Goal: Task Accomplishment & Management: Use online tool/utility

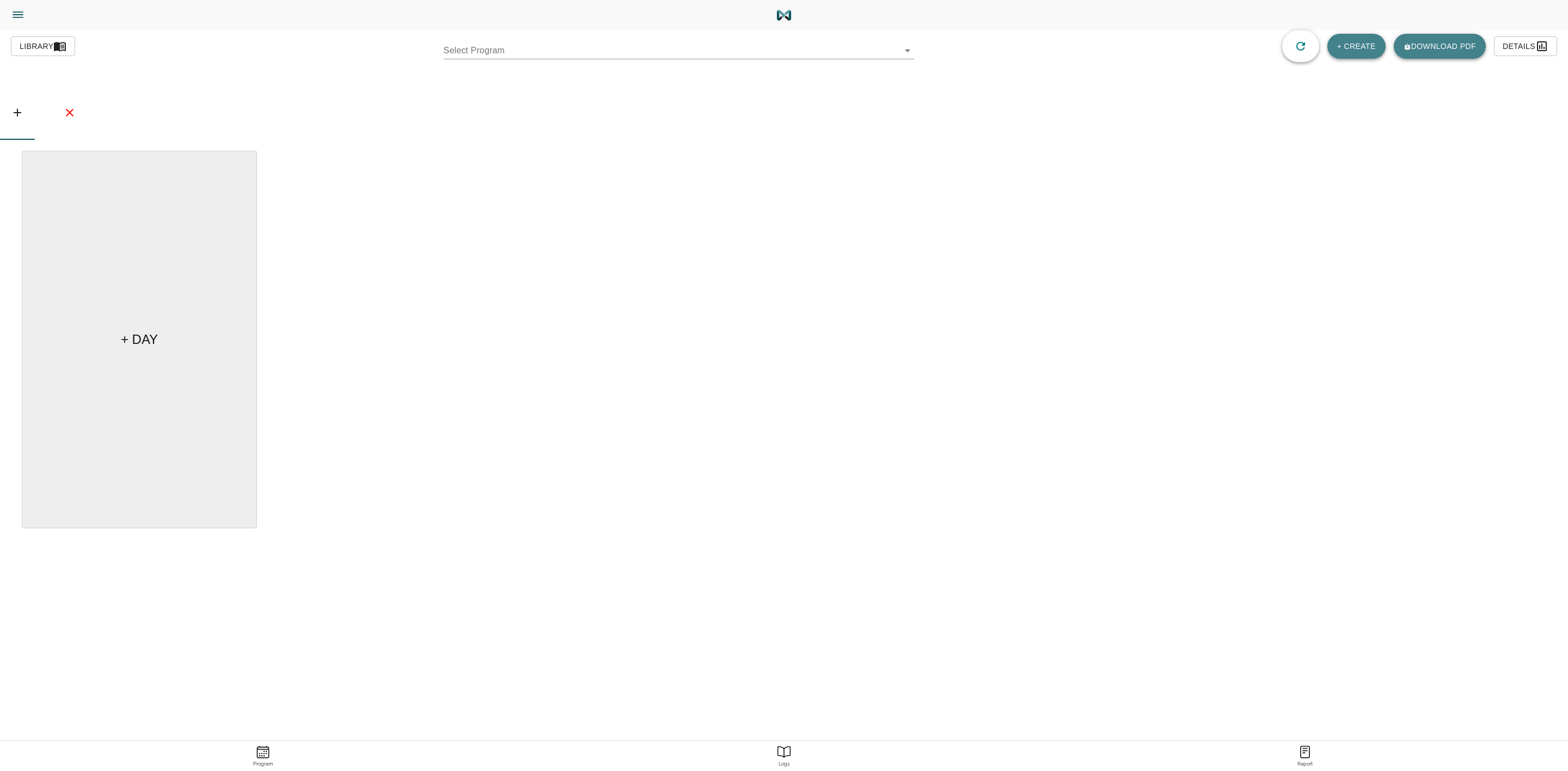
click at [683, 54] on body "Tylor Henry Trainer Trainer Dashboard Program Builder Athlete Report One Rep Ma…" at bounding box center [784, 416] width 1568 height 832
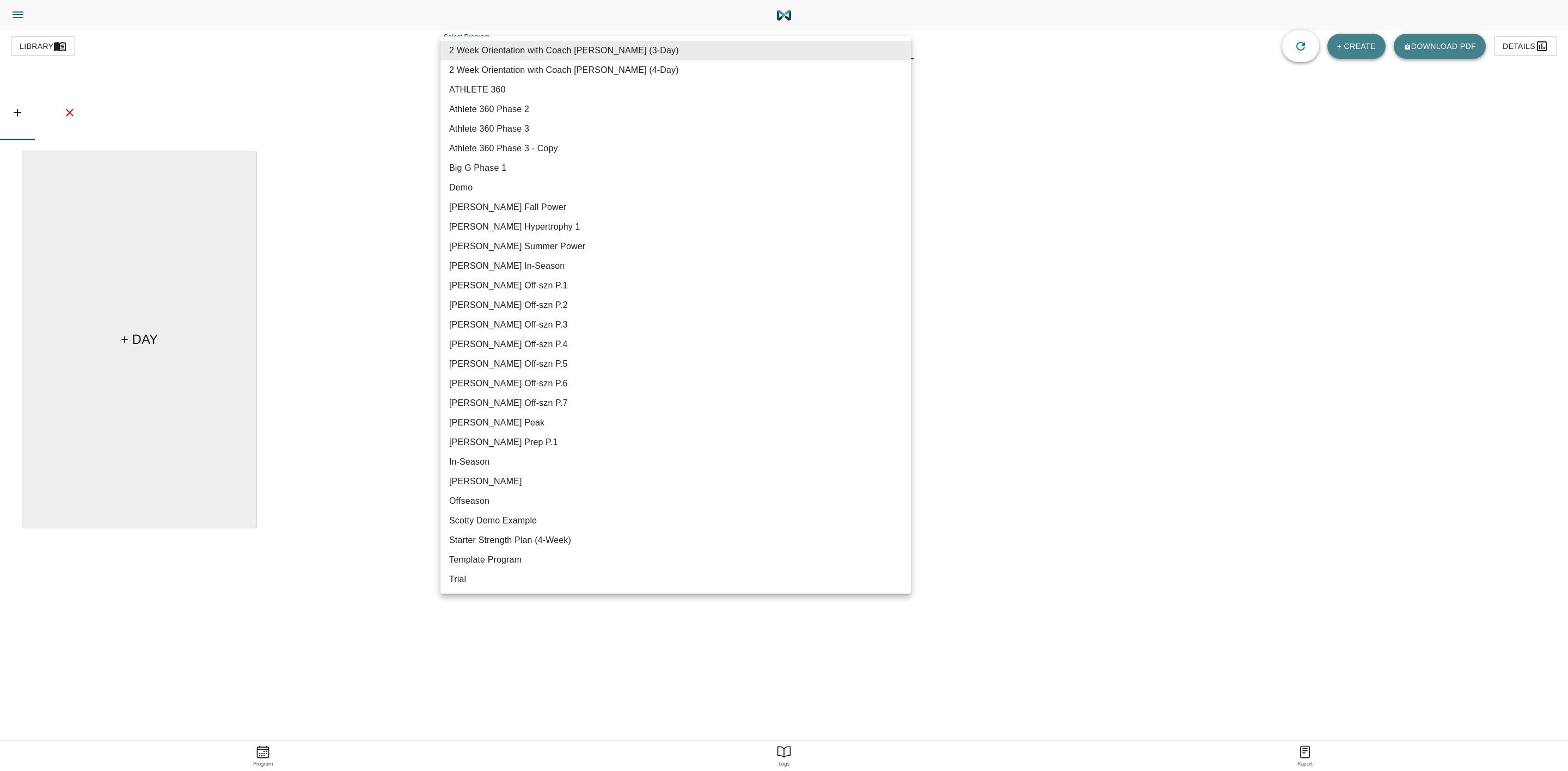
click at [541, 403] on li "Graham Off-szn P.7" at bounding box center [676, 403] width 471 height 19
type input "621"
type input "Graham Off-szn P.7"
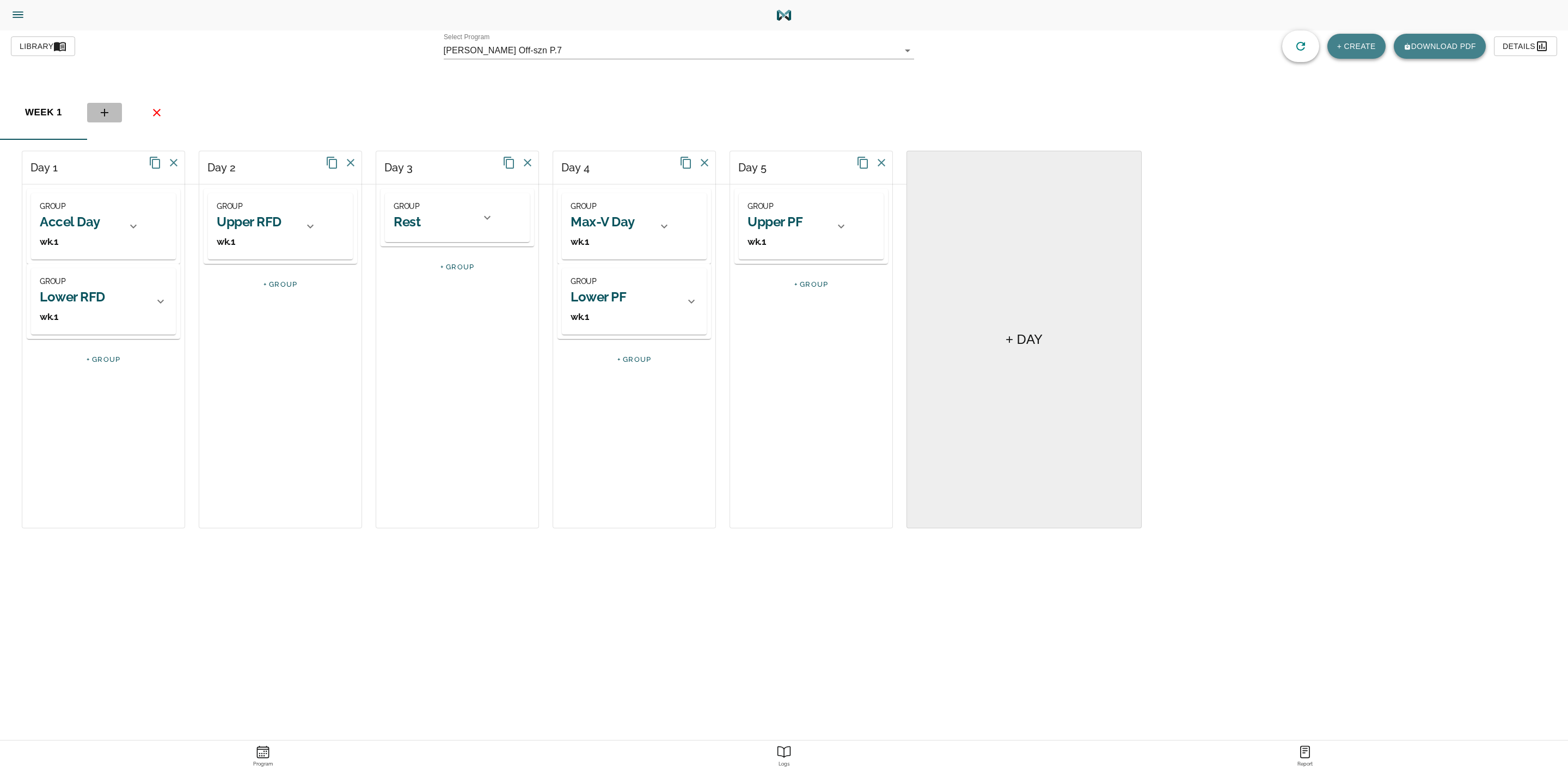
click at [103, 113] on icon "basic tabs example" at bounding box center [104, 113] width 8 height 8
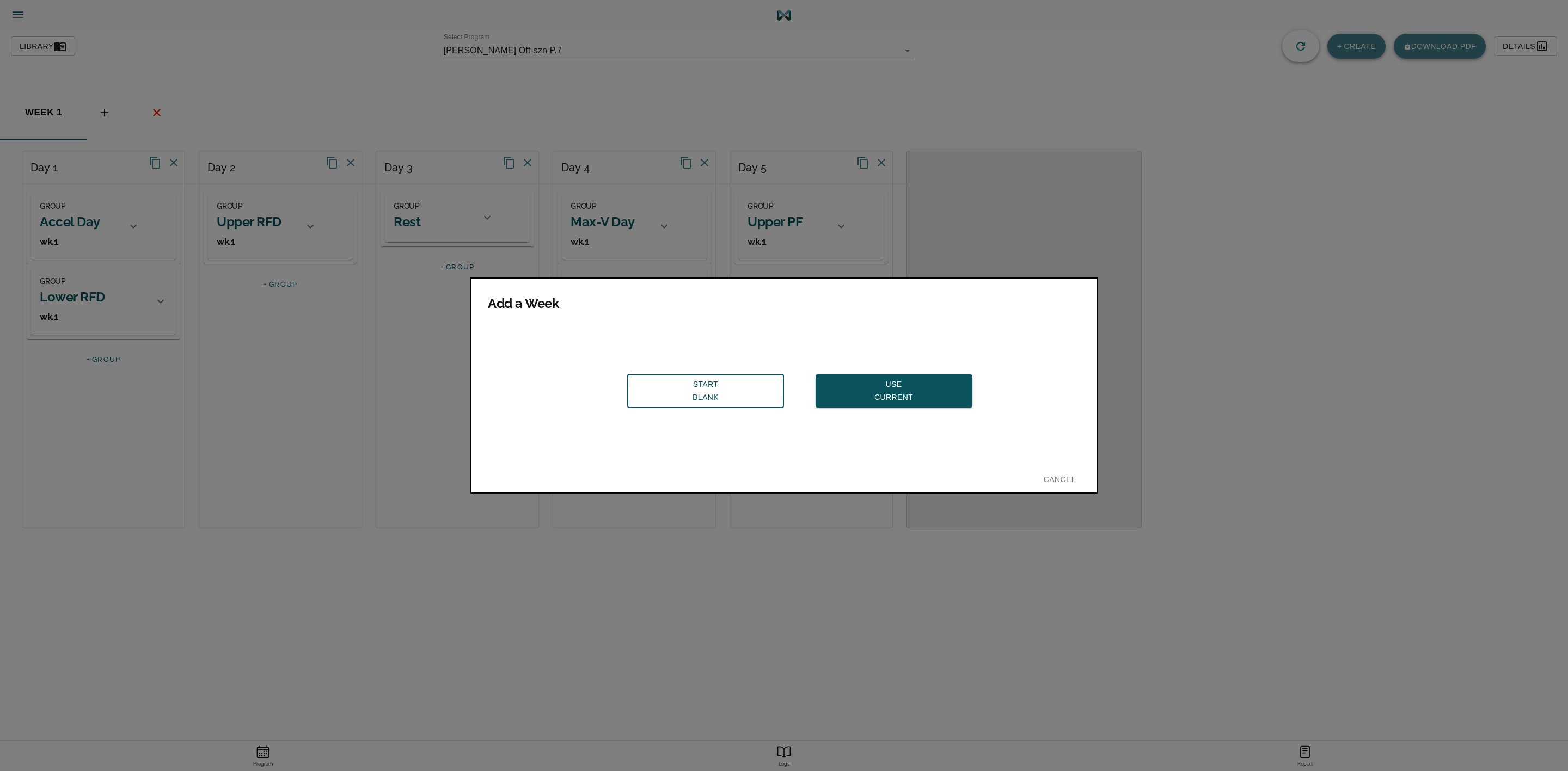
click at [872, 390] on span "Use Current" at bounding box center [894, 391] width 139 height 27
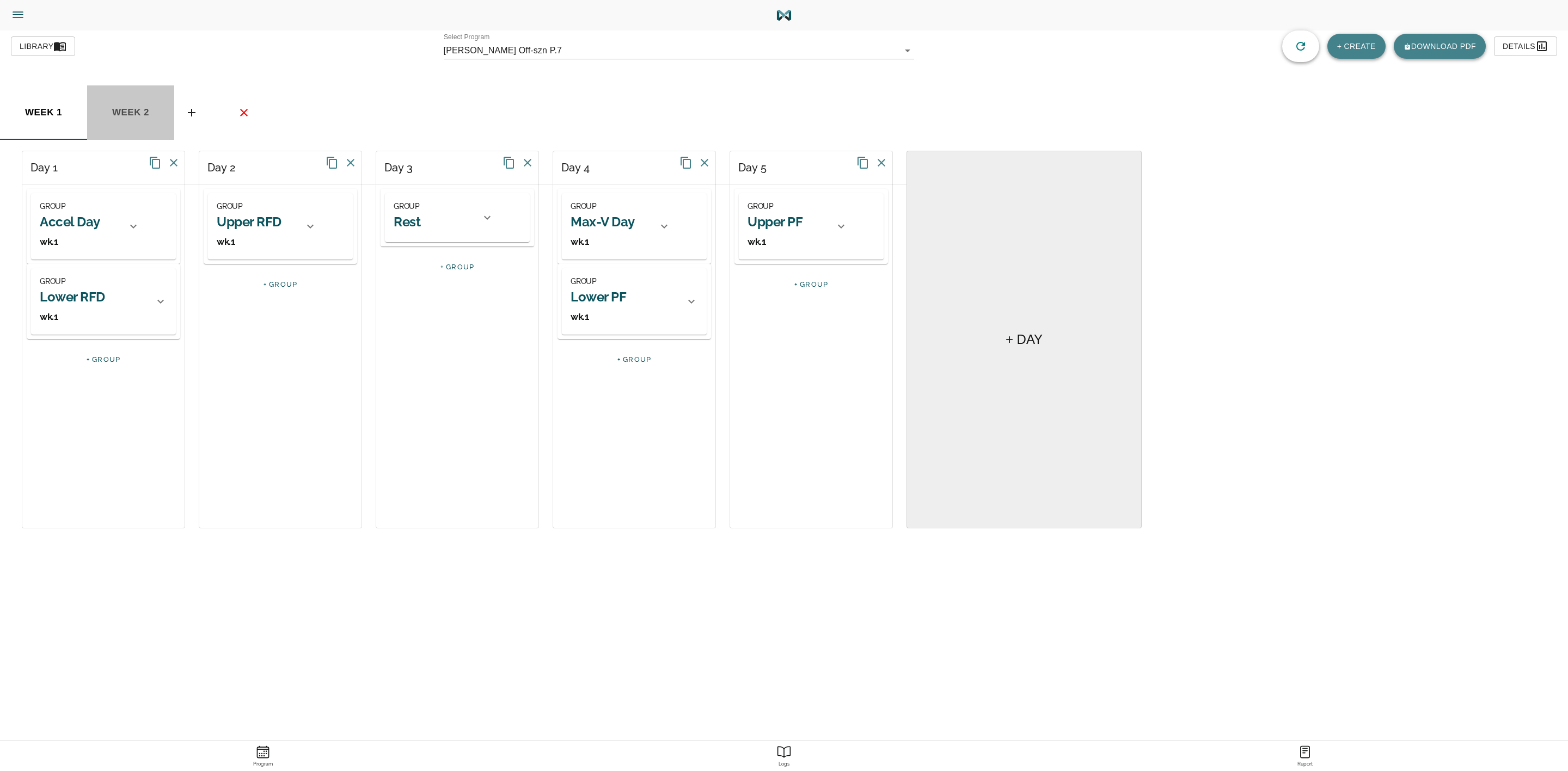
click at [125, 108] on span "week 2" at bounding box center [131, 113] width 74 height 16
click at [74, 214] on h2 "Accel Day" at bounding box center [69, 222] width 60 height 17
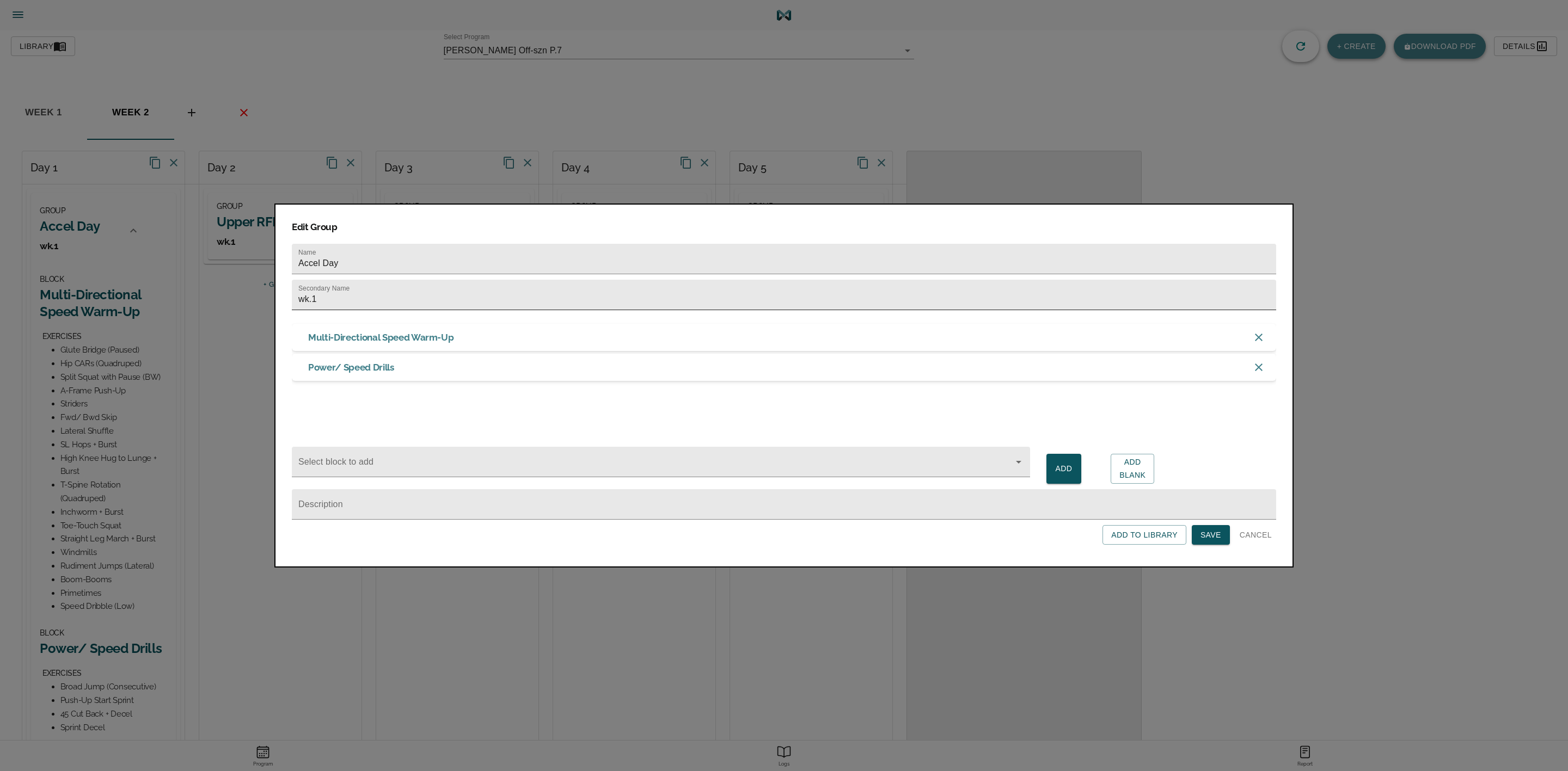
click at [363, 302] on input "wk.1" at bounding box center [783, 295] width 984 height 30
type input "wk.2"
click at [1215, 540] on span "Save" at bounding box center [1211, 536] width 21 height 13
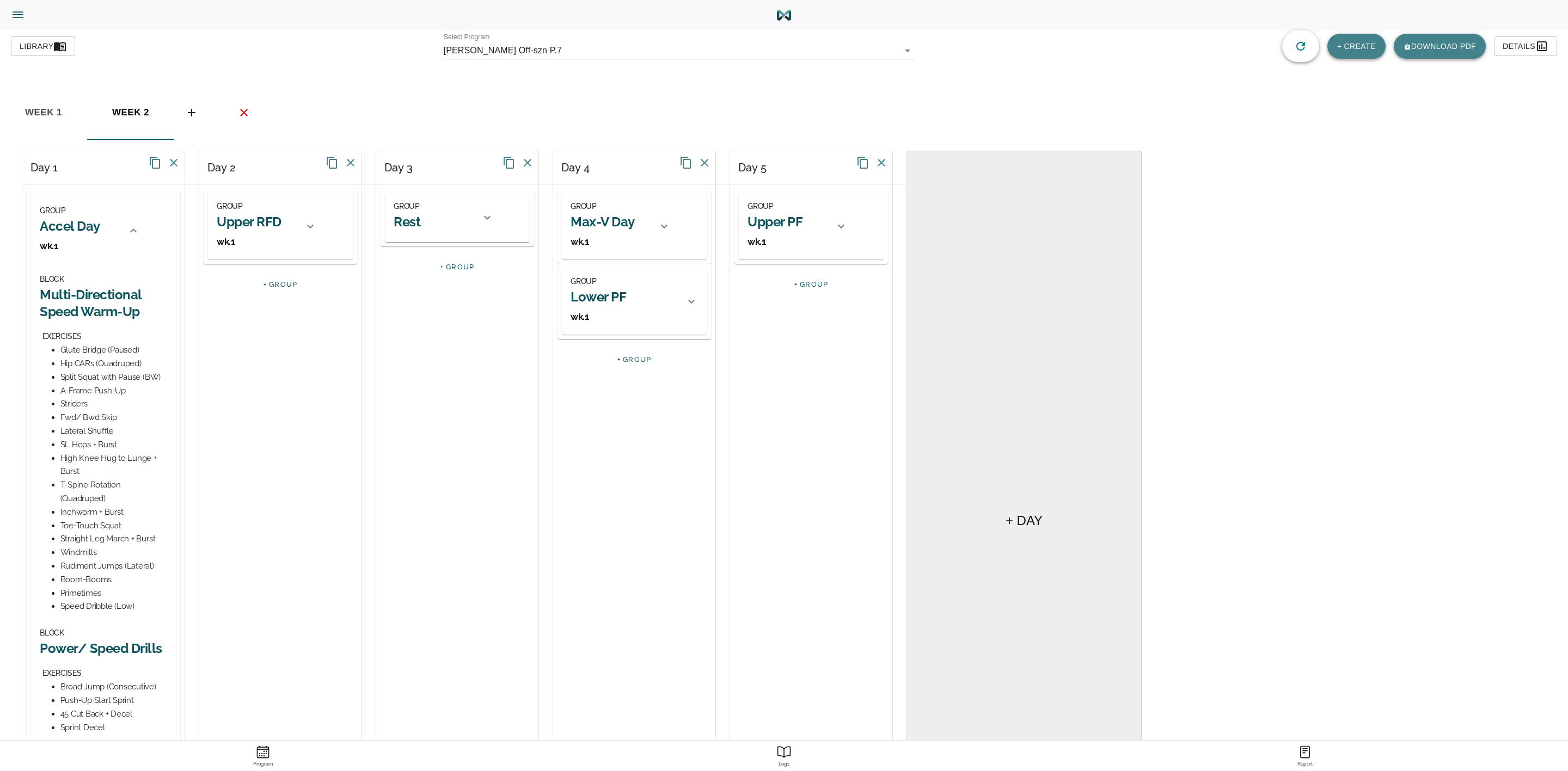
click at [63, 219] on h2 "Accel Day" at bounding box center [69, 226] width 60 height 17
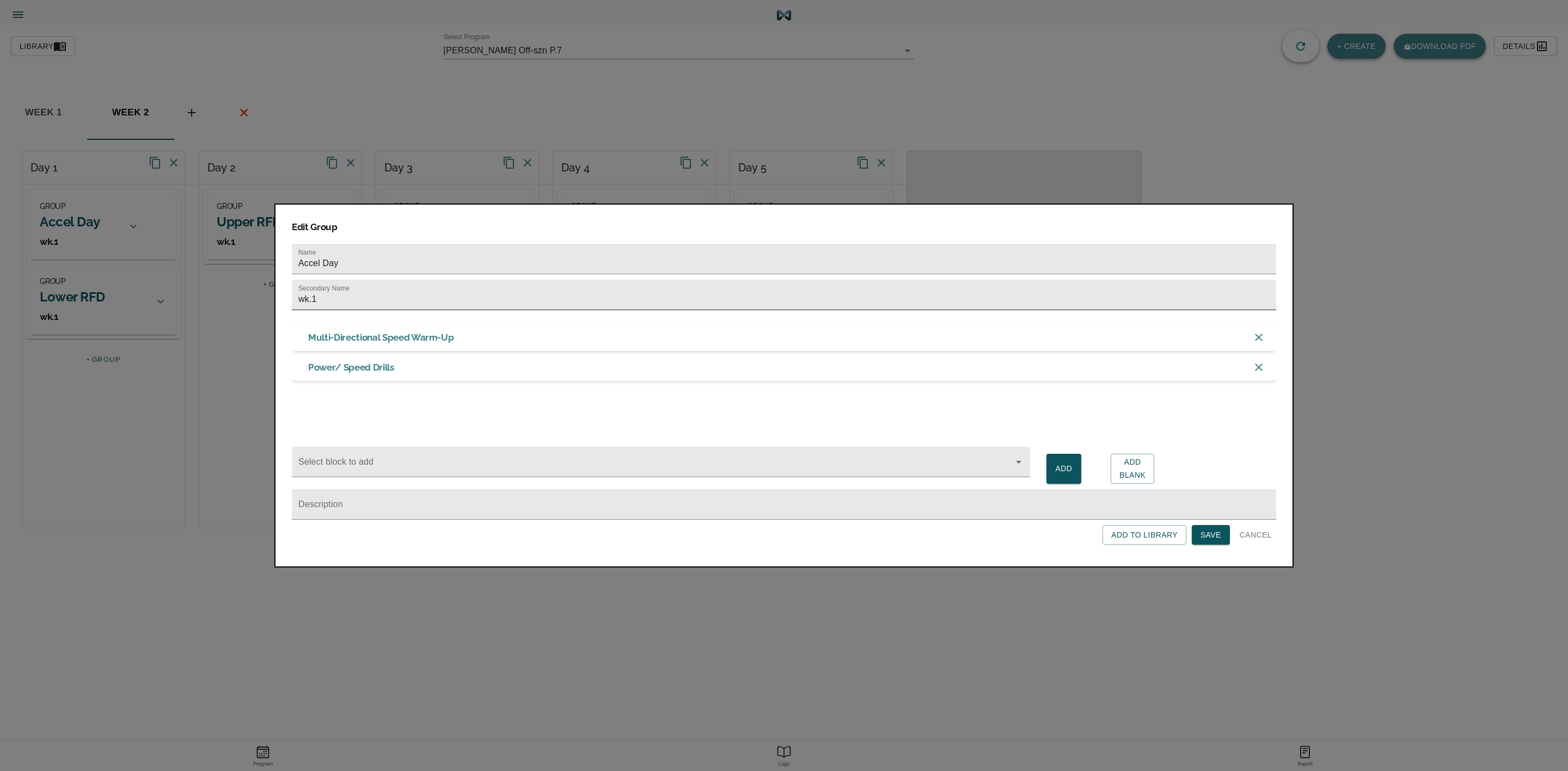
click at [337, 298] on input "wk.1" at bounding box center [783, 295] width 984 height 30
type input "wk.2"
click at [1213, 528] on button "Save" at bounding box center [1211, 535] width 38 height 20
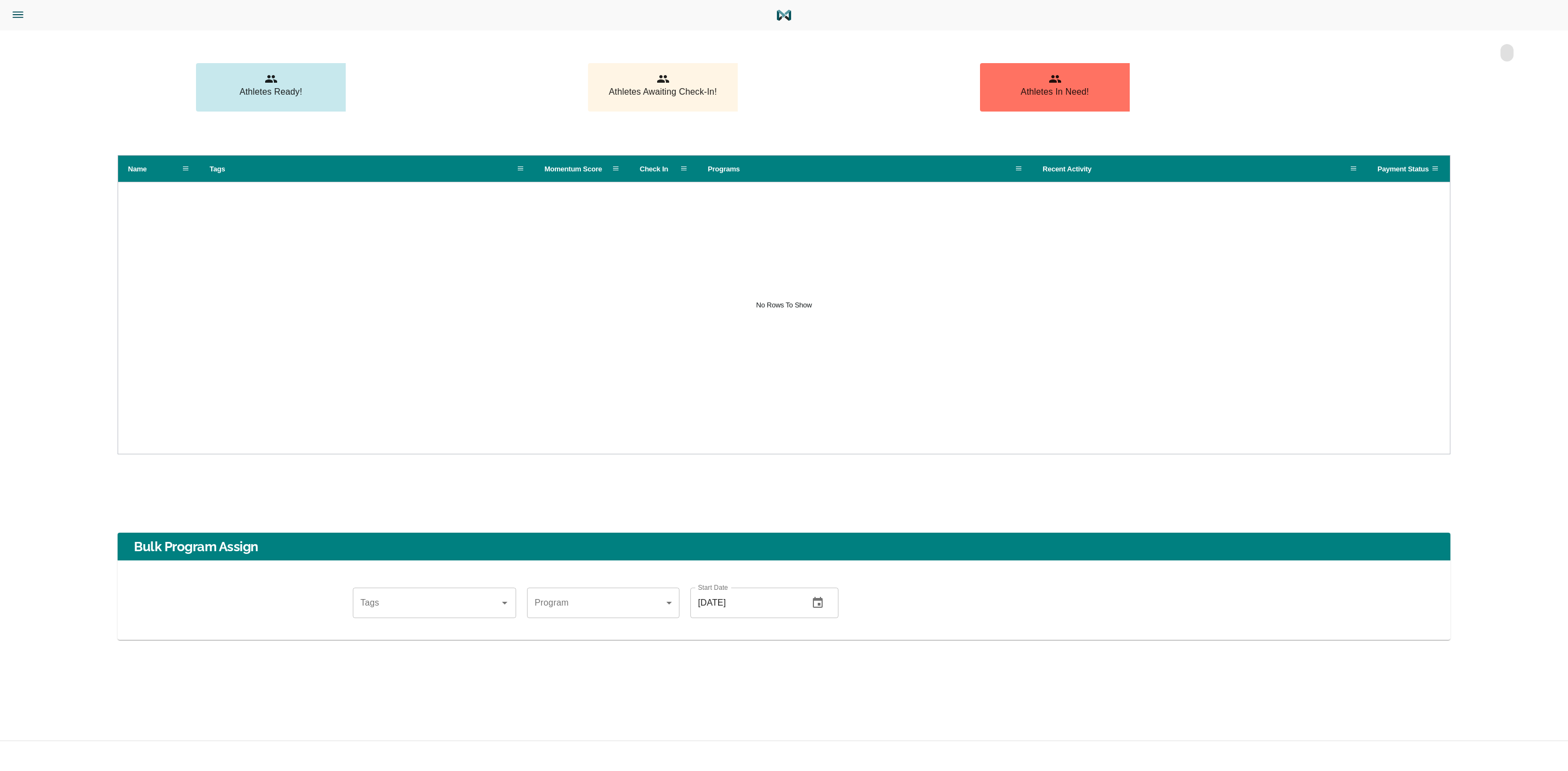
click at [15, 17] on icon "Side Menu" at bounding box center [18, 15] width 10 height 5
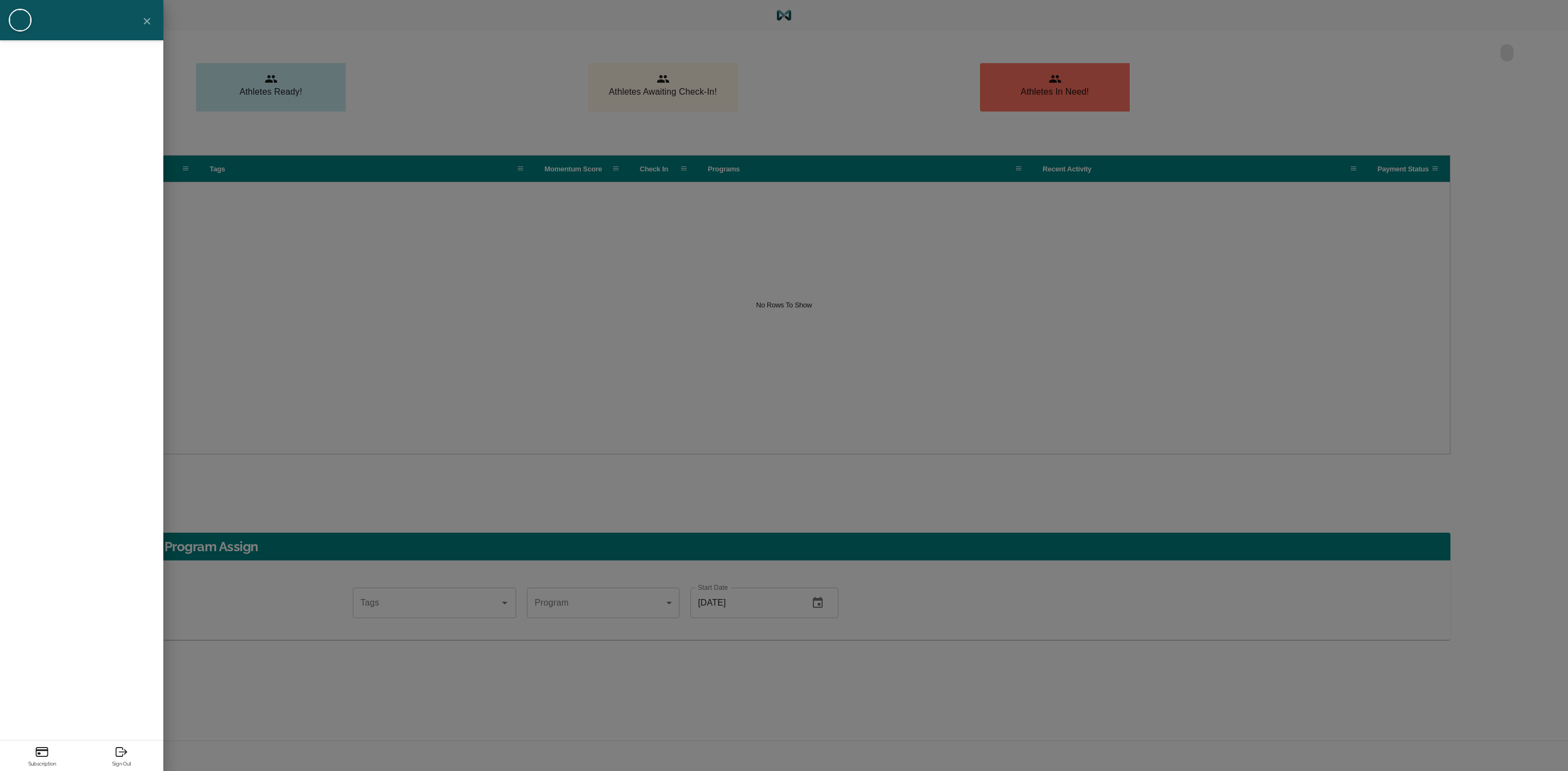
click at [18, 17] on img at bounding box center [20, 20] width 23 height 23
click at [10, 12] on img at bounding box center [20, 20] width 23 height 23
click at [22, 12] on img at bounding box center [20, 20] width 23 height 23
click at [150, 18] on icon "close" at bounding box center [147, 21] width 7 height 7
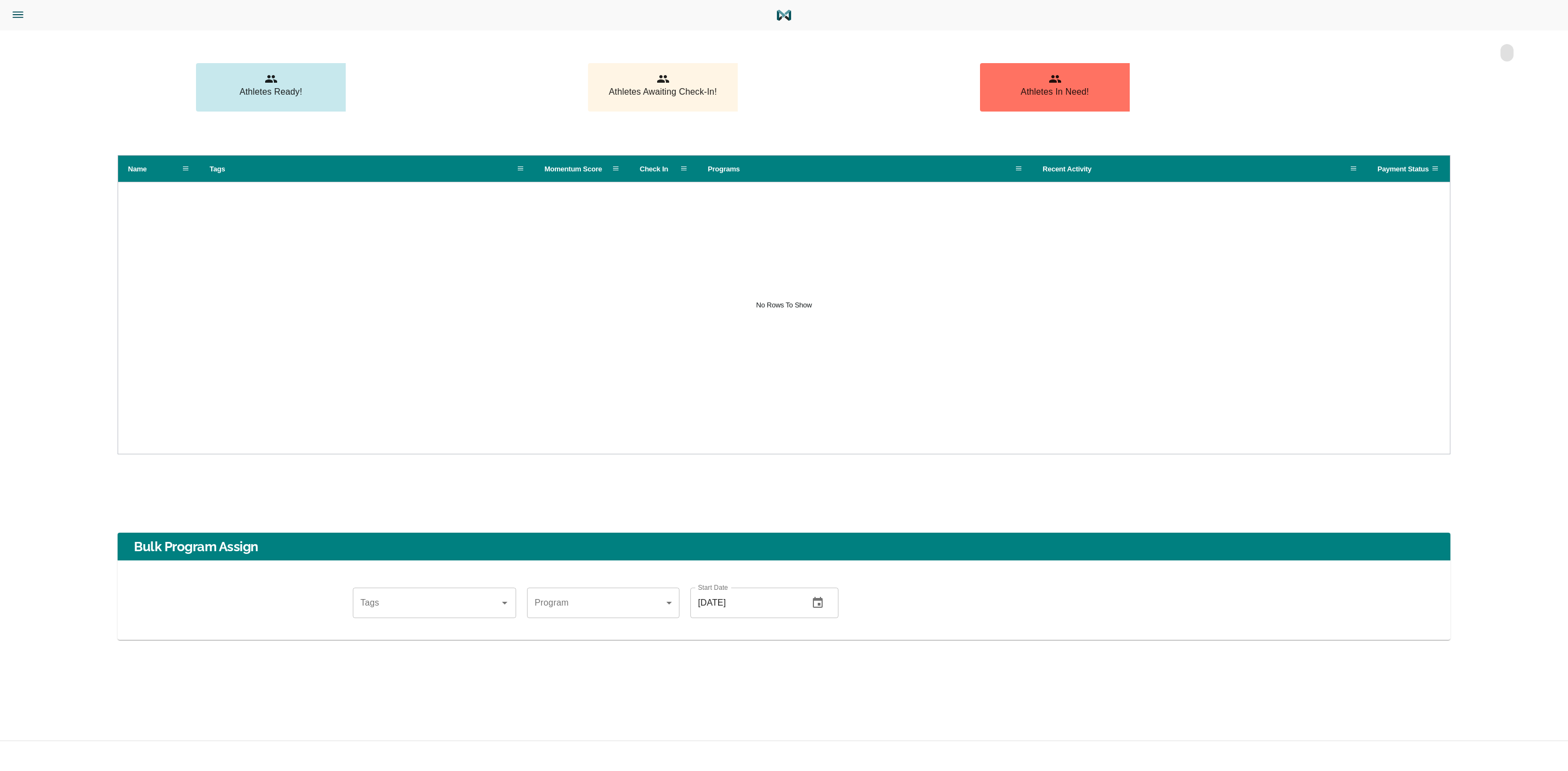
click at [18, 13] on icon "Menu" at bounding box center [18, 15] width 14 height 14
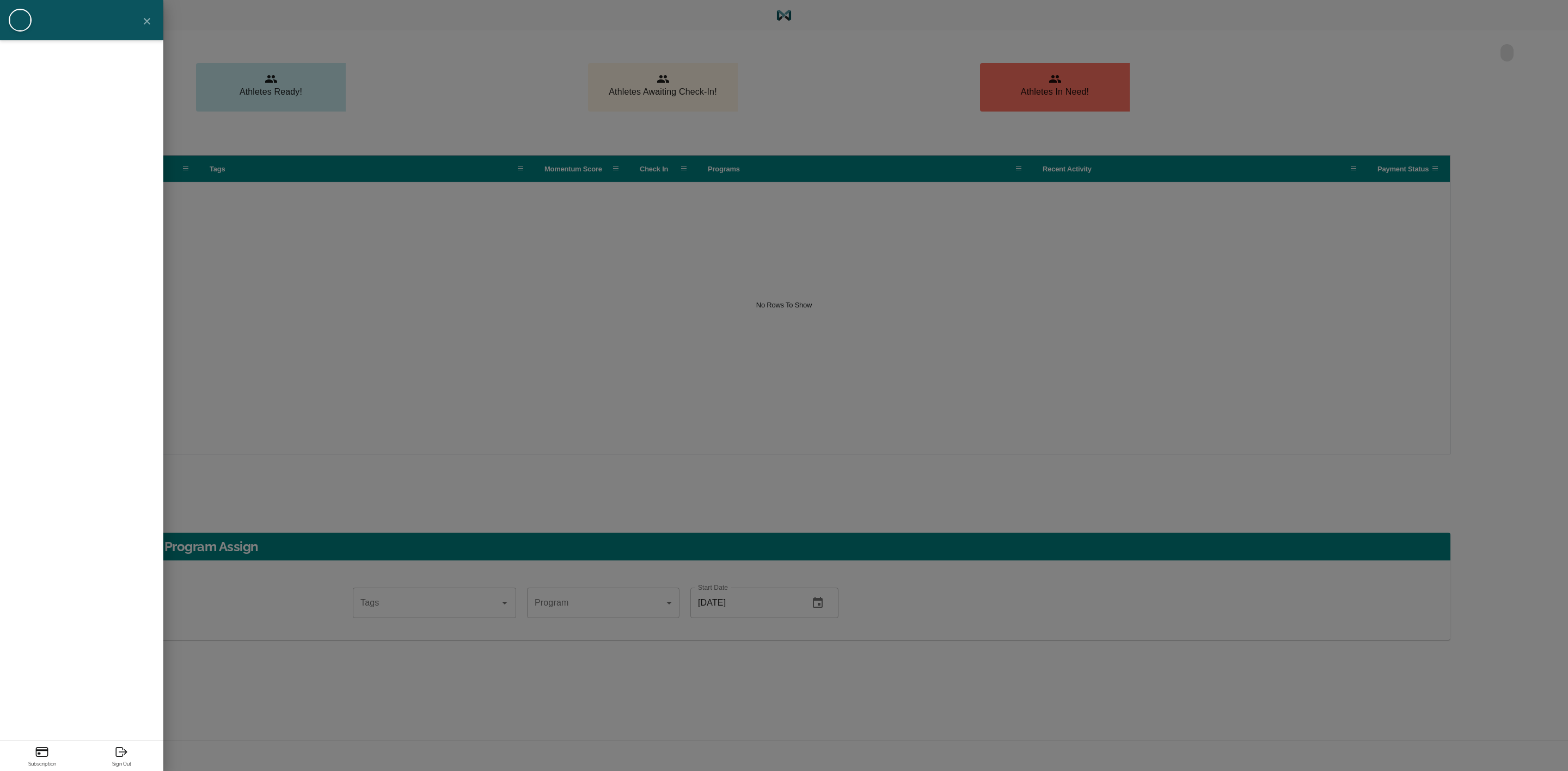
click at [126, 743] on icon "Log Out" at bounding box center [121, 752] width 14 height 14
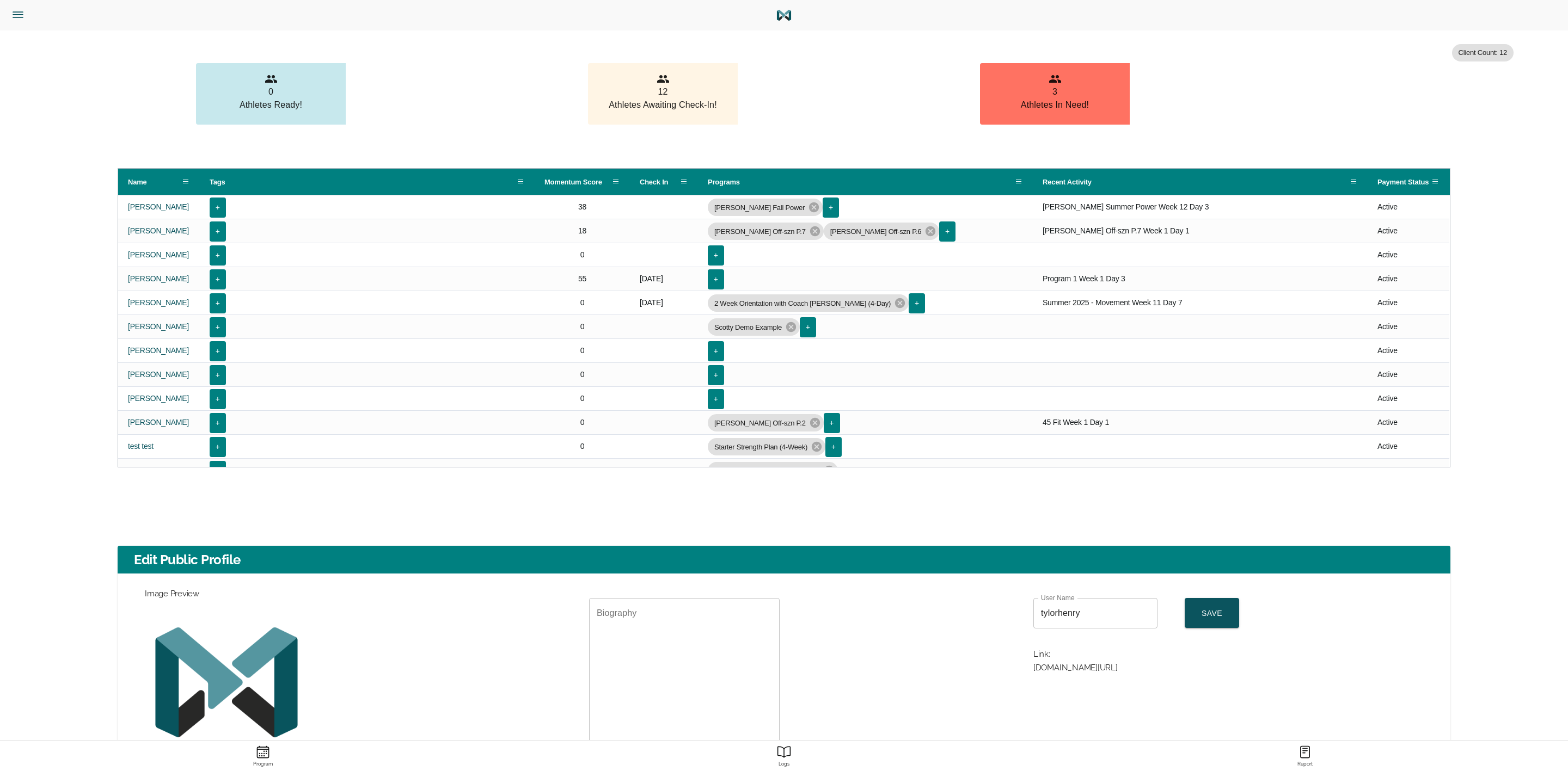
click at [20, 13] on icon "Menu" at bounding box center [18, 15] width 14 height 14
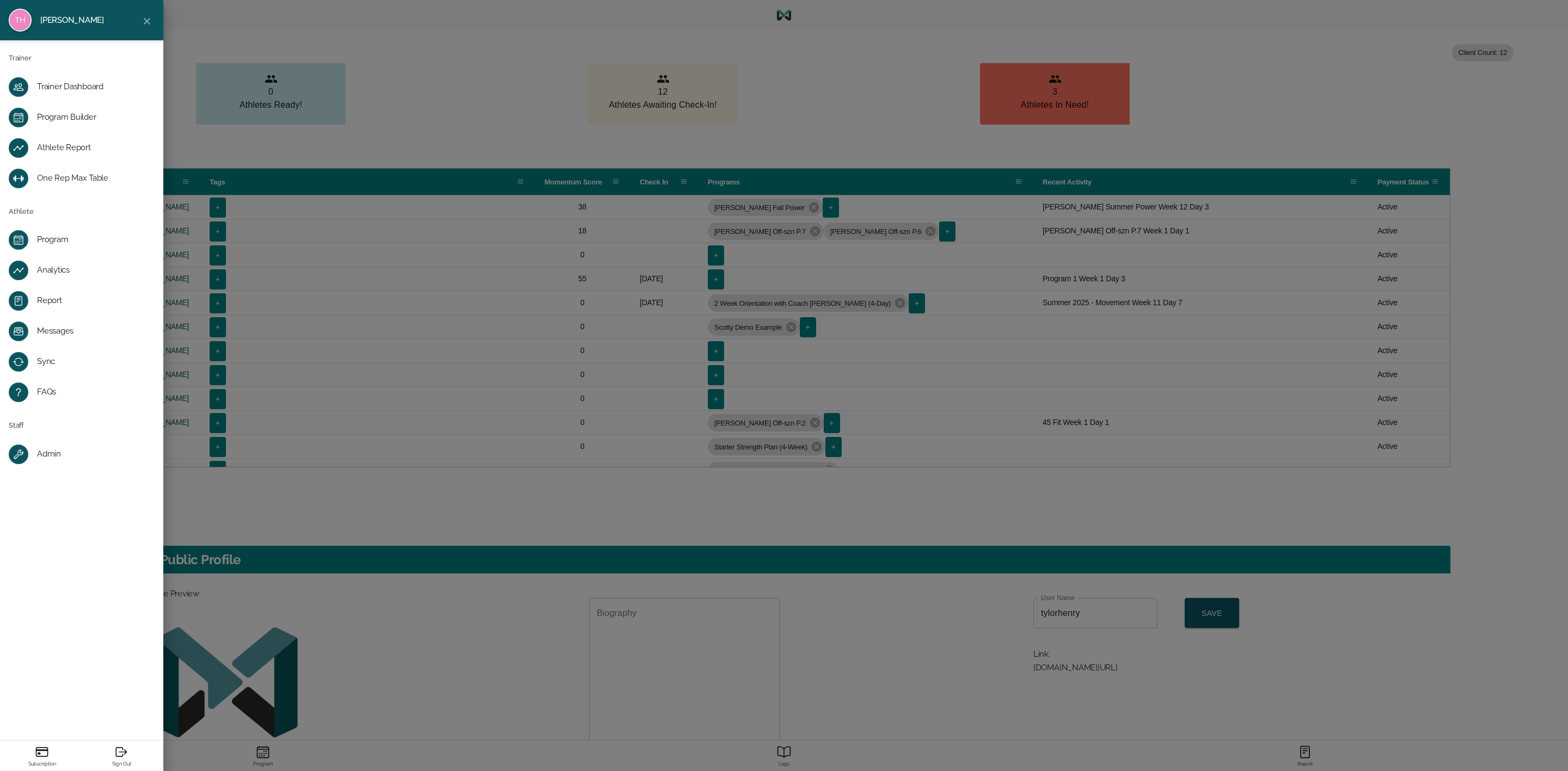
click at [64, 113] on div "Program Builder" at bounding box center [90, 117] width 107 height 11
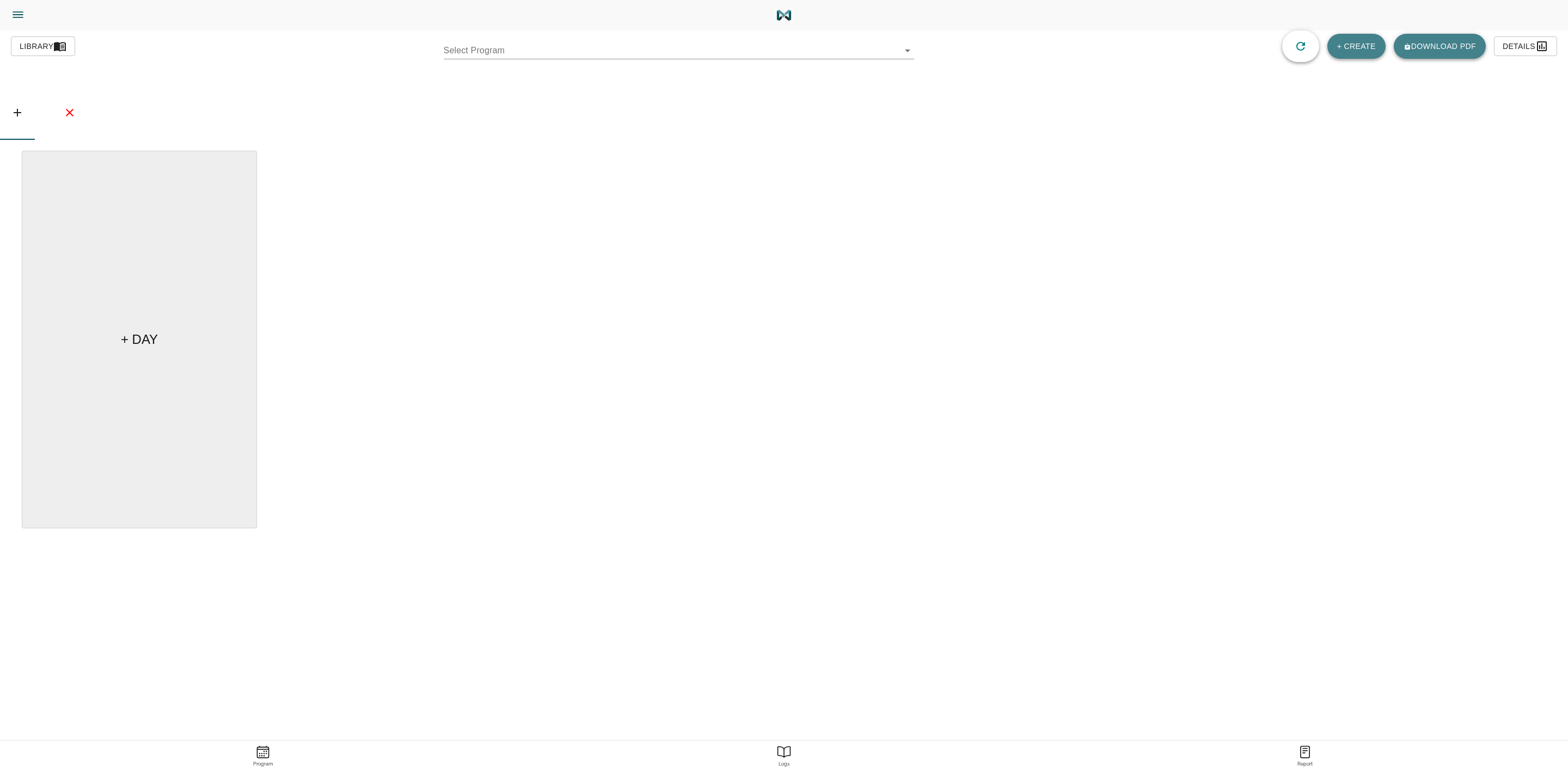
click at [567, 52] on body "[PERSON_NAME] Trainer Trainer Dashboard Program Builder Athlete Report One Rep …" at bounding box center [784, 416] width 1568 height 832
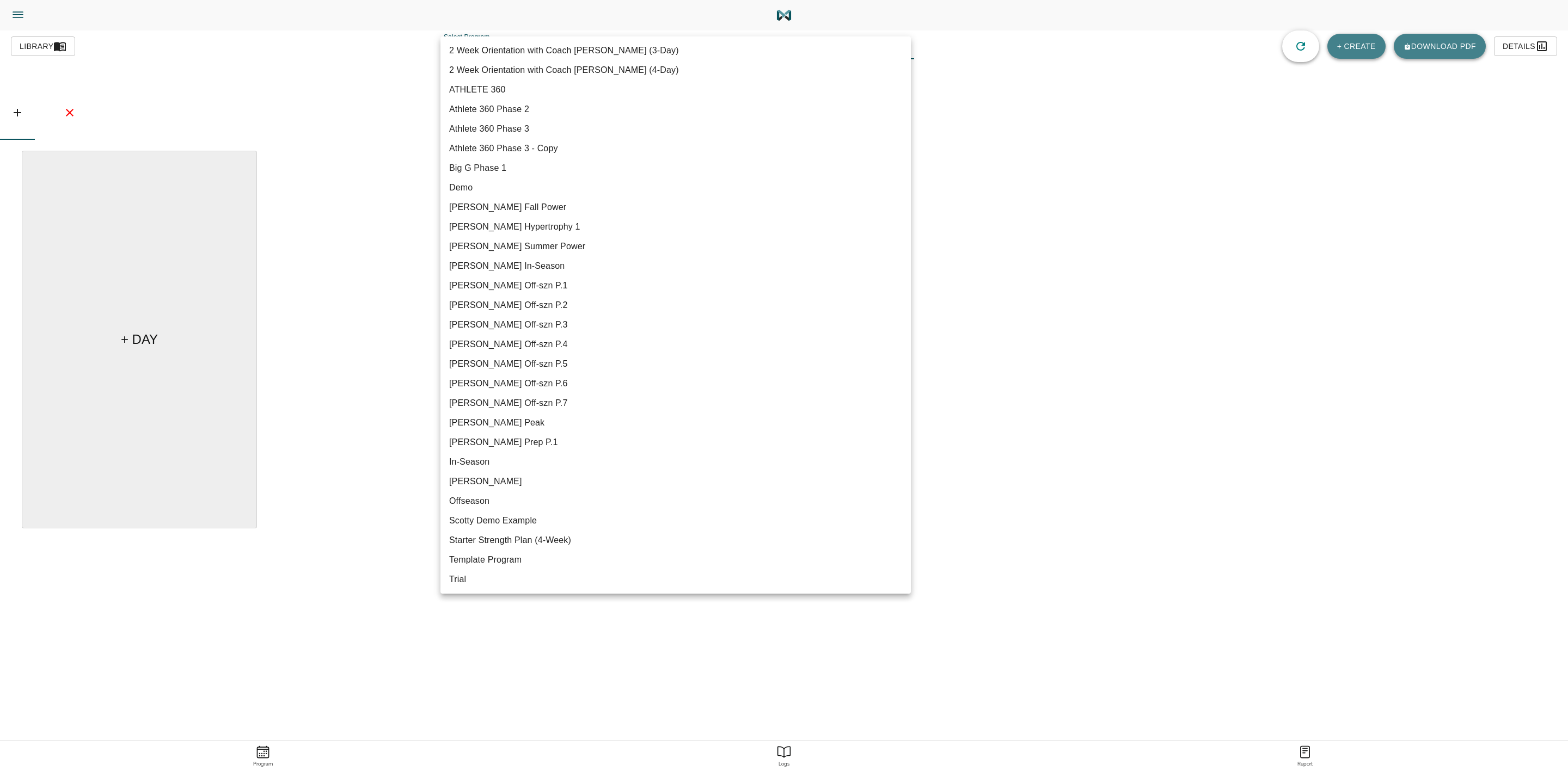
click at [538, 399] on li "[PERSON_NAME] Off-szn P.7" at bounding box center [676, 403] width 471 height 19
type input "621"
type input "[PERSON_NAME] Off-szn P.7"
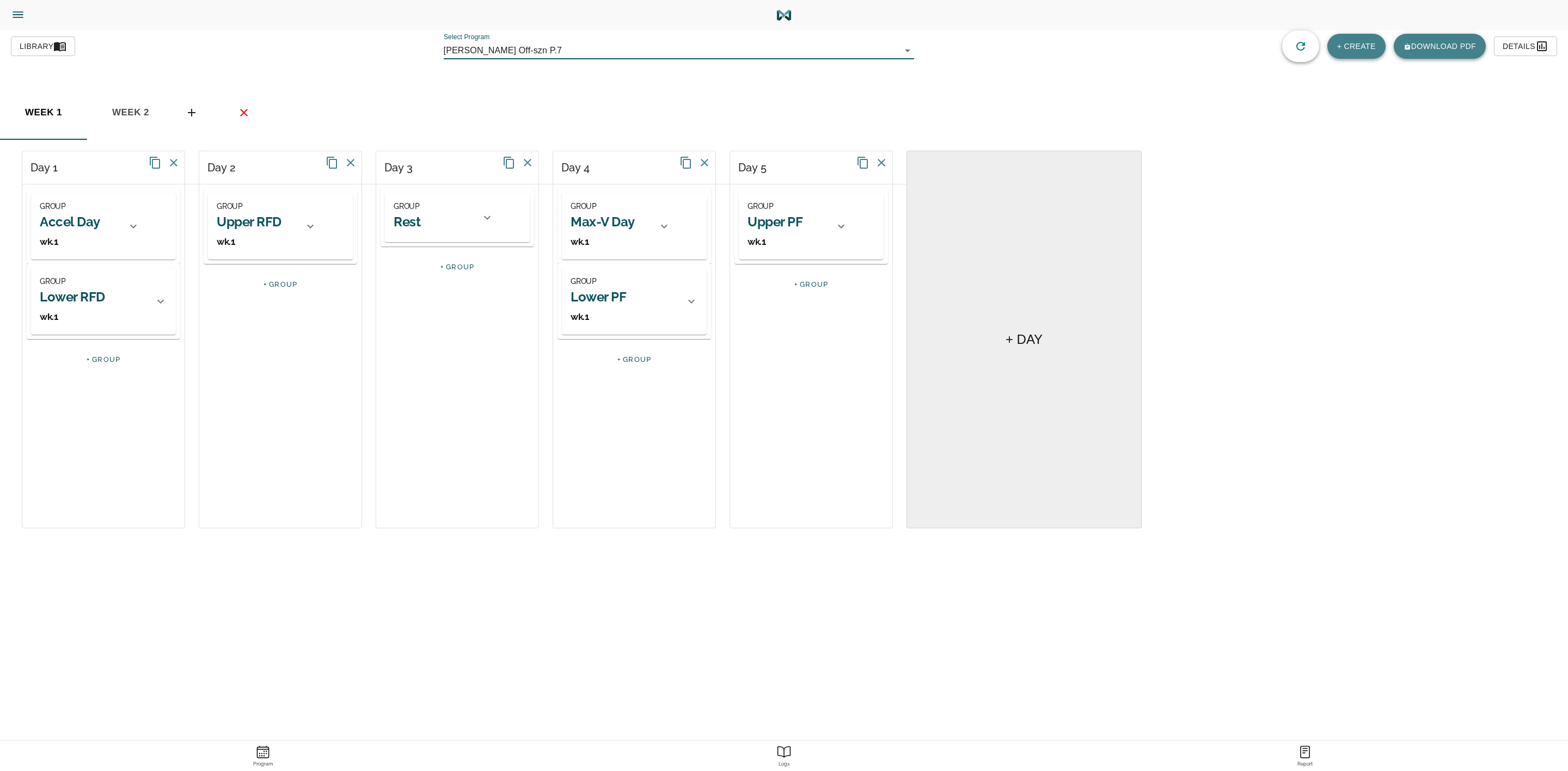
click at [132, 114] on span "week 2" at bounding box center [131, 113] width 74 height 16
click at [90, 222] on h2 "Accel Day" at bounding box center [69, 222] width 60 height 17
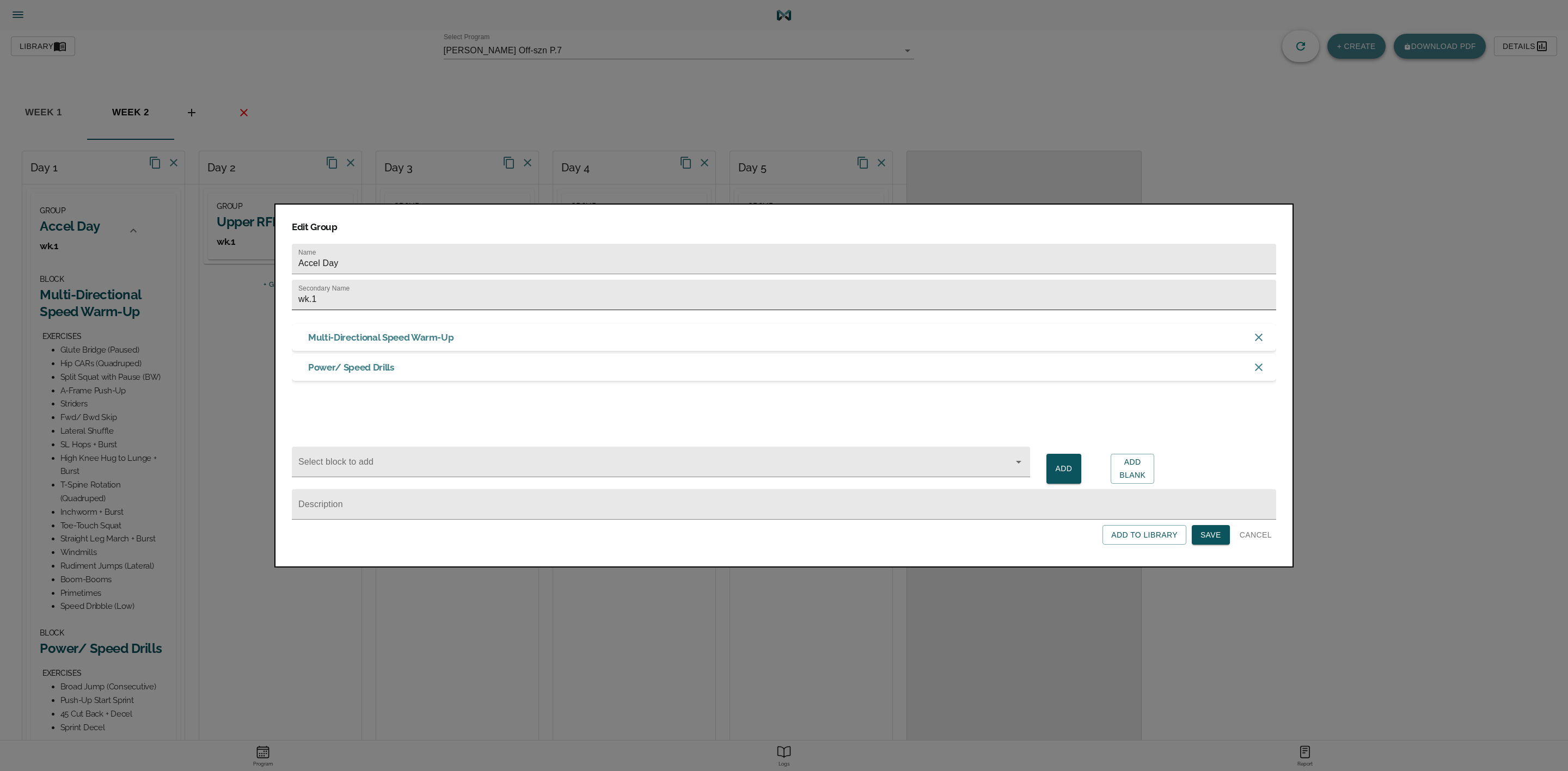
click at [361, 293] on input "wk.1" at bounding box center [783, 295] width 984 height 30
type input "wk.2"
click button "Save" at bounding box center [1211, 535] width 38 height 20
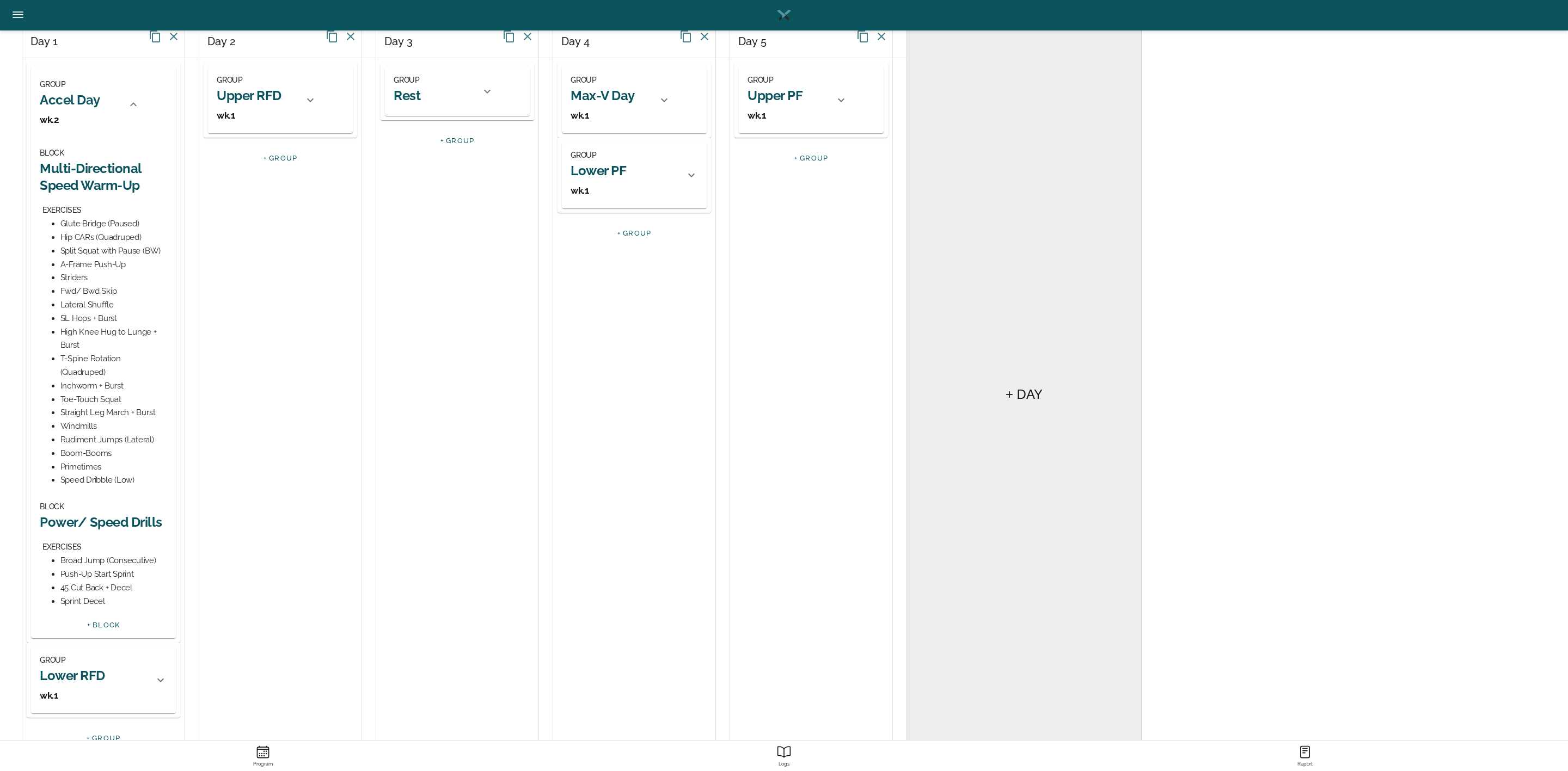
scroll to position [169, 0]
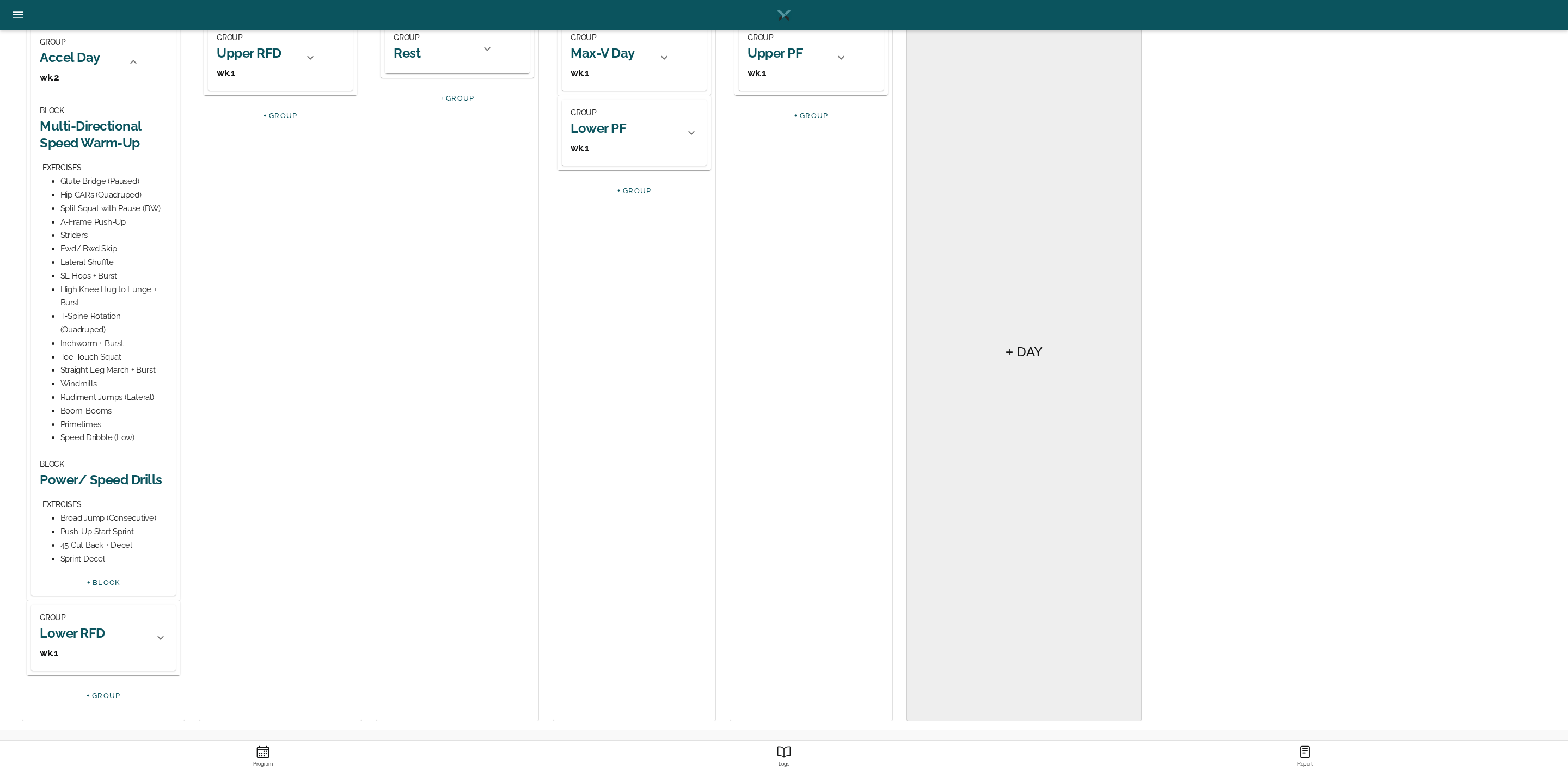
click at [92, 477] on h2 "Power/ Speed Drills" at bounding box center [103, 480] width 127 height 17
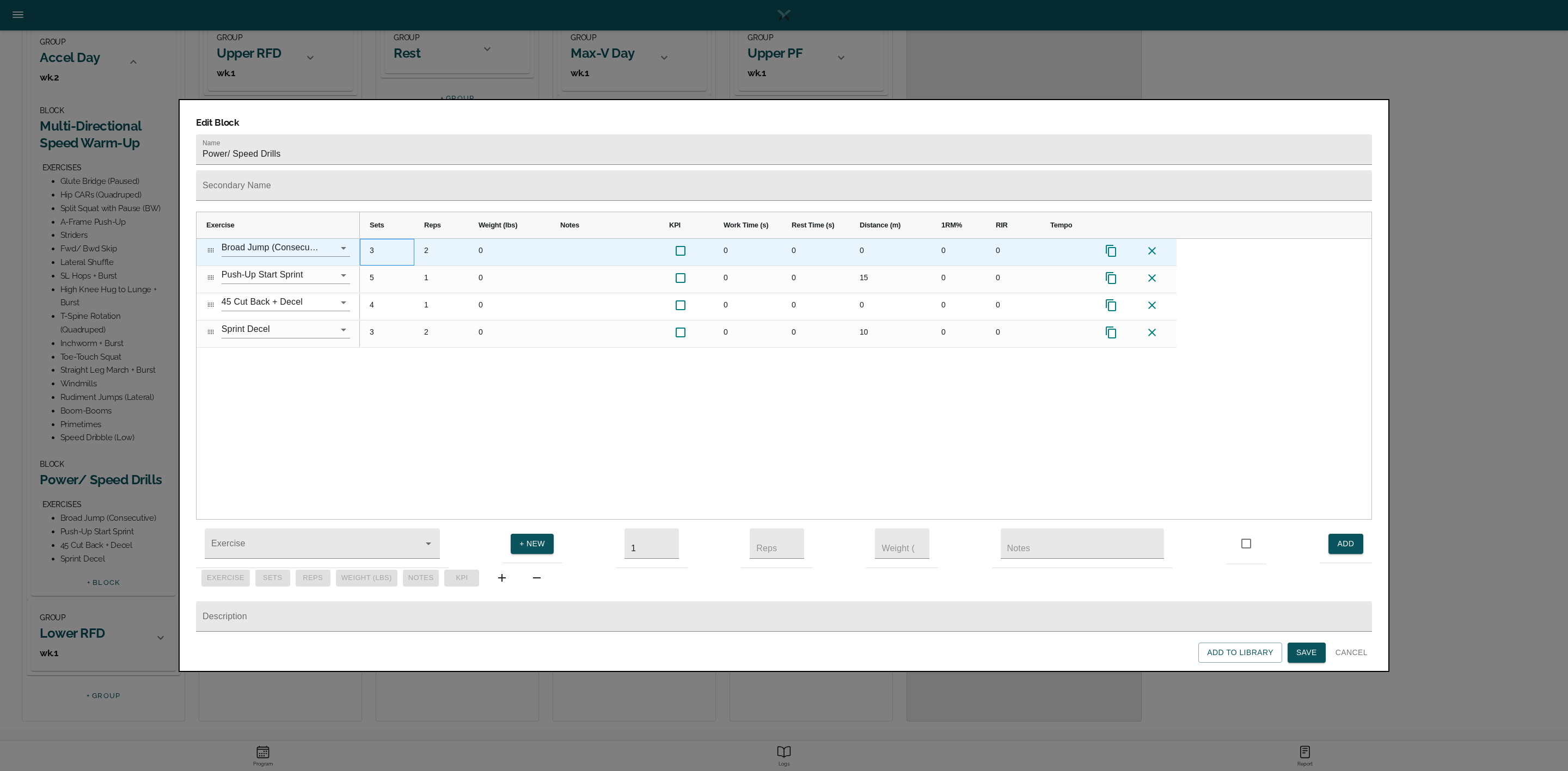
click at [371, 239] on div "3" at bounding box center [387, 253] width 54 height 27
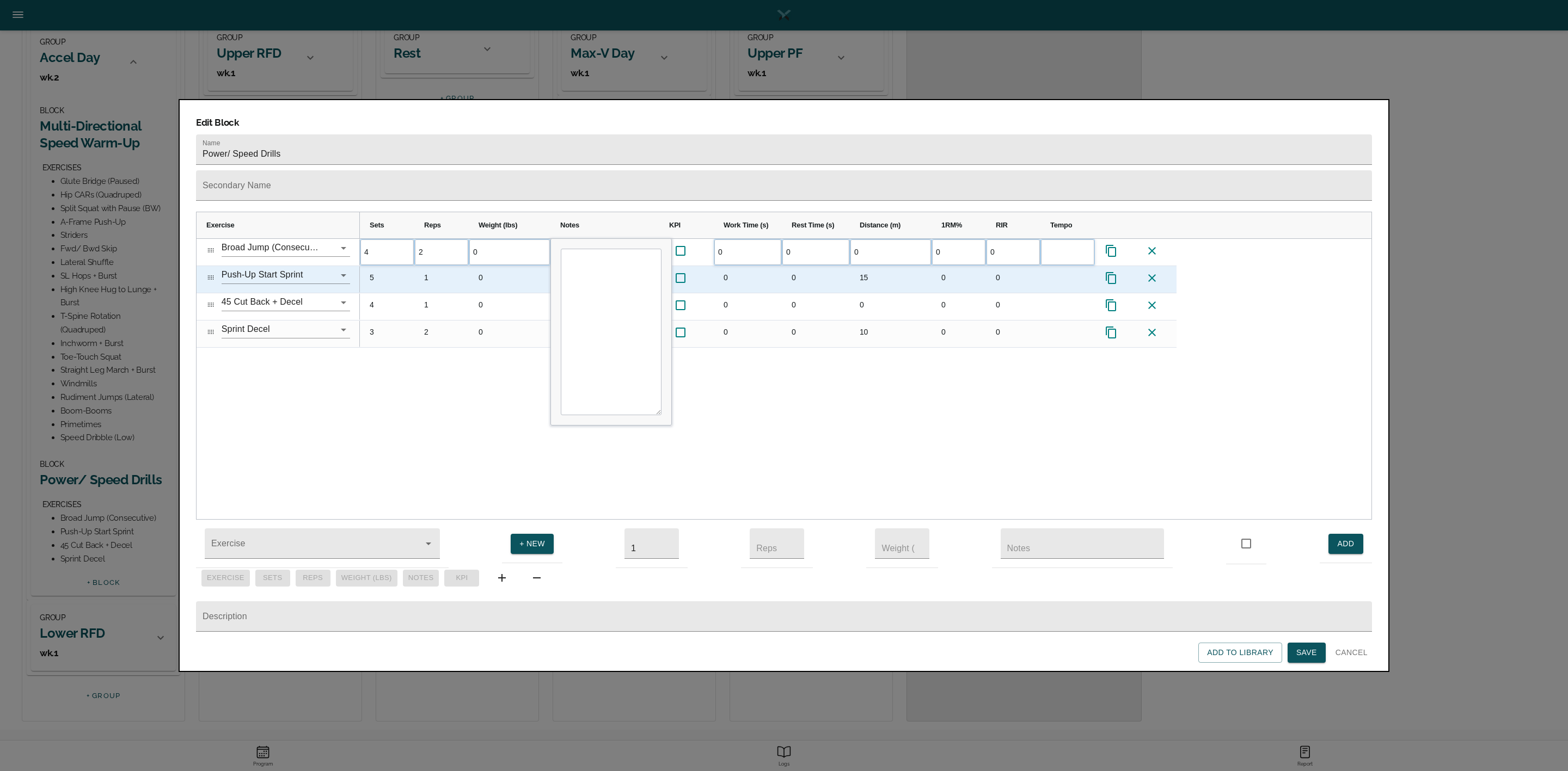
click at [373, 266] on div "5" at bounding box center [387, 279] width 54 height 27
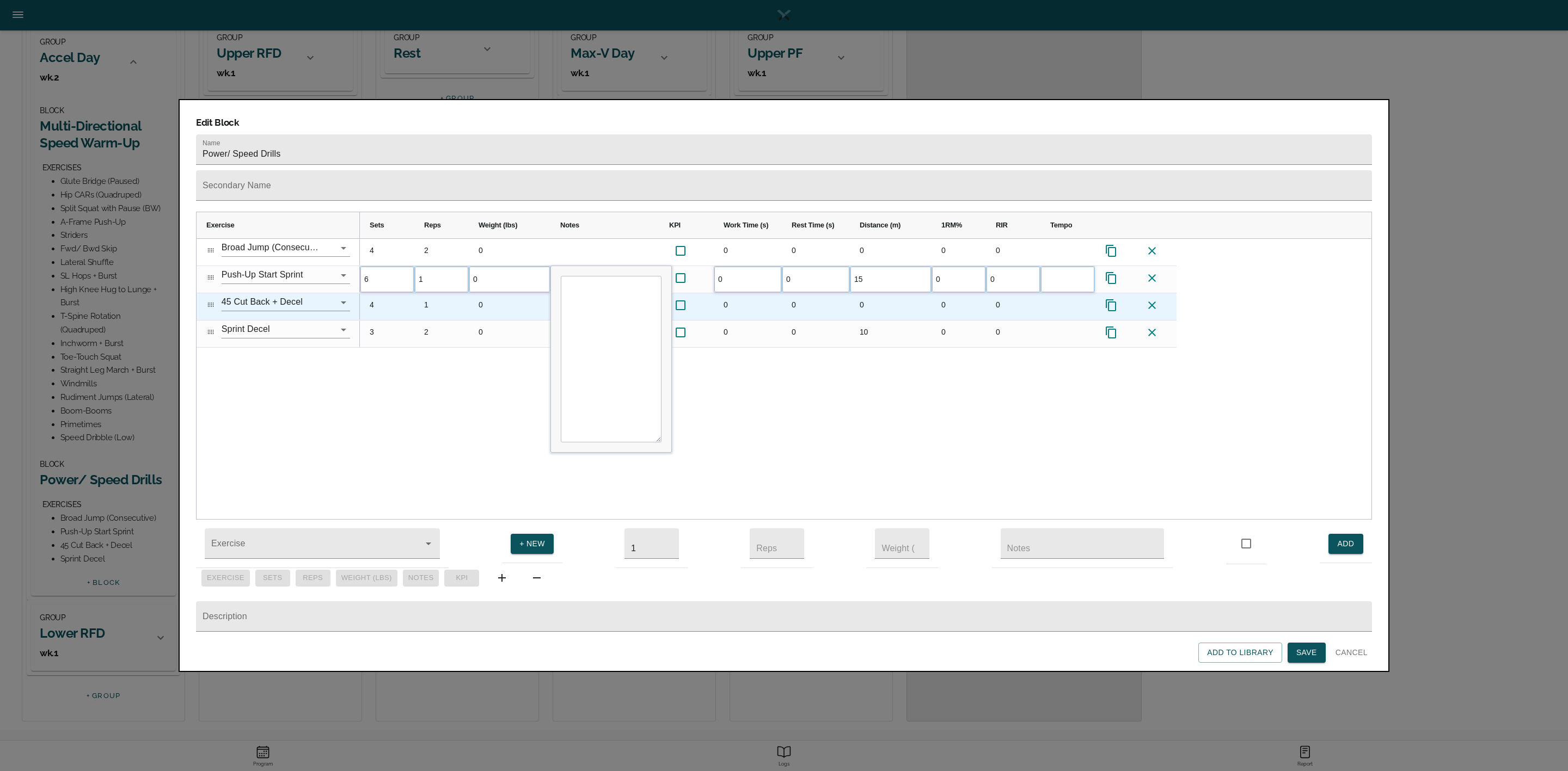
click at [374, 293] on div "4" at bounding box center [387, 307] width 54 height 27
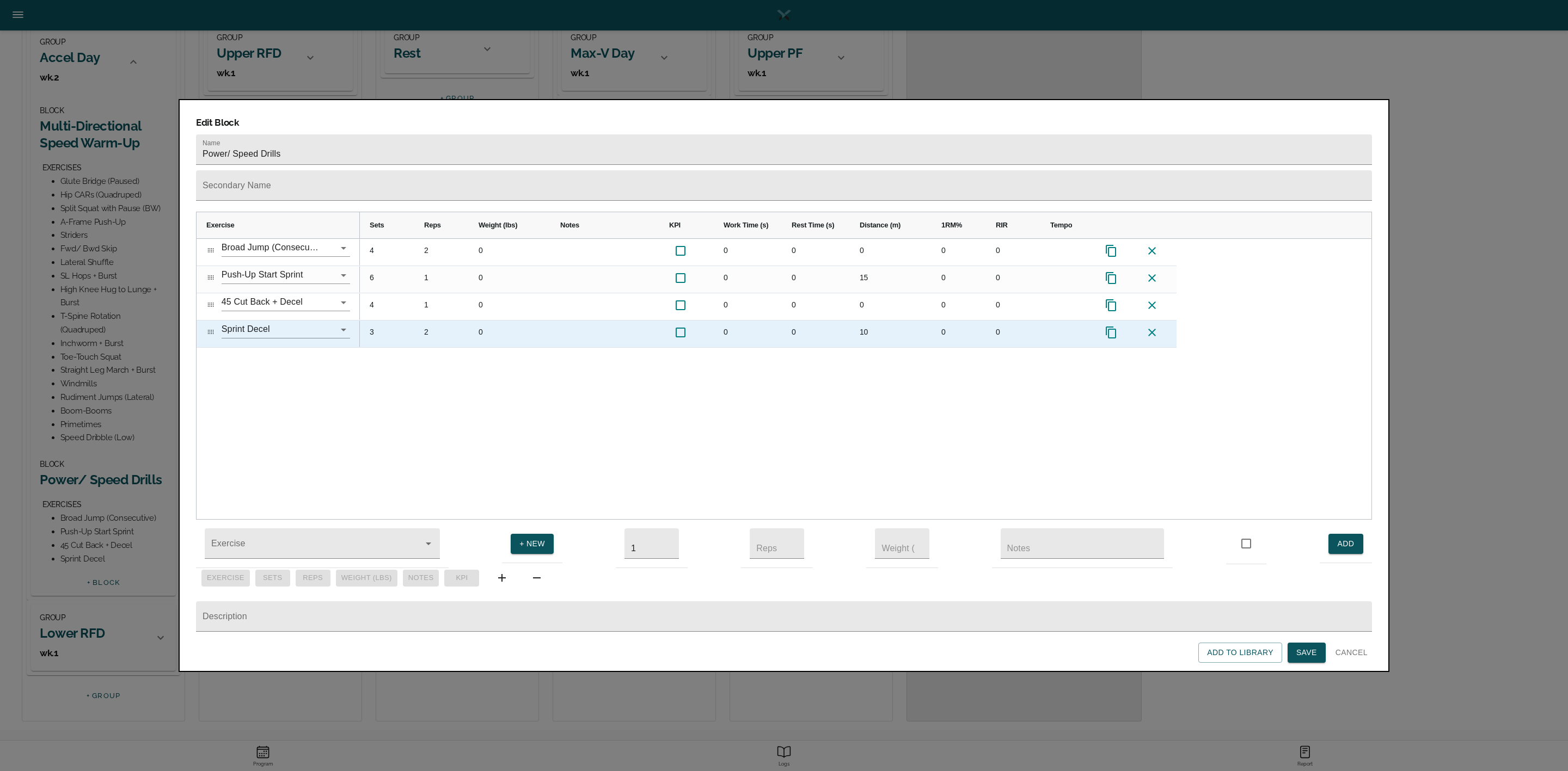
click at [379, 321] on div "3" at bounding box center [387, 334] width 54 height 27
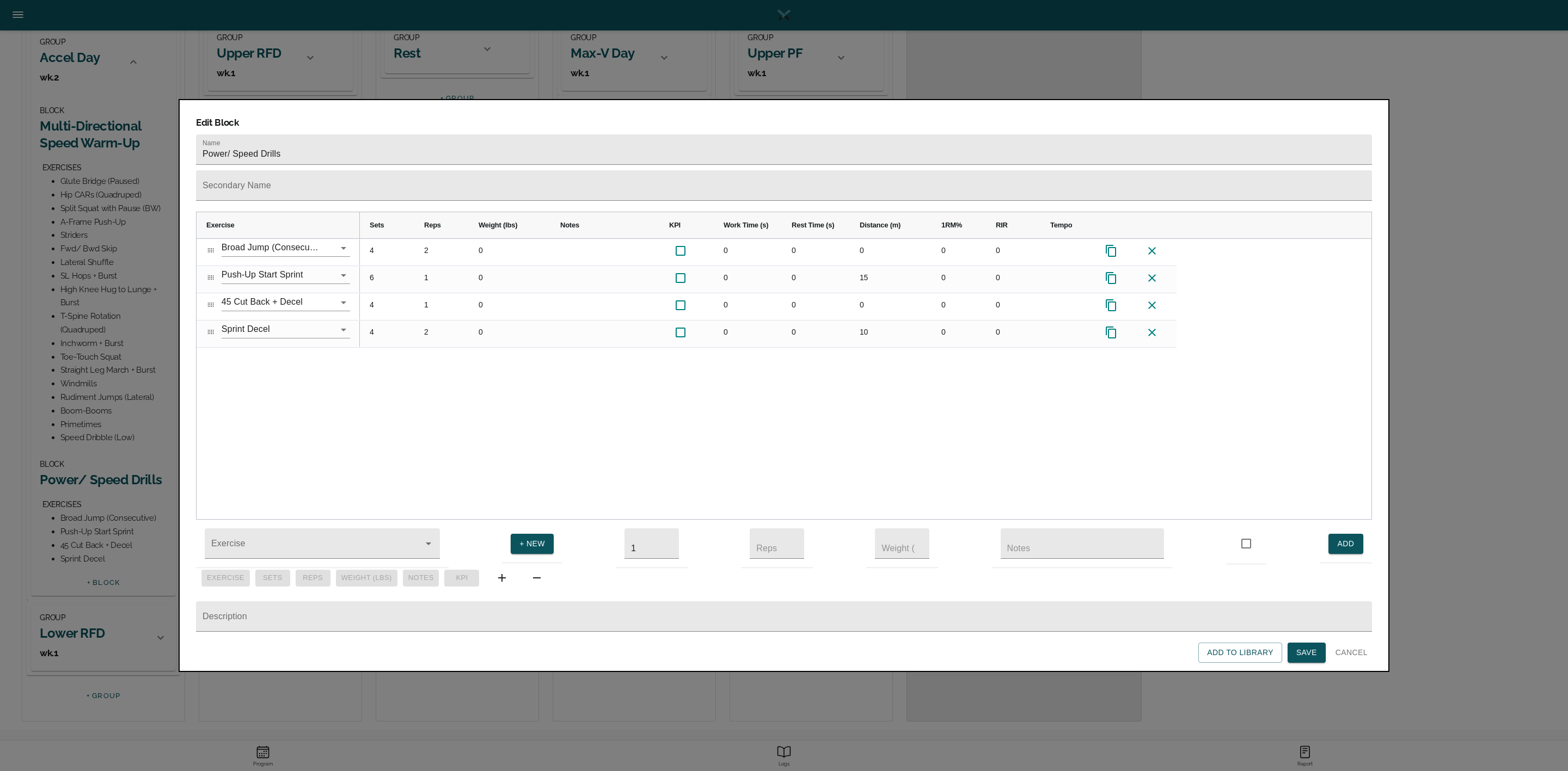
click at [513, 399] on div "4 2 0 0 0 0 0 0 6 1 0 0 0 15 0 0 4 1 0 0 0 0 0 0 4 2 0 0 0 10 0 0" at bounding box center [866, 380] width 1012 height 281
click at [1304, 648] on span "Save" at bounding box center [1307, 653] width 21 height 13
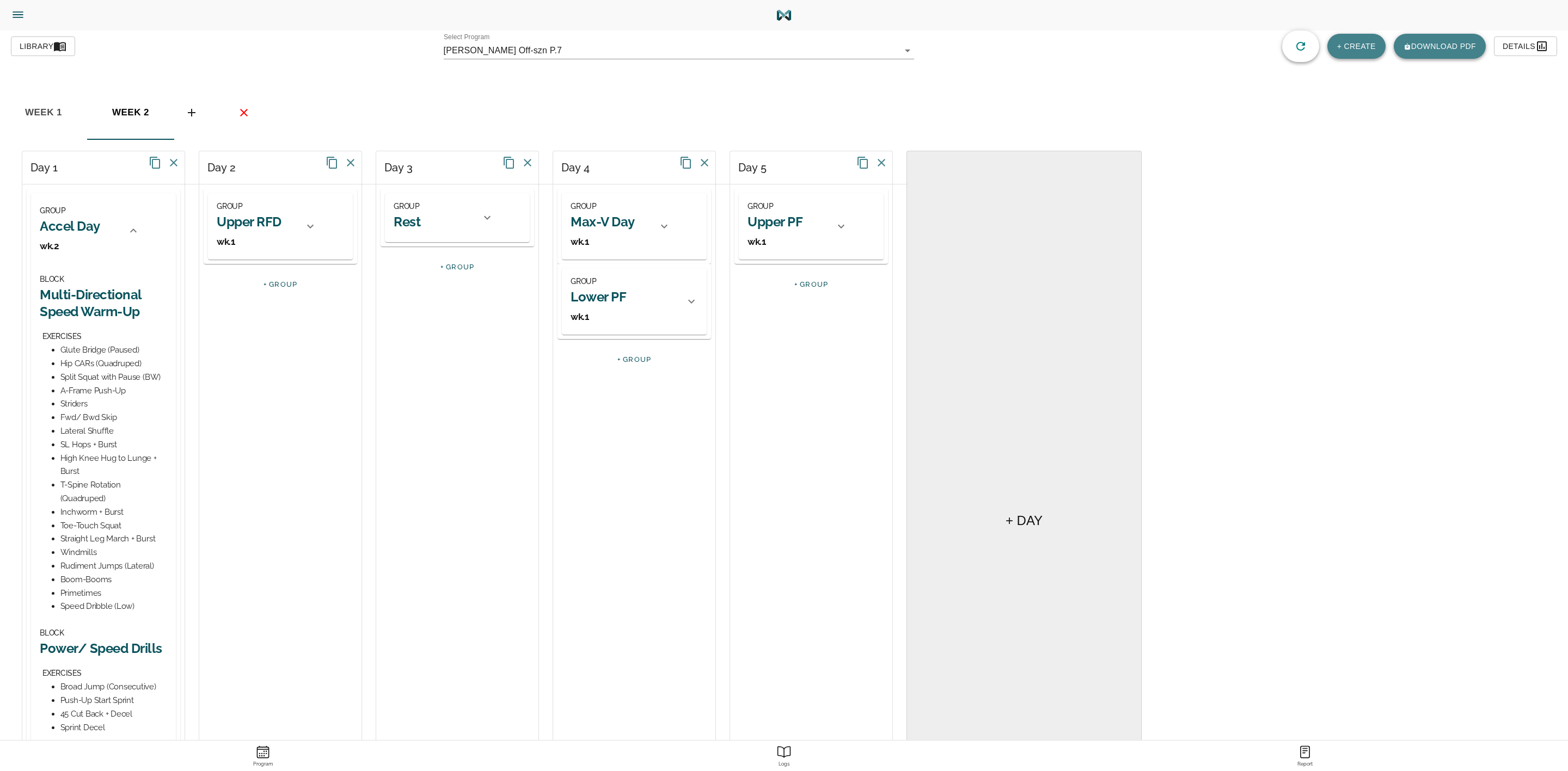
click at [134, 227] on icon at bounding box center [133, 231] width 13 height 13
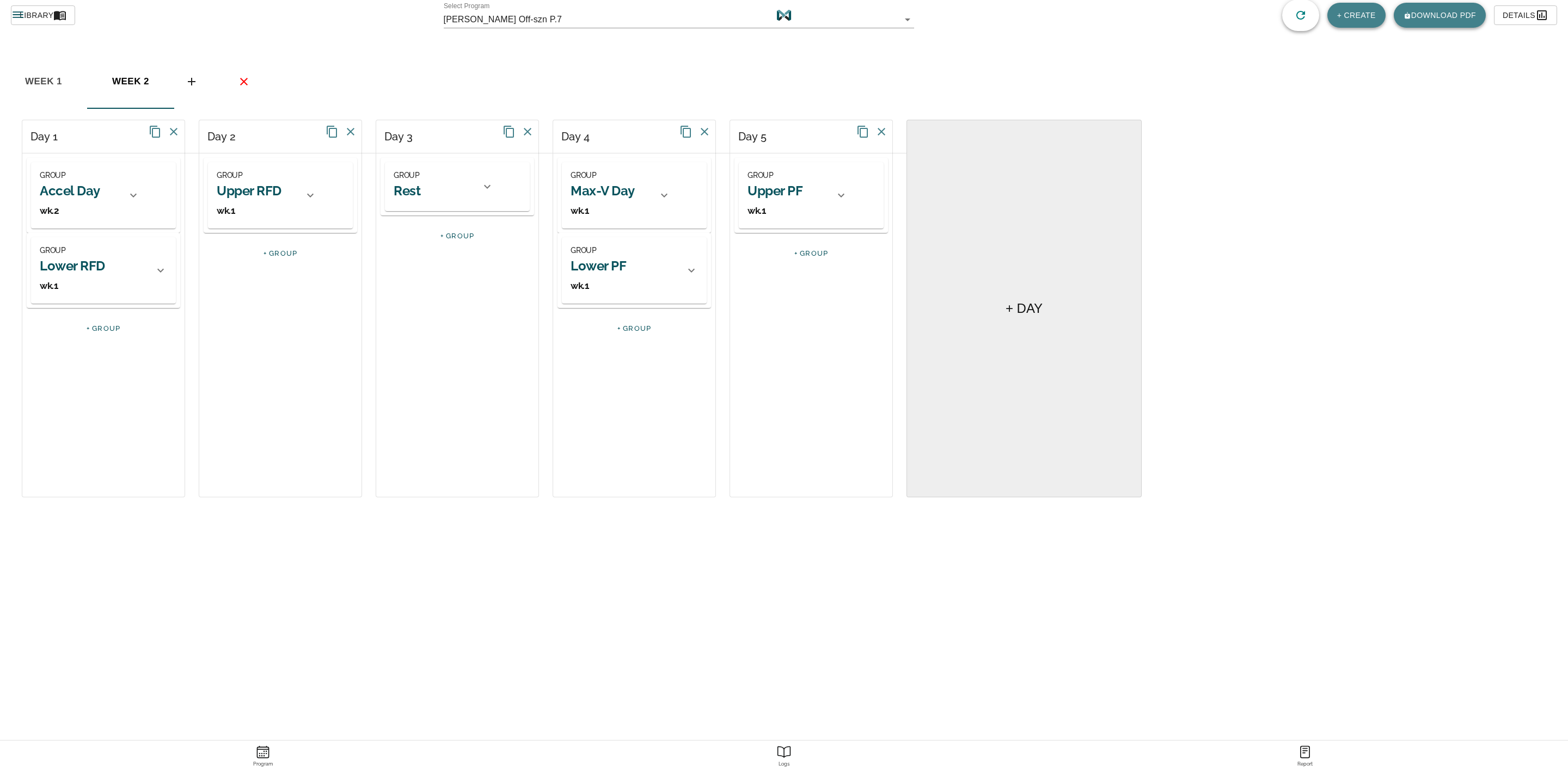
scroll to position [61, 0]
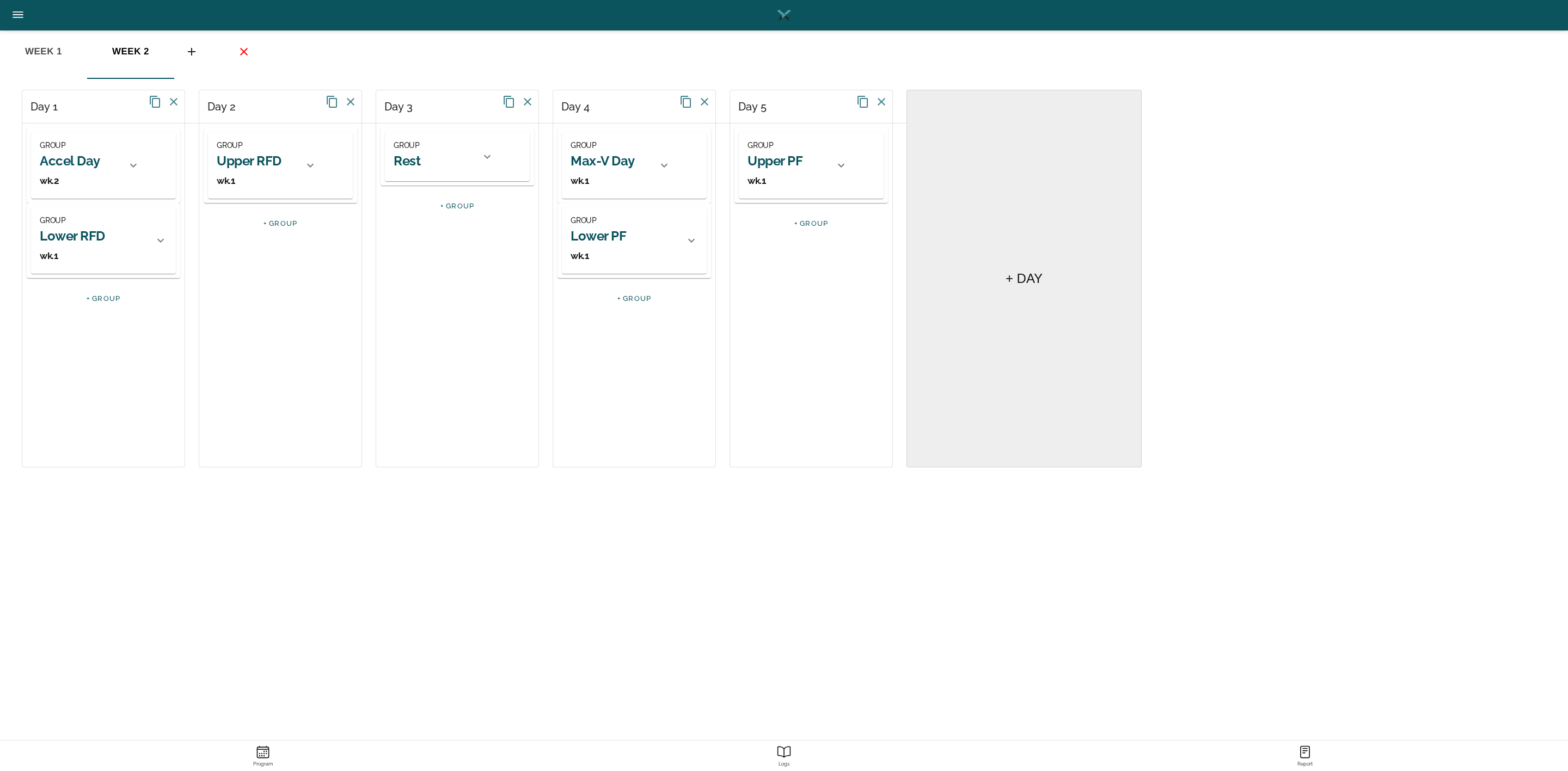
click at [87, 237] on h2 "Lower RFD" at bounding box center [72, 236] width 65 height 17
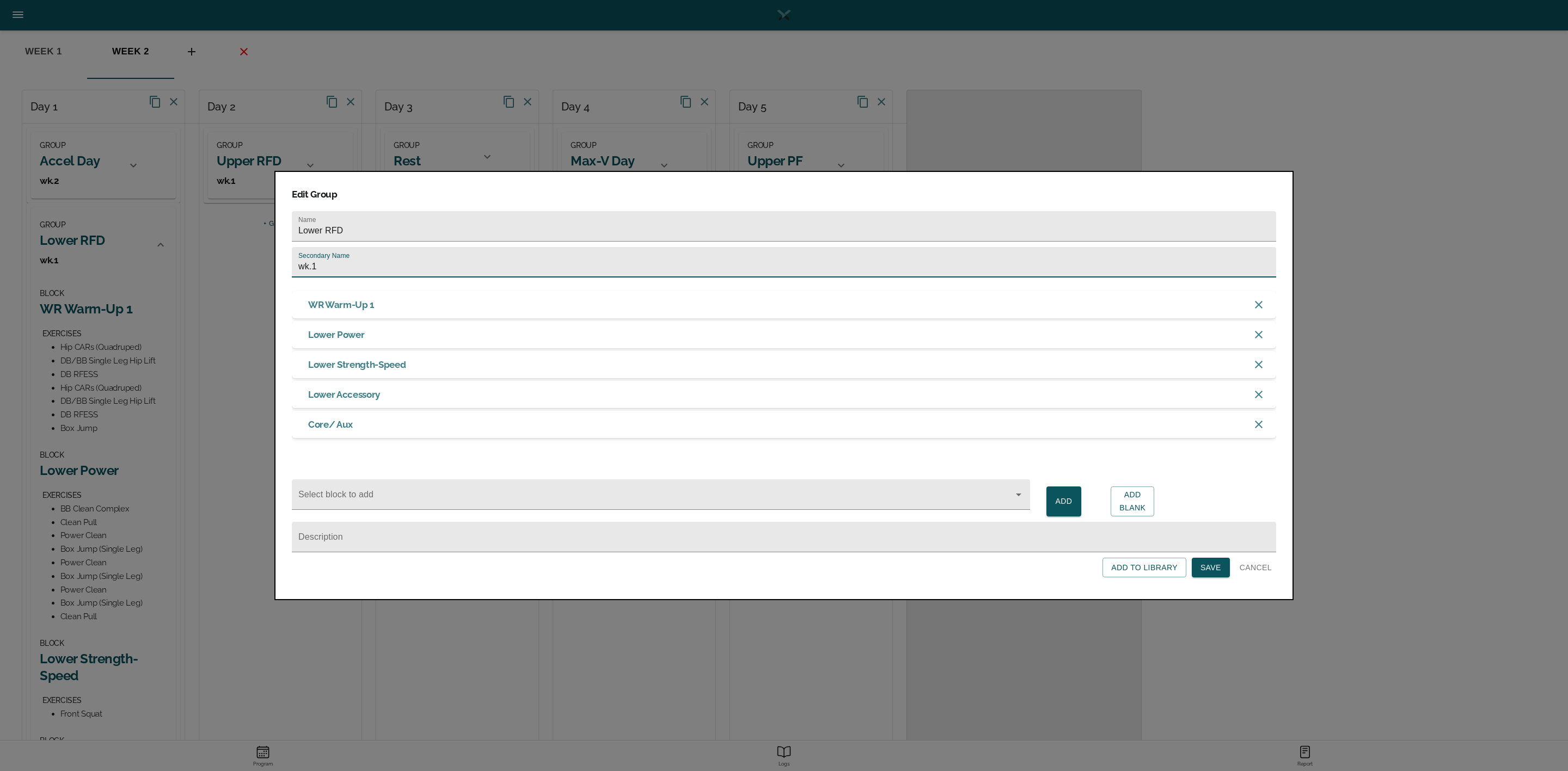
click at [345, 251] on input "wk.1" at bounding box center [783, 262] width 984 height 30
type input "wk.2"
click button "Save" at bounding box center [1211, 568] width 38 height 20
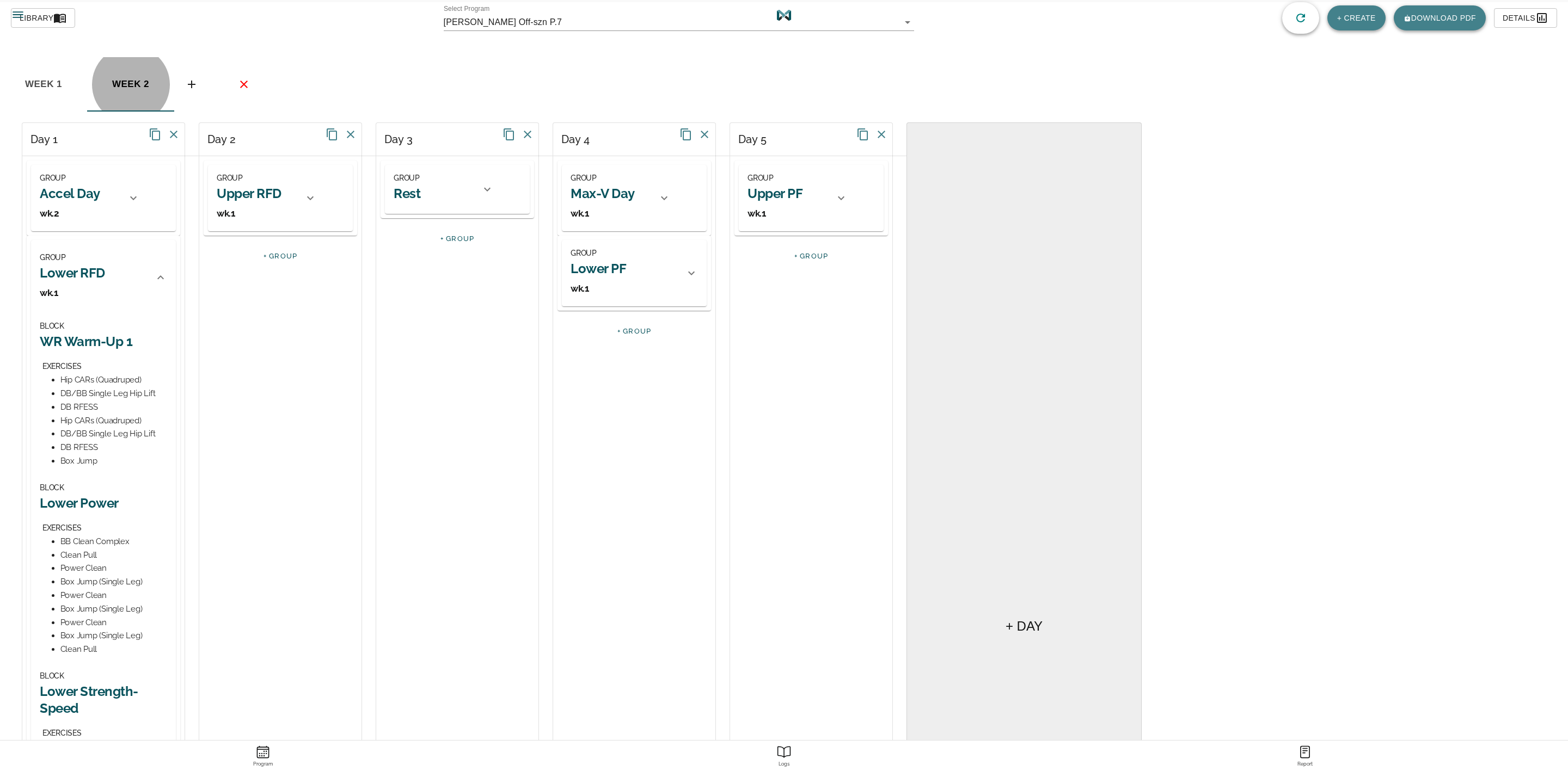
scroll to position [0, 0]
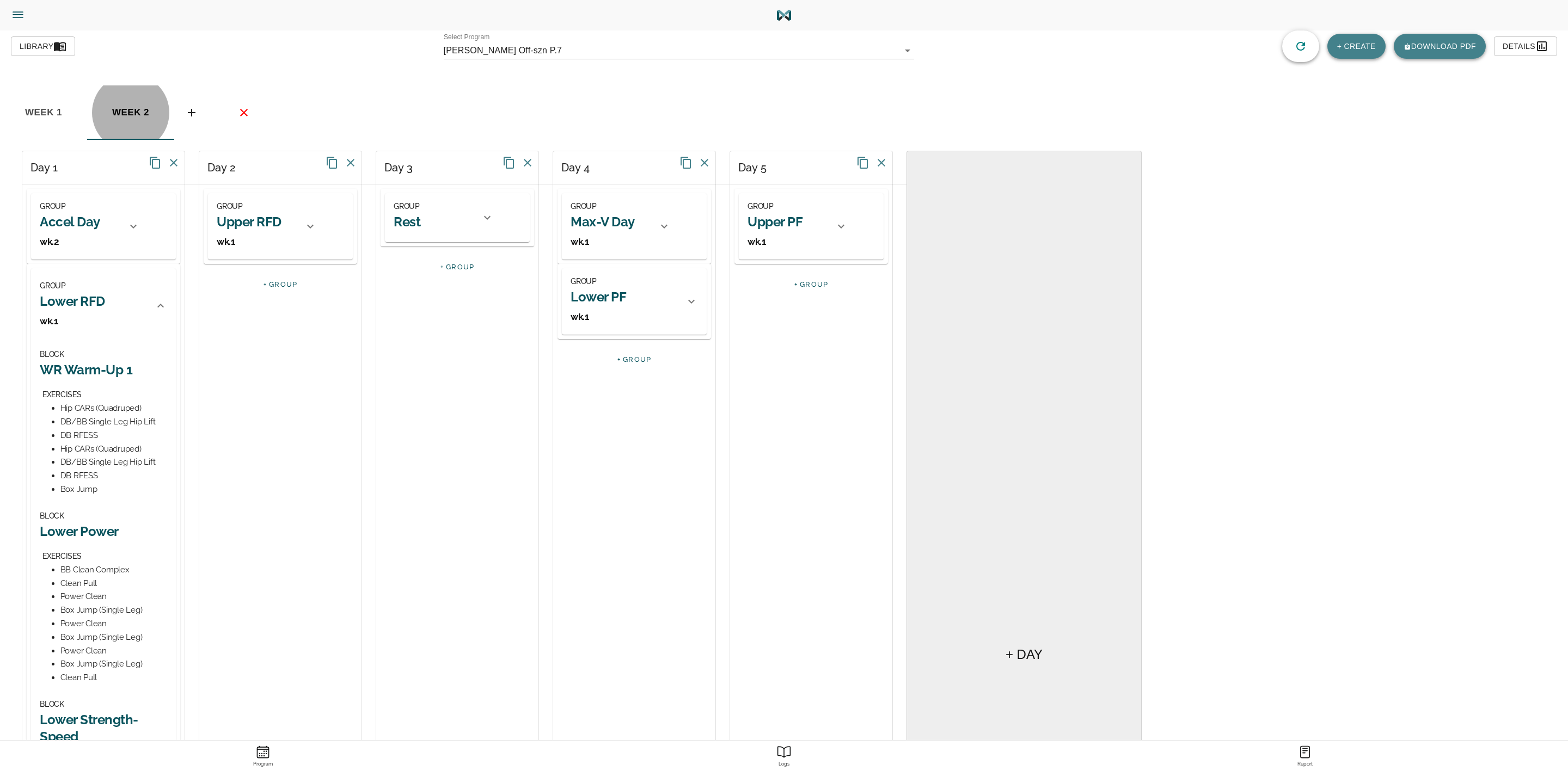
click at [85, 302] on h2 "Lower RFD" at bounding box center [72, 301] width 65 height 17
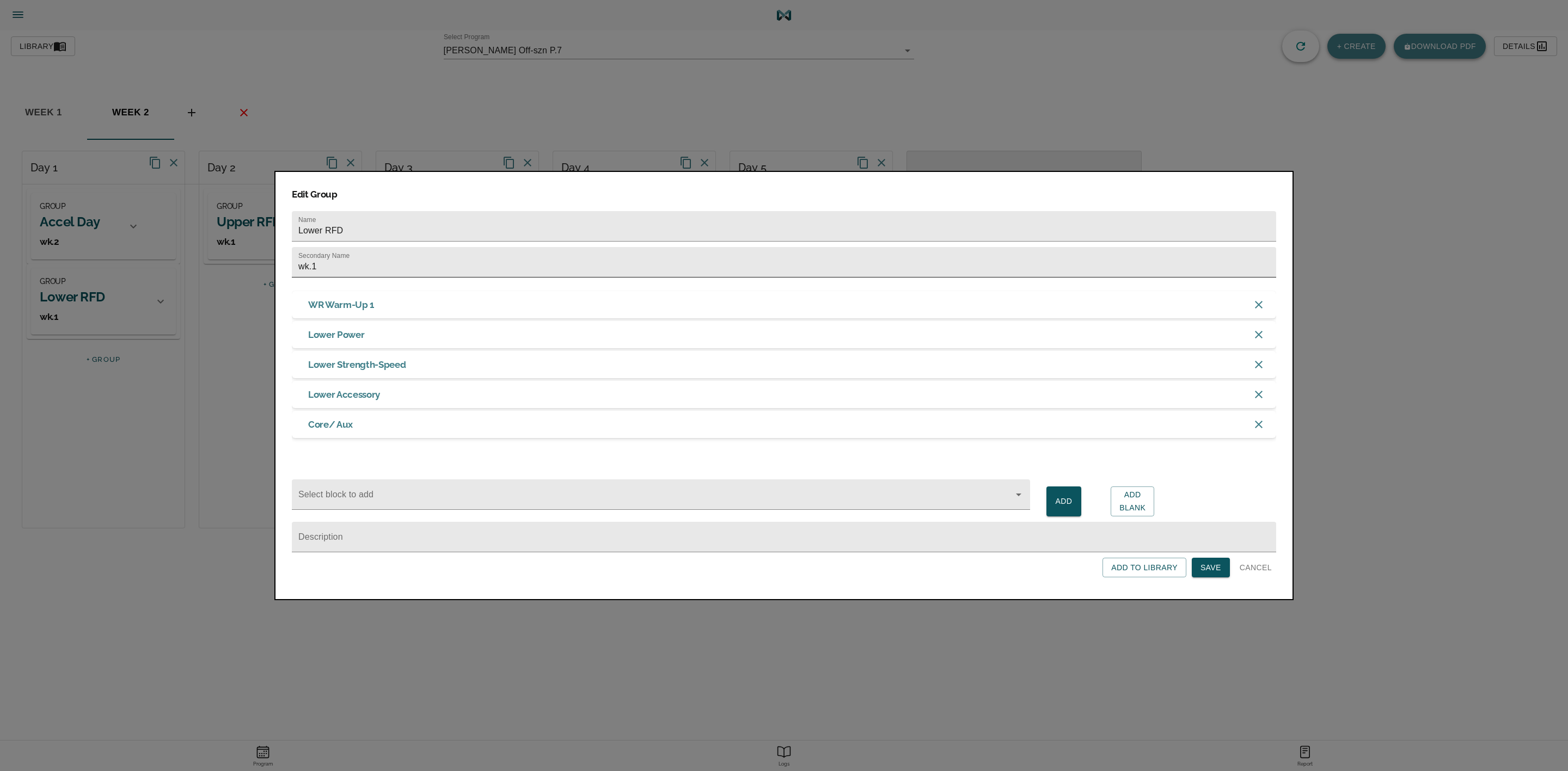
click at [328, 251] on input "wk.1" at bounding box center [783, 262] width 984 height 30
type input "wk.2"
click at [1205, 573] on span "Save" at bounding box center [1211, 568] width 21 height 13
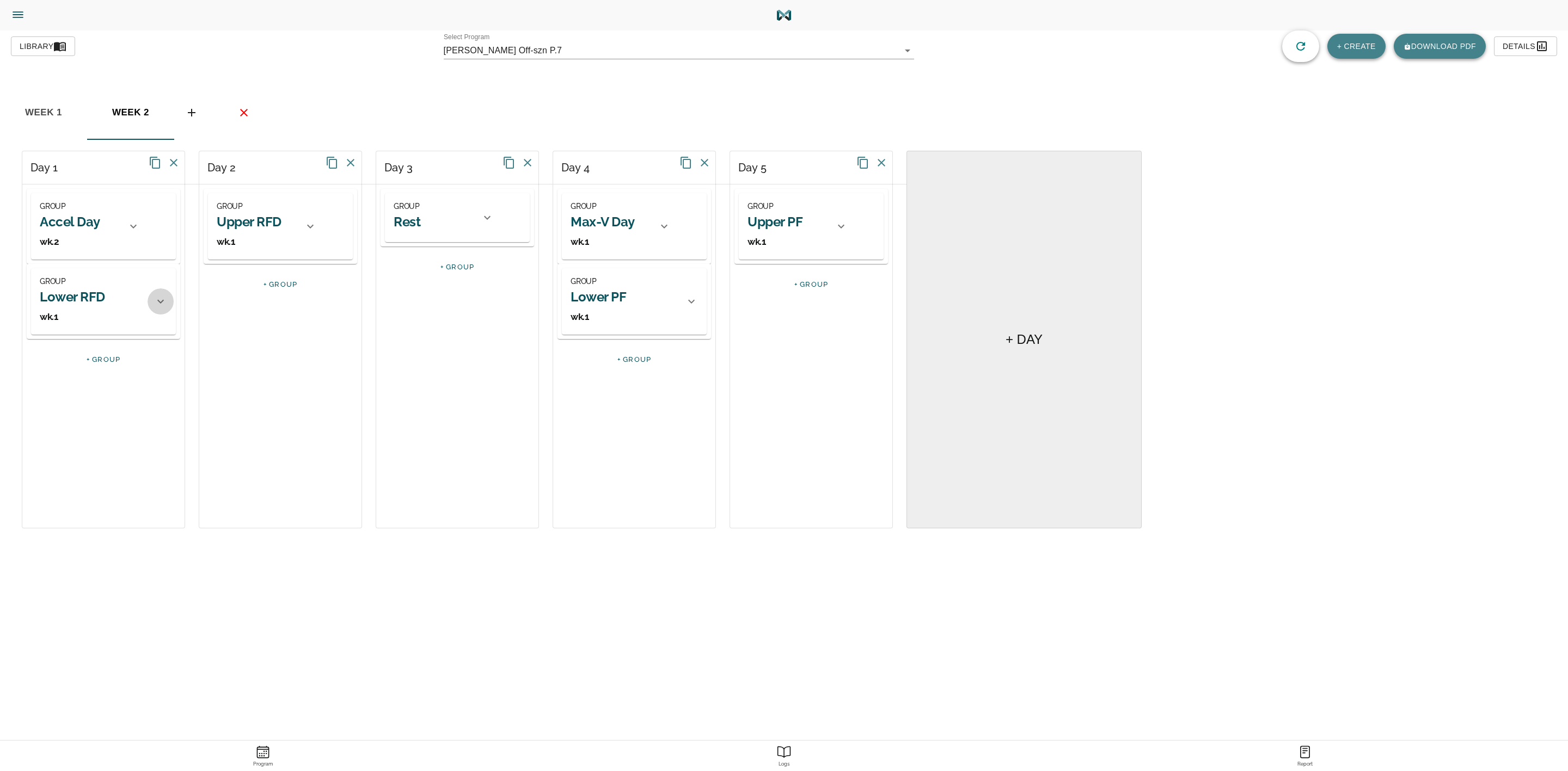
click at [151, 307] on div at bounding box center [160, 301] width 26 height 26
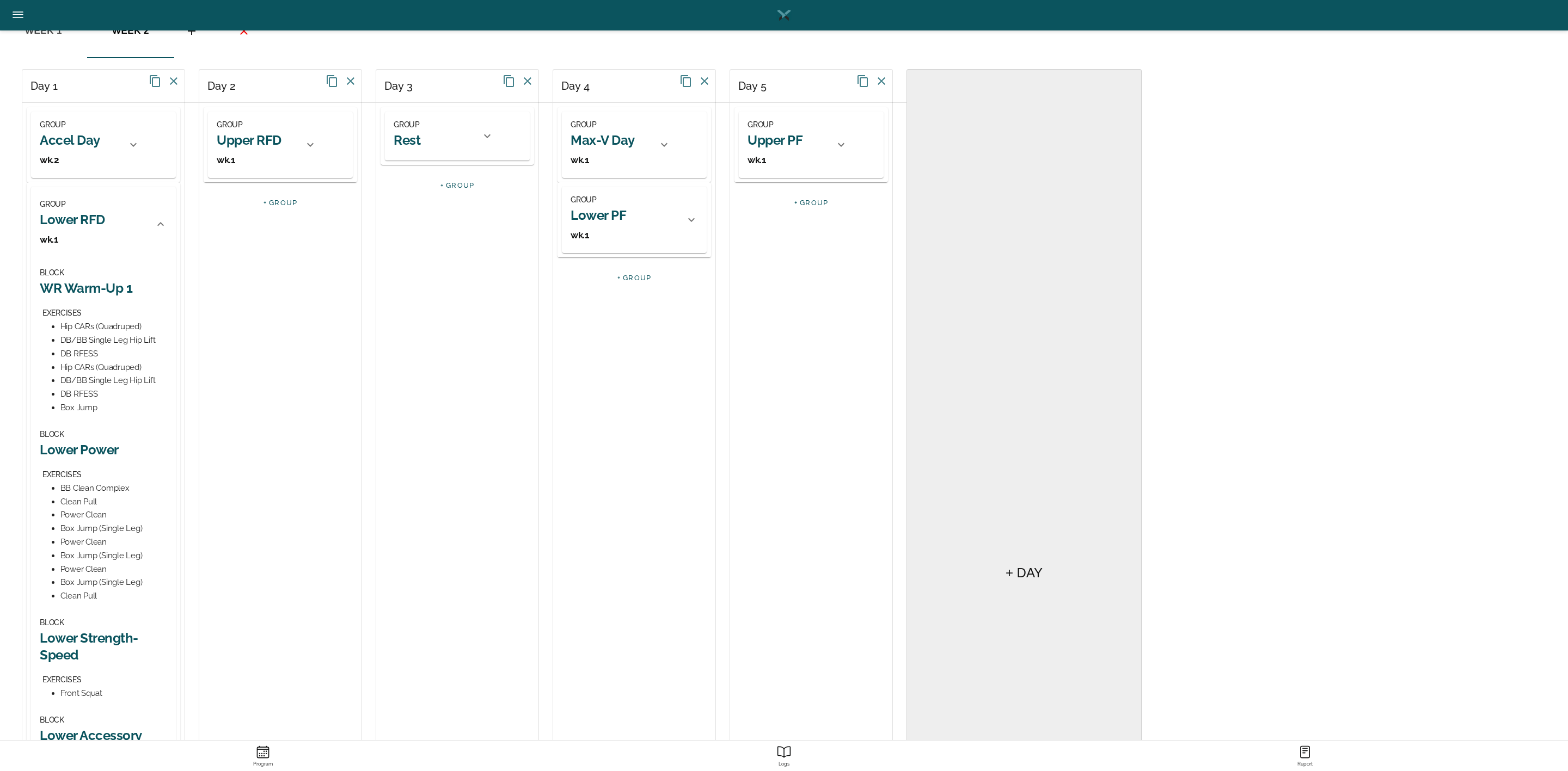
scroll to position [163, 0]
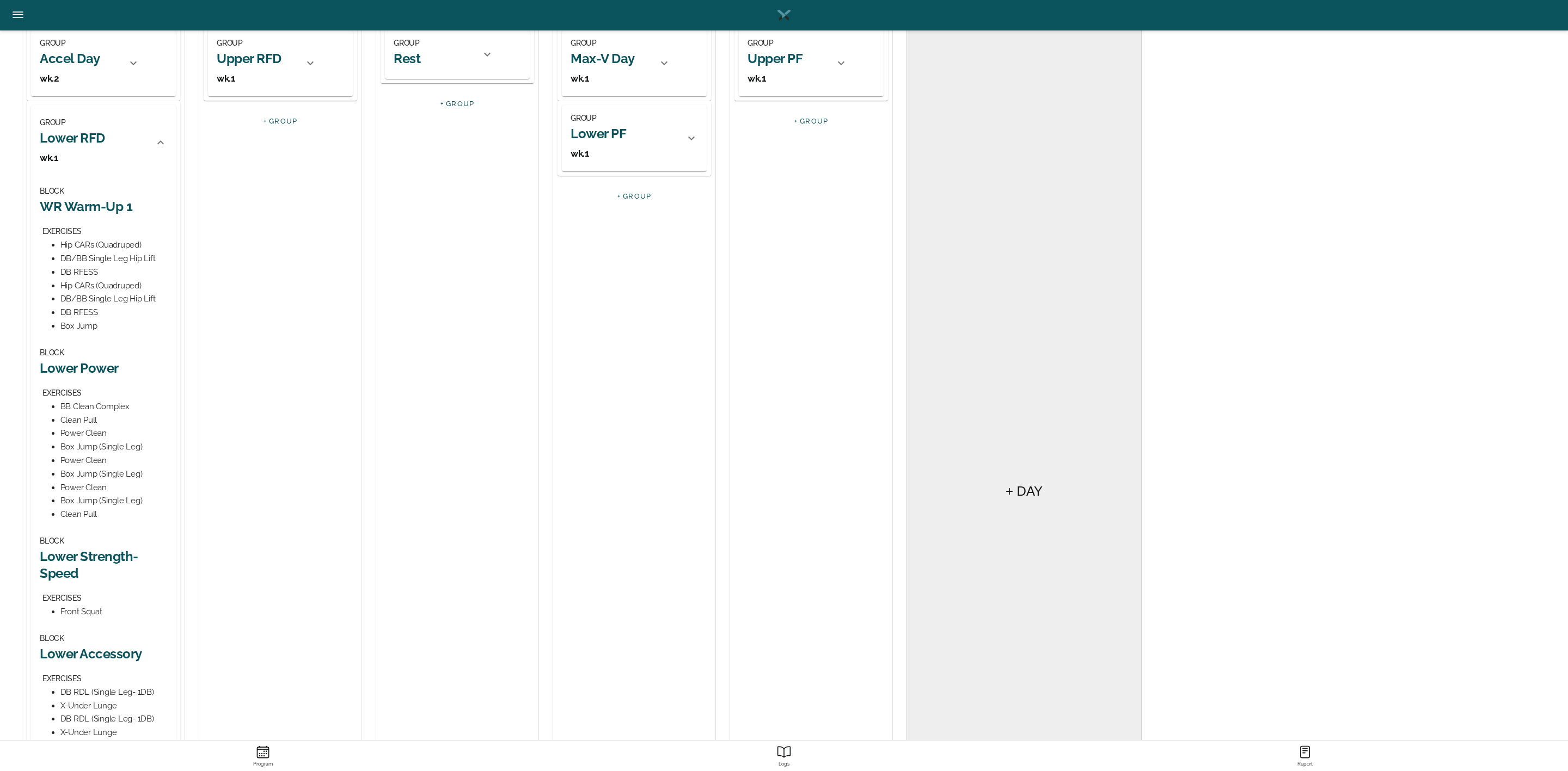
click at [89, 366] on h2 "Lower Power" at bounding box center [103, 368] width 127 height 17
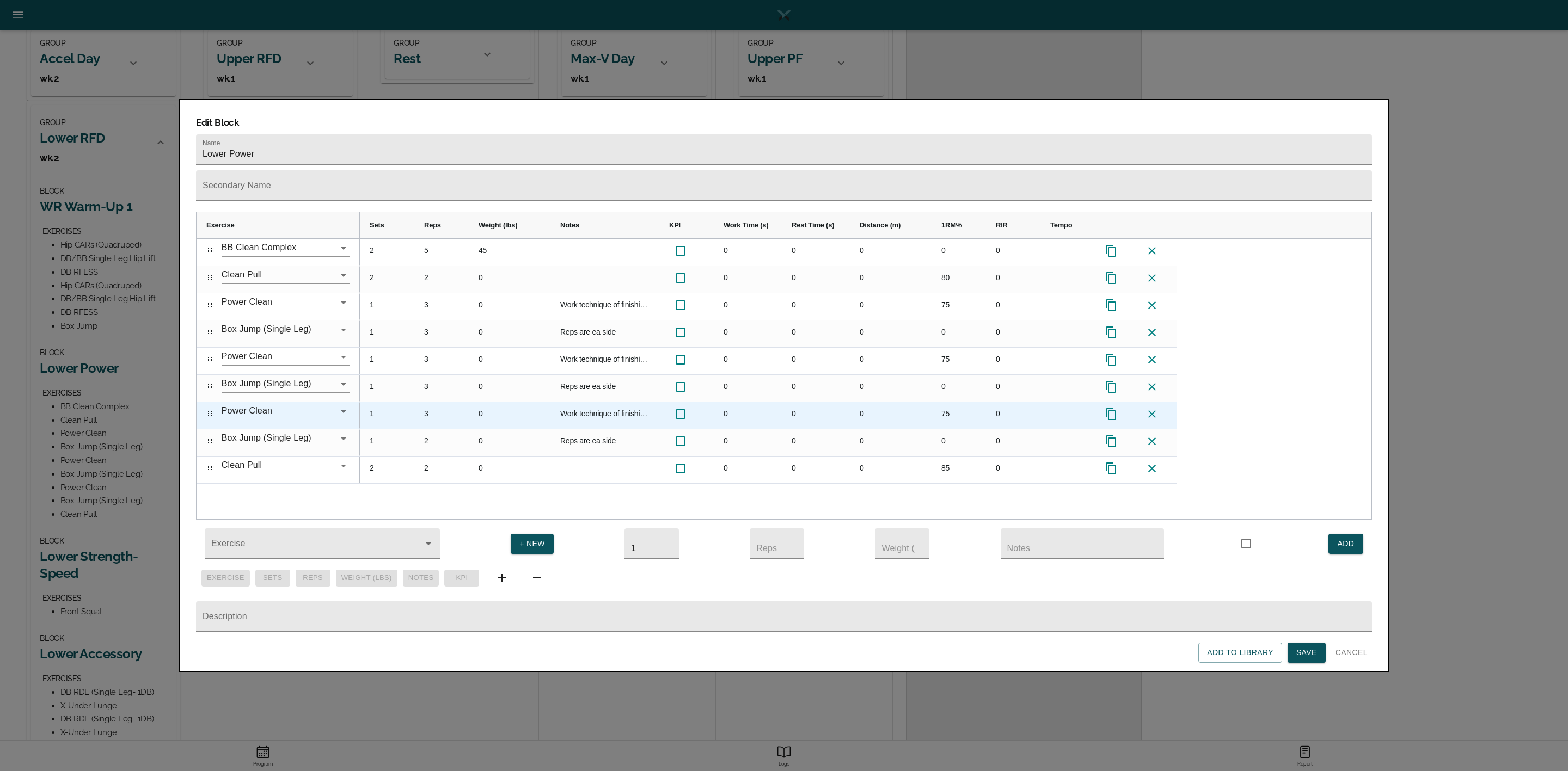
click at [1115, 408] on icon at bounding box center [1111, 414] width 13 height 13
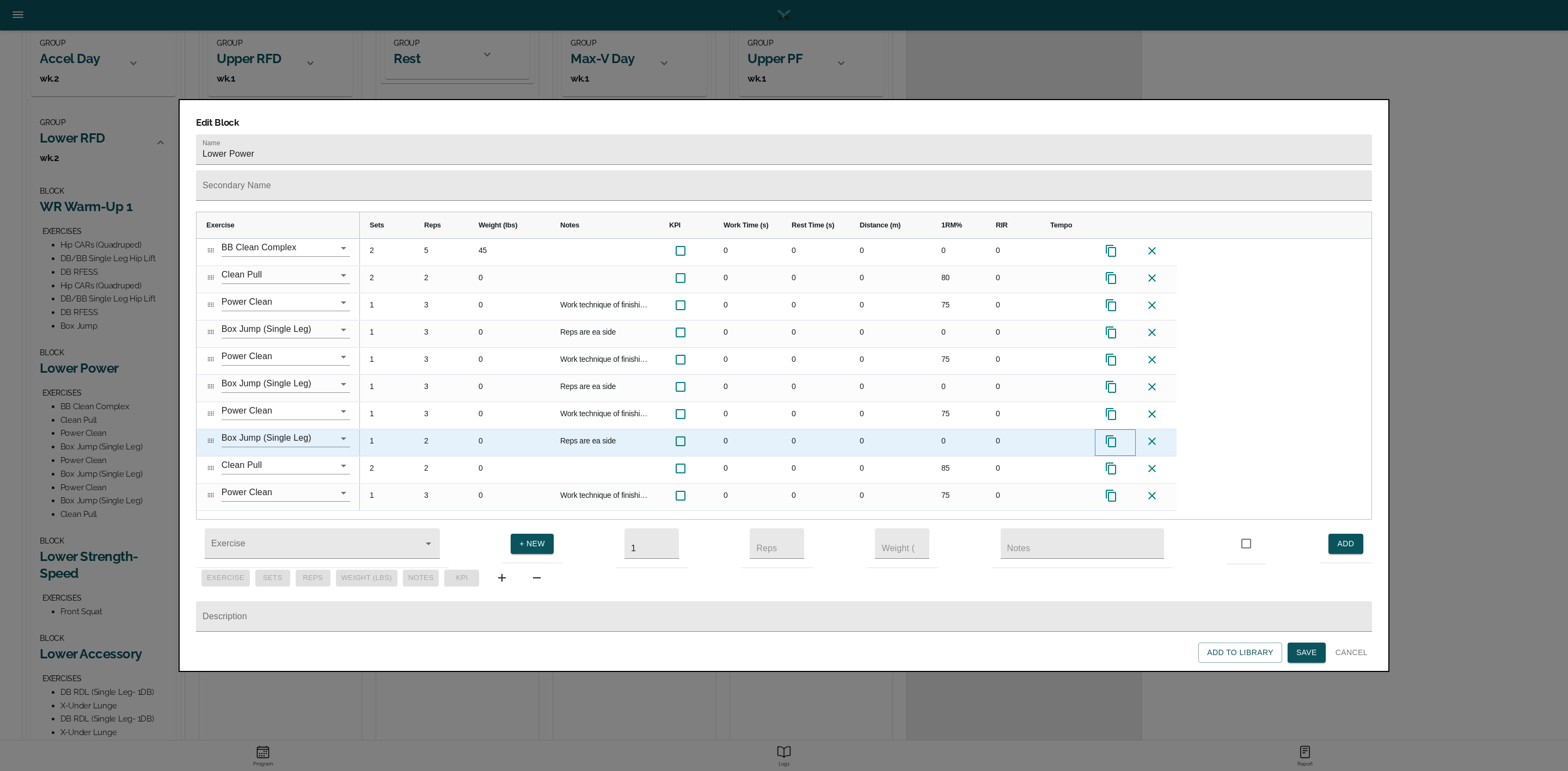
click at [1113, 435] on icon at bounding box center [1111, 441] width 13 height 13
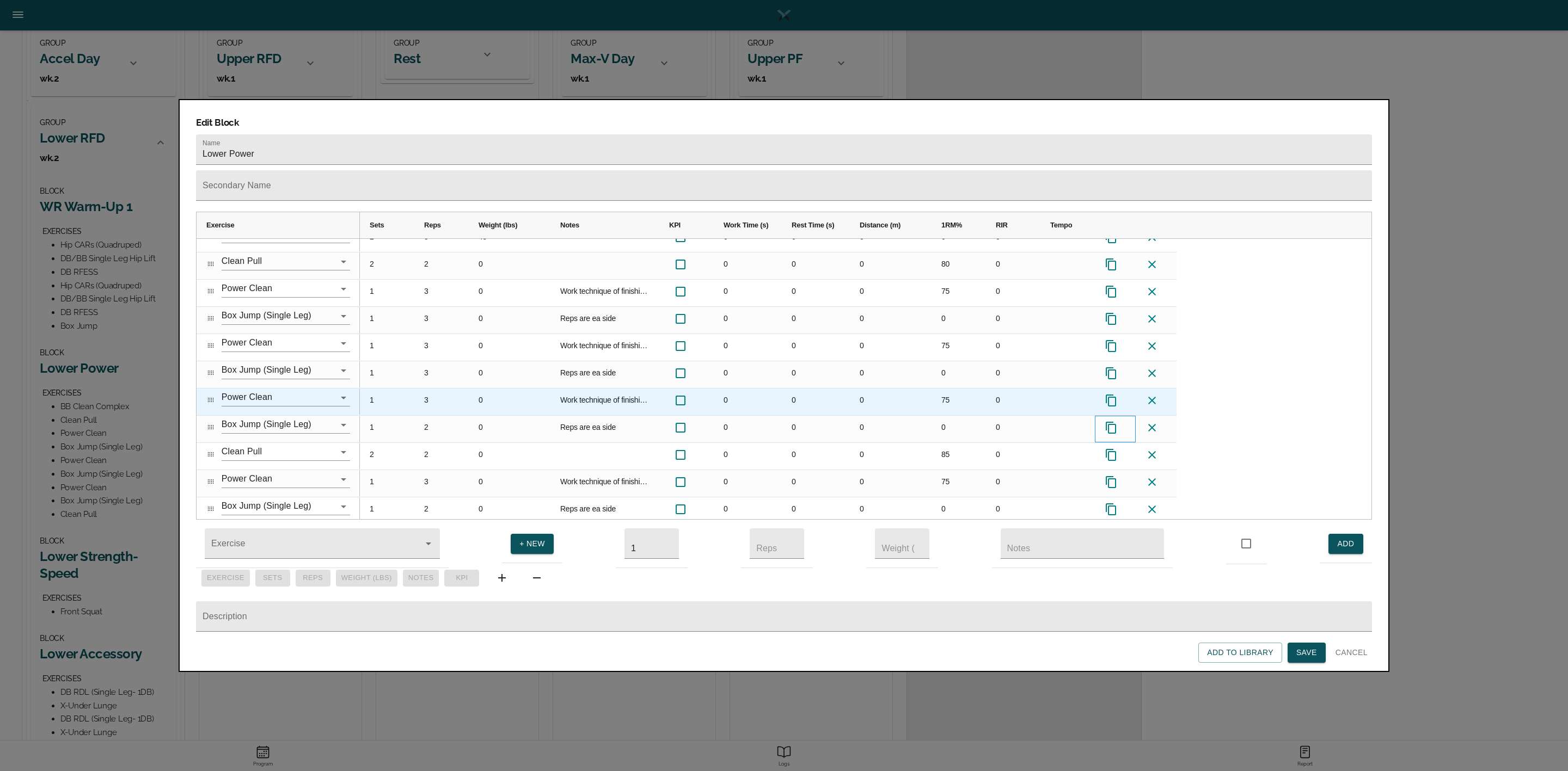
scroll to position [18, 0]
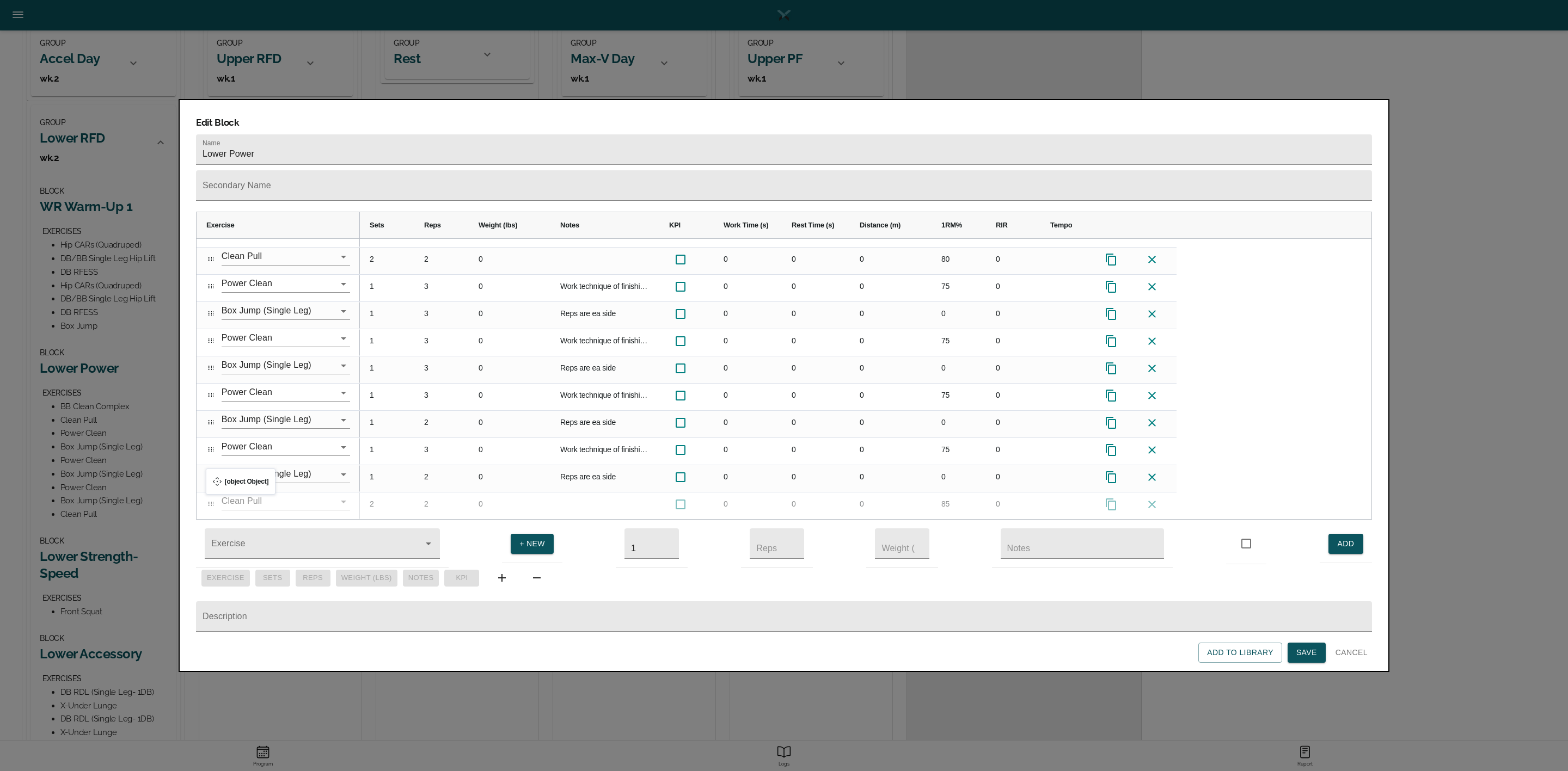
drag, startPoint x: 209, startPoint y: 427, endPoint x: 211, endPoint y: 475, distance: 48.0
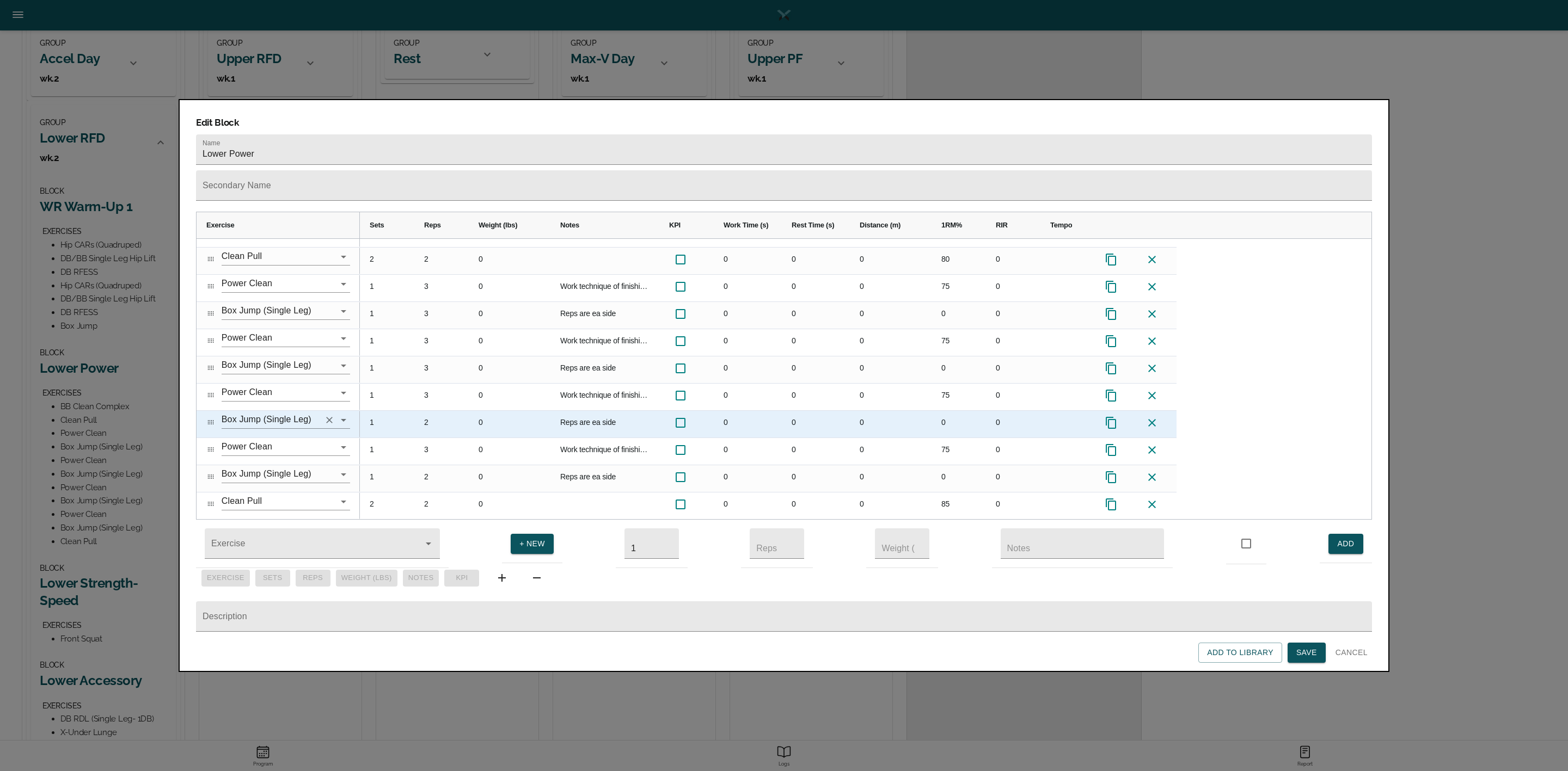
scroll to position [176, 0]
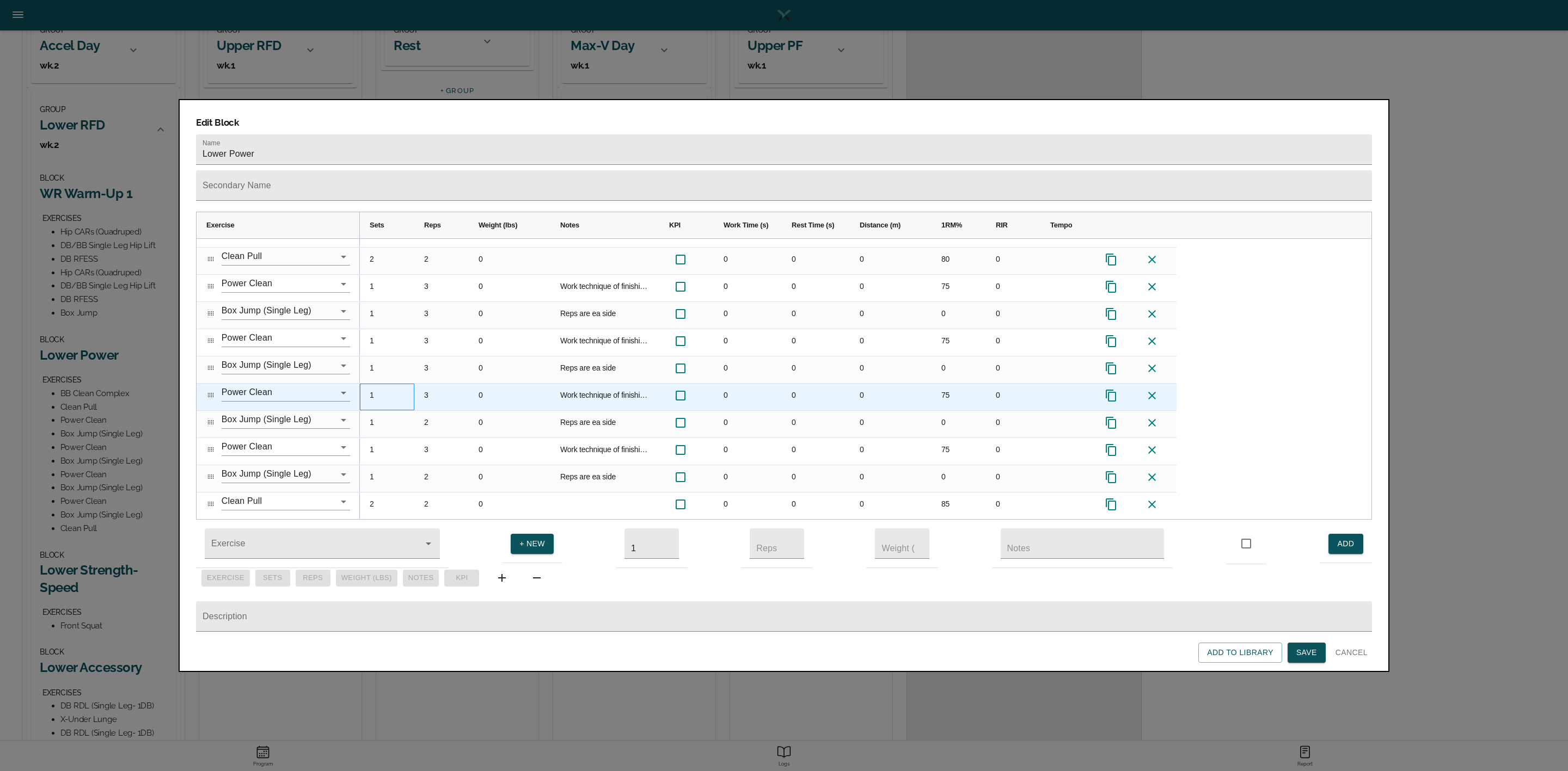
click at [369, 384] on div "1" at bounding box center [387, 397] width 54 height 27
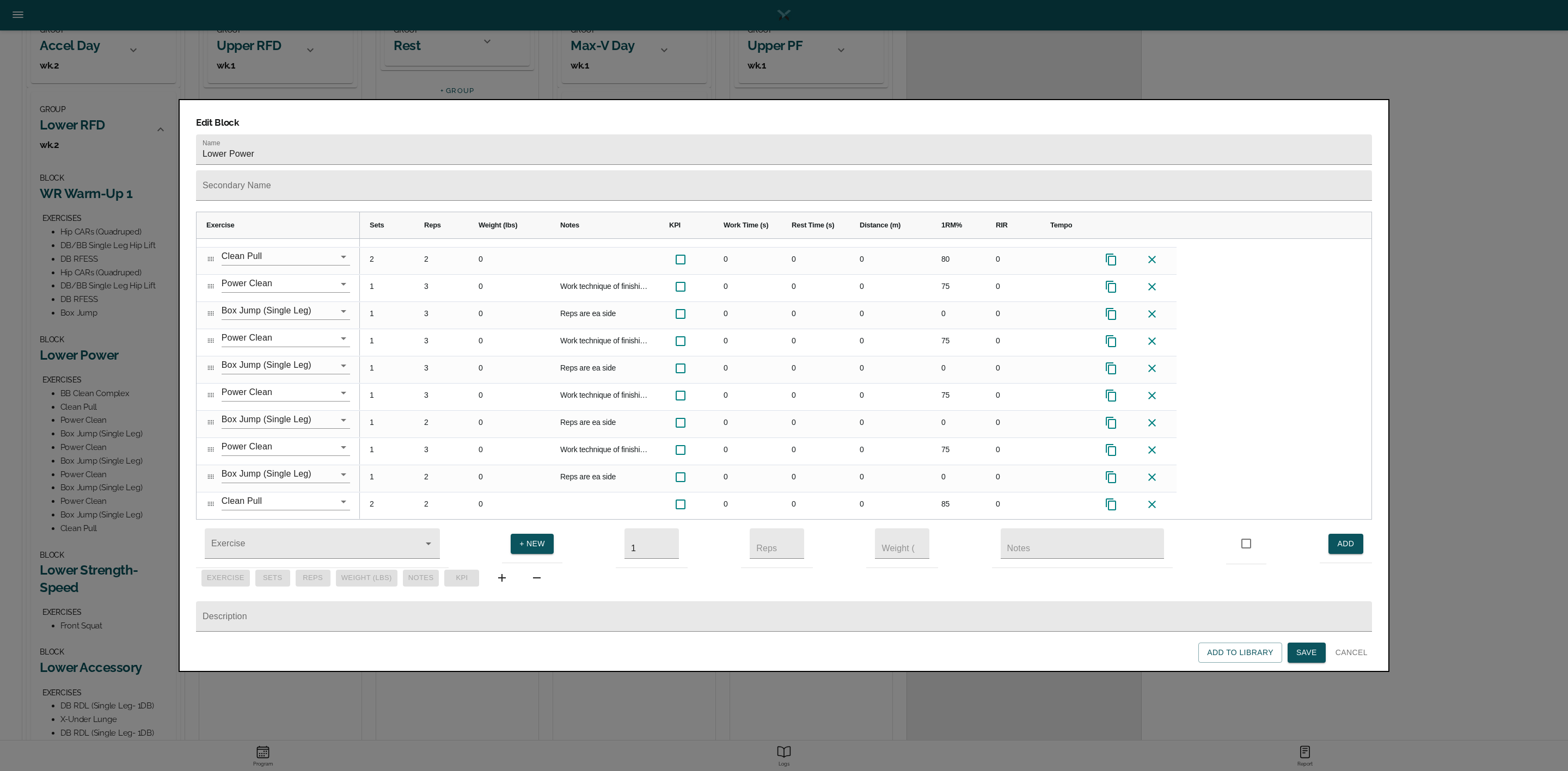
click at [1312, 654] on span "Save" at bounding box center [1307, 653] width 21 height 13
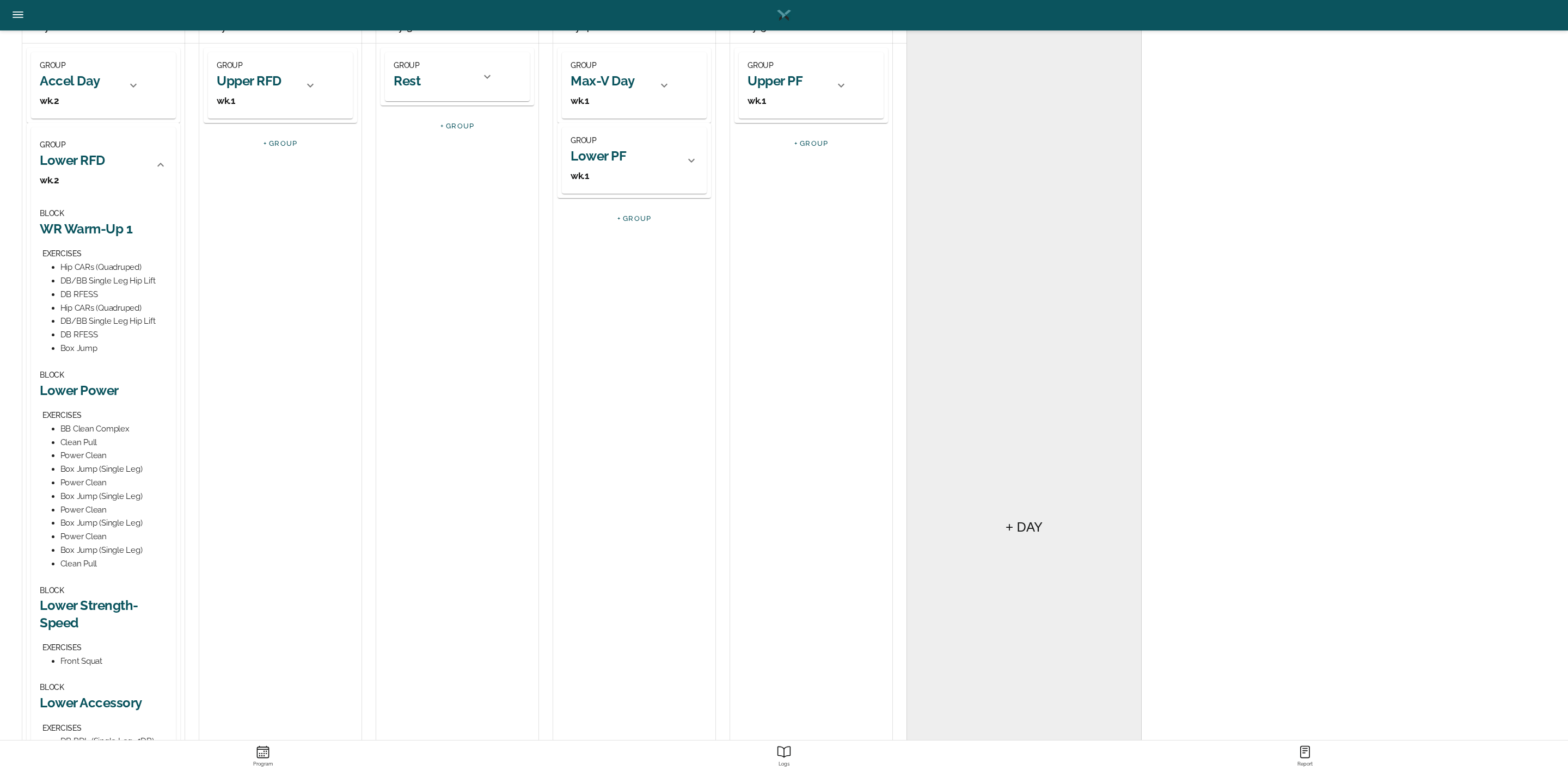
scroll to position [163, 0]
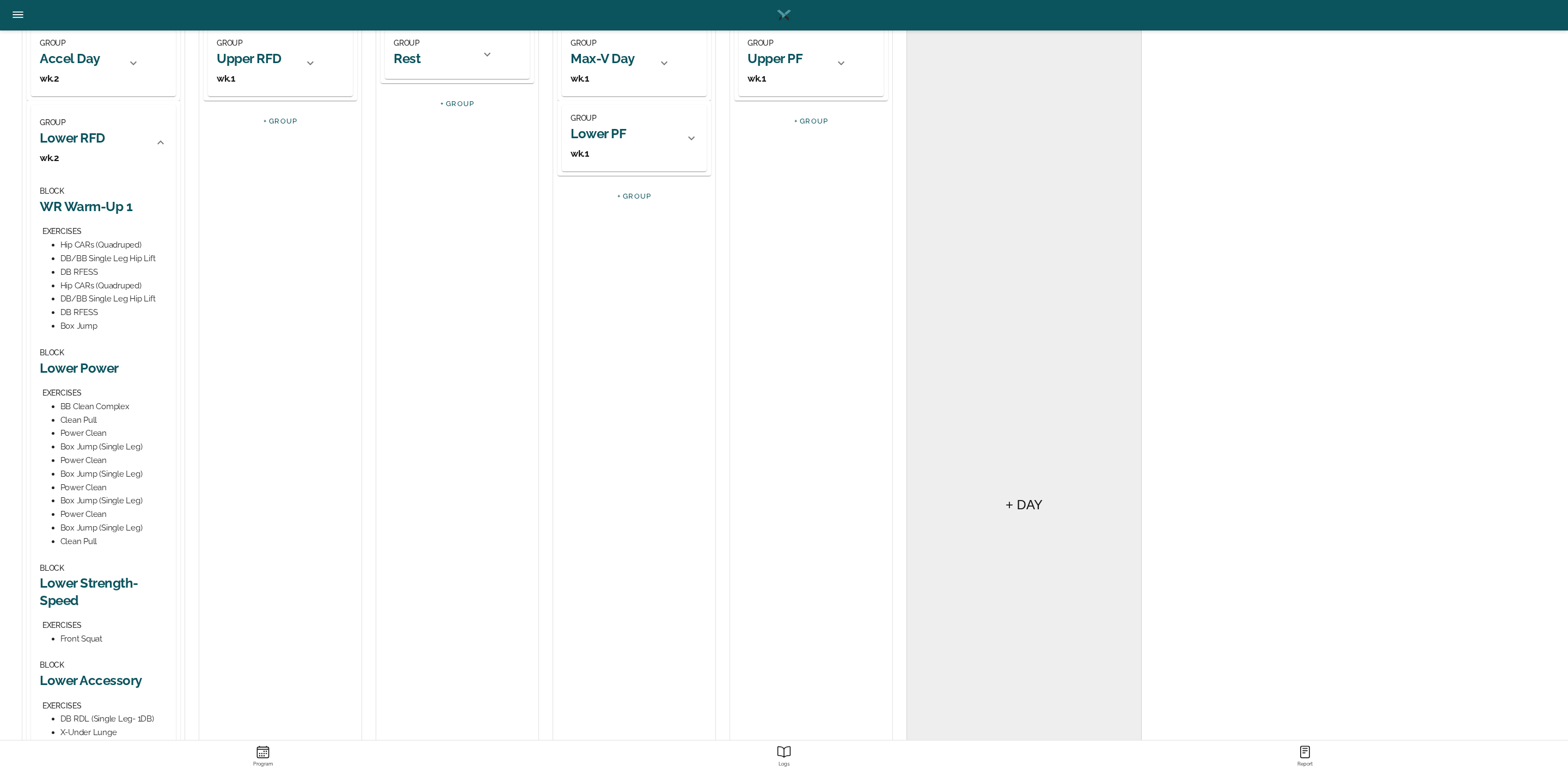
click at [92, 365] on h2 "Lower Power" at bounding box center [103, 368] width 127 height 17
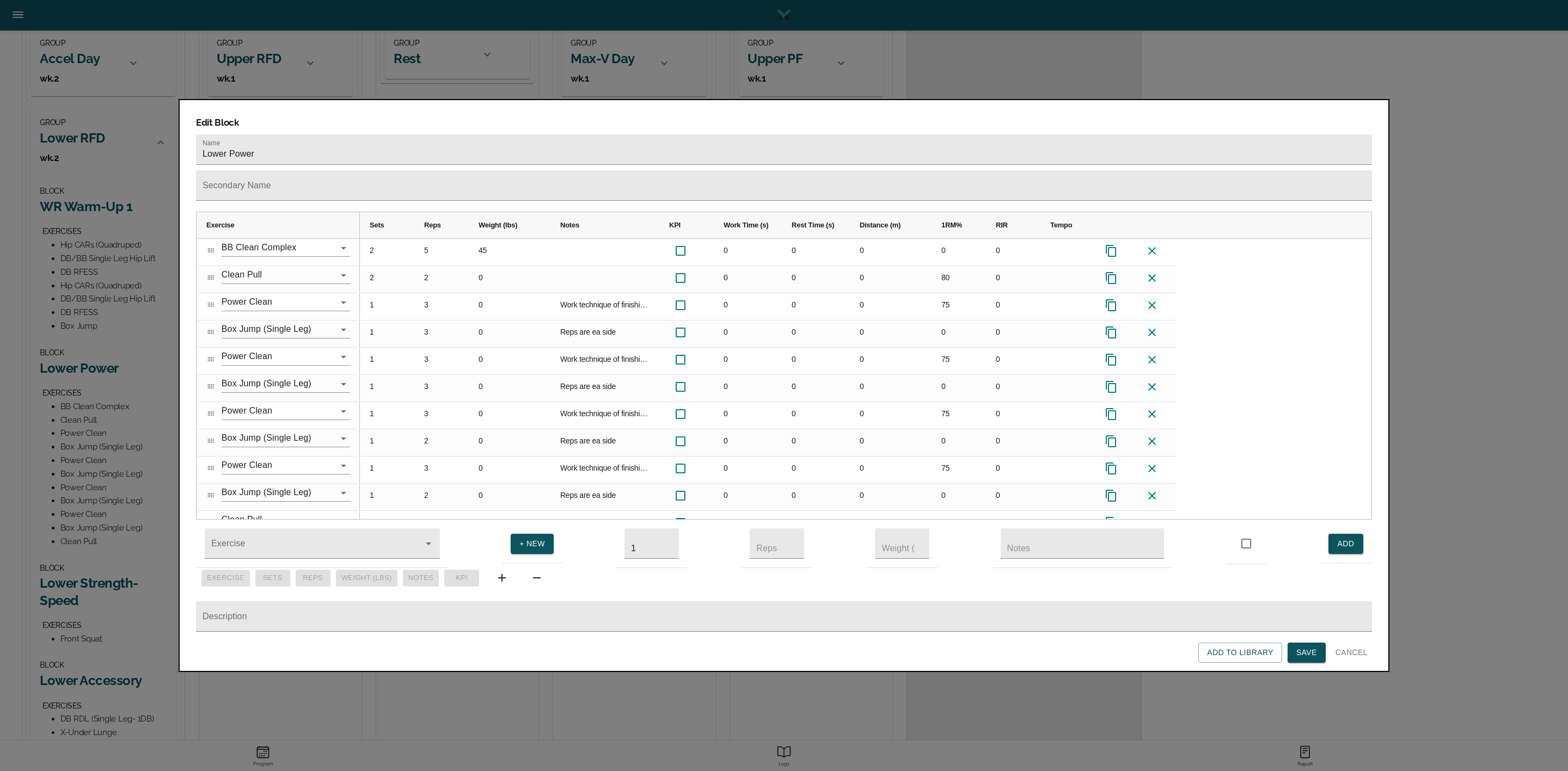
click at [124, 348] on div at bounding box center [784, 385] width 1568 height 771
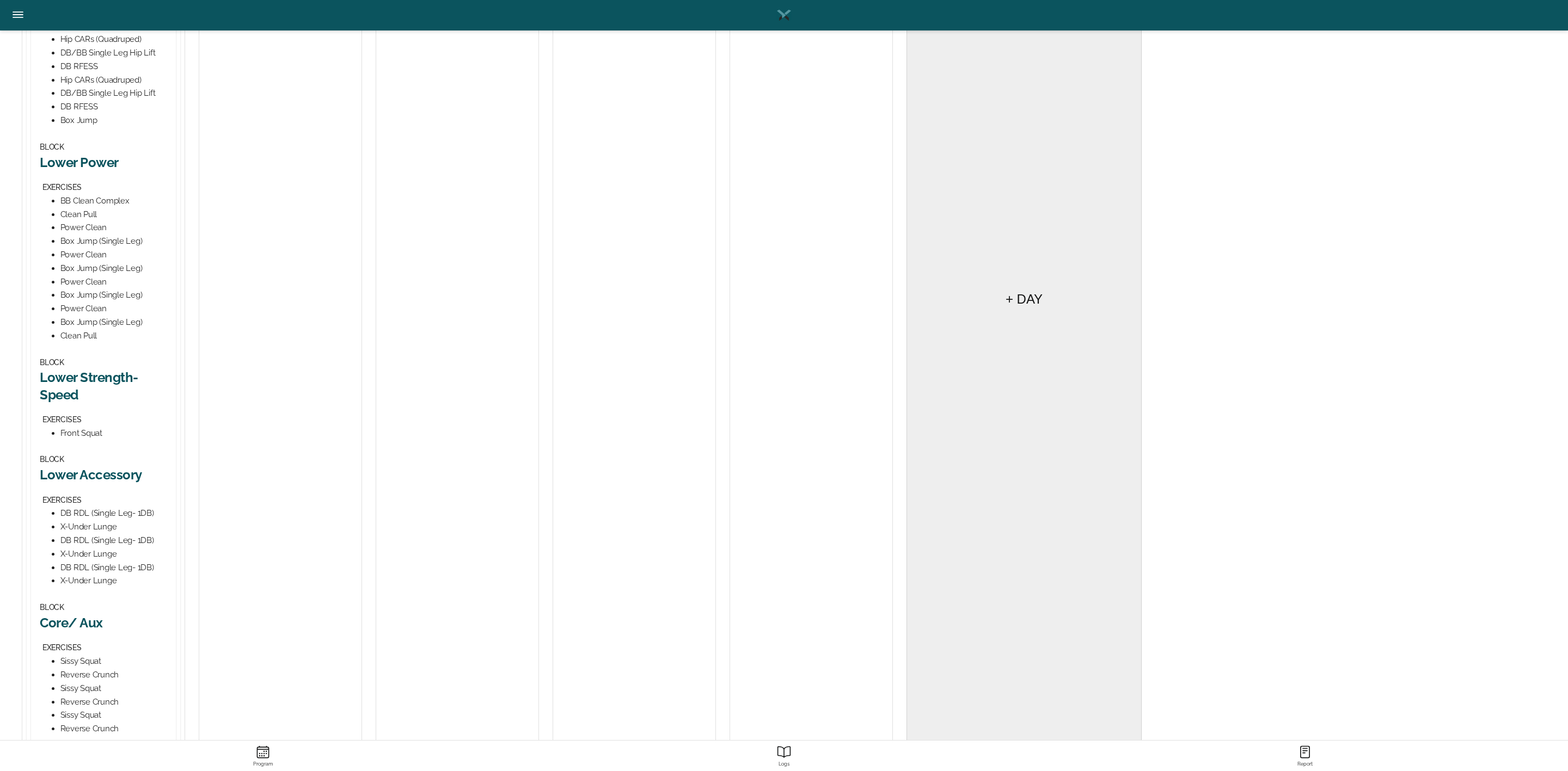
scroll to position [408, 0]
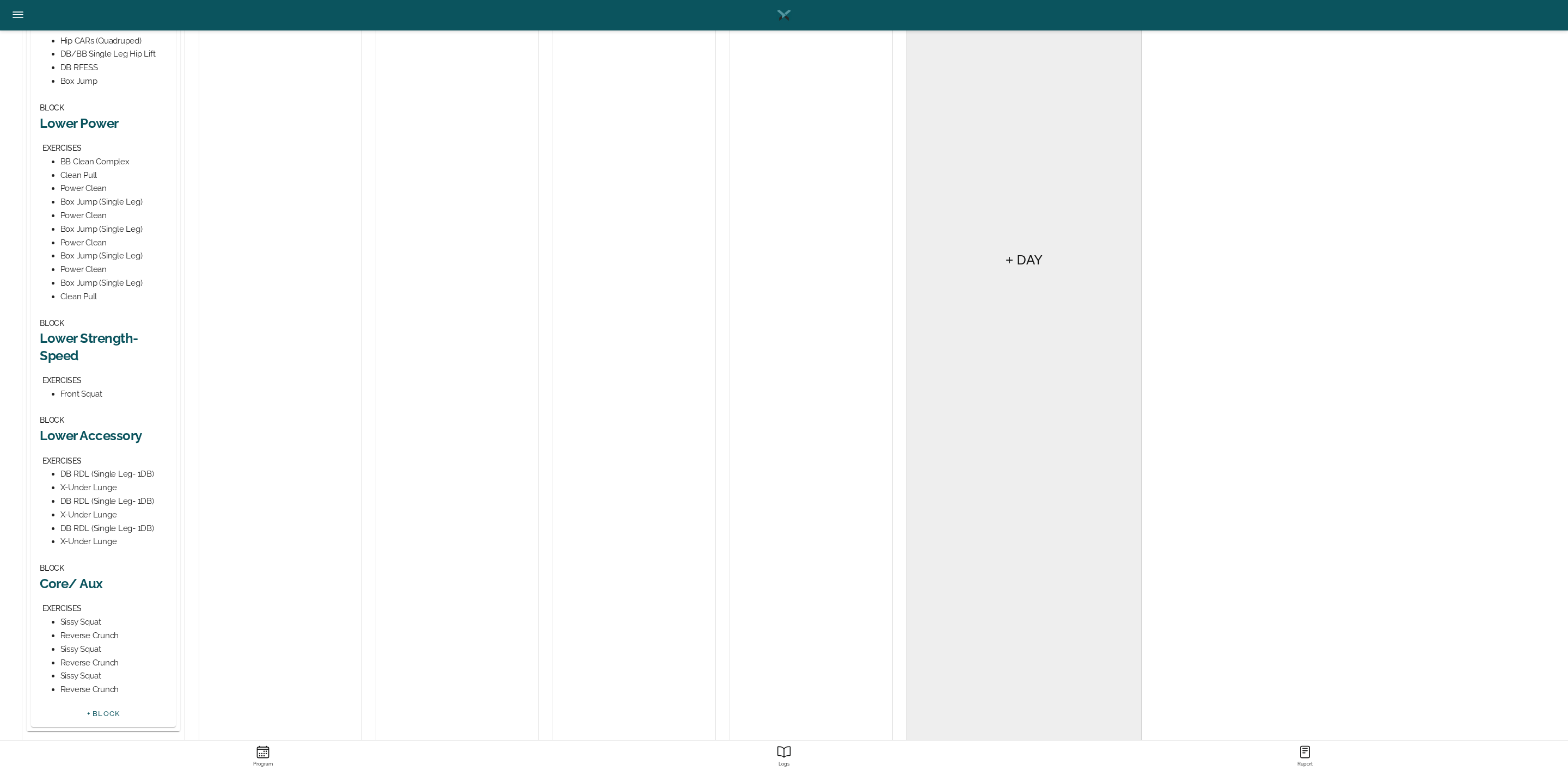
click at [106, 333] on h2 "Lower Strength-Speed" at bounding box center [103, 346] width 127 height 33
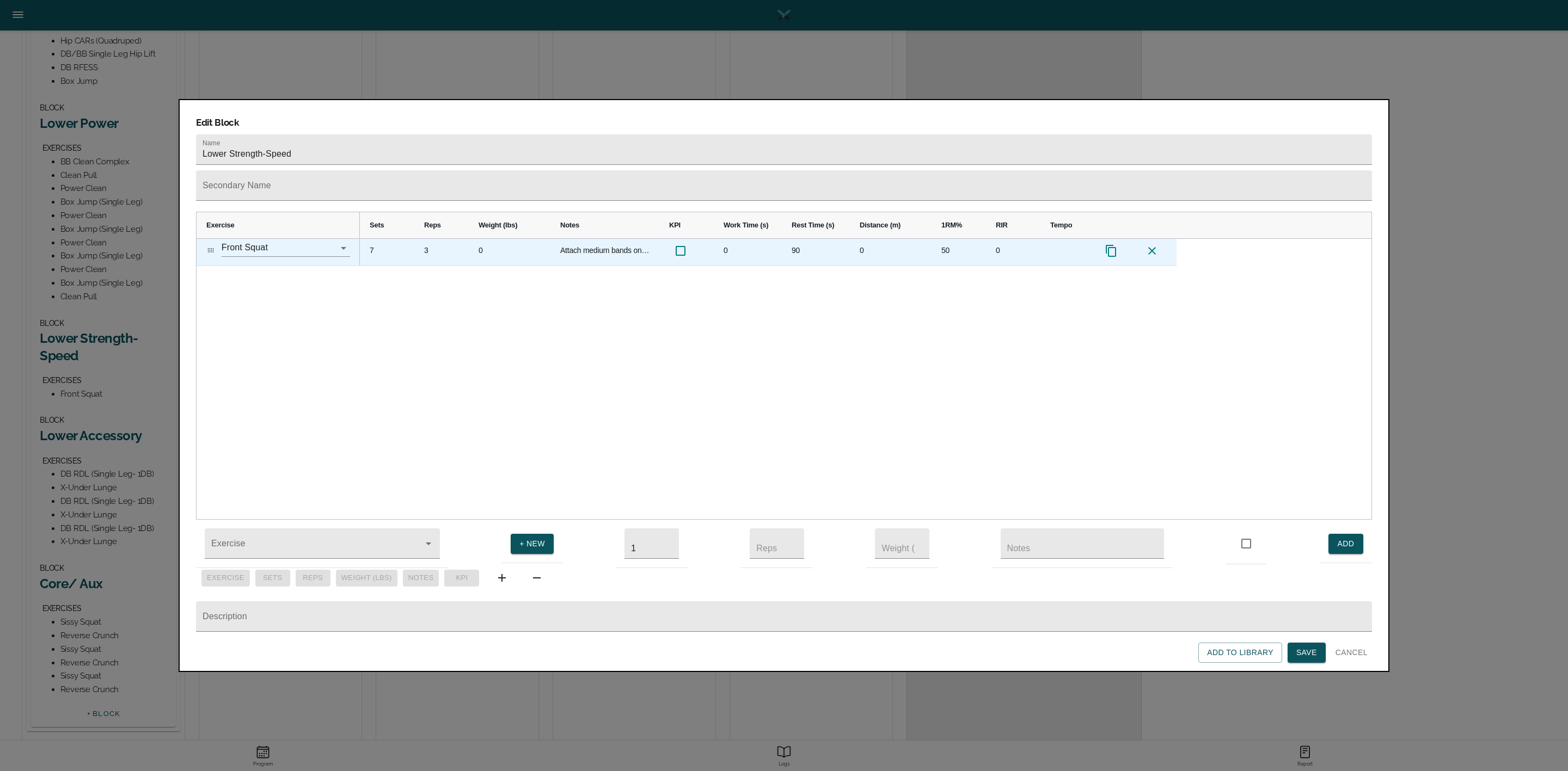
click at [950, 239] on div "50" at bounding box center [958, 253] width 54 height 27
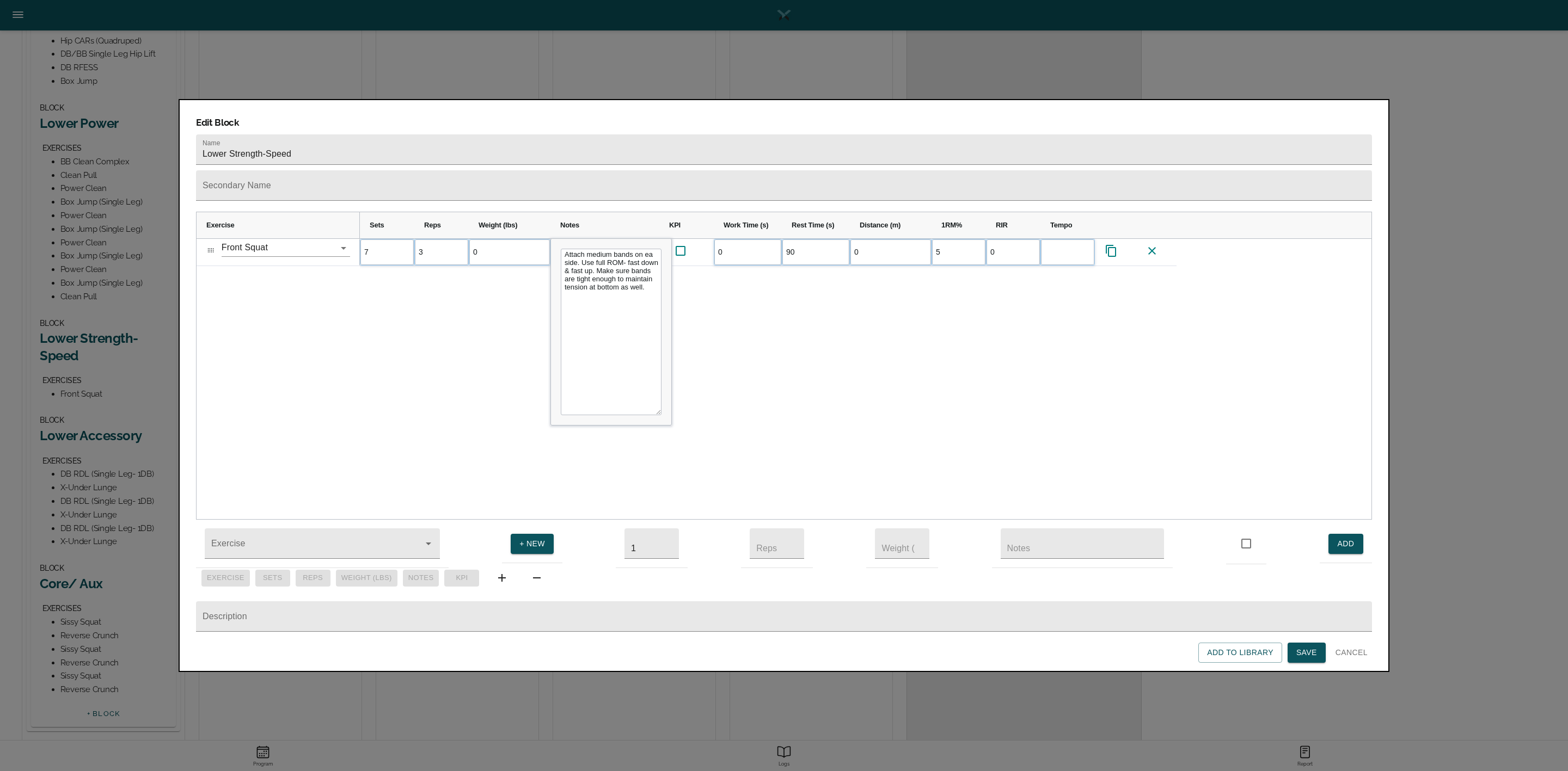
scroll to position [0, 0]
type input "55"
click at [810, 301] on div "7 3 0 Attach medium bands on ea side. Use full ROM- fast down & fast up. Make s…" at bounding box center [866, 380] width 1012 height 281
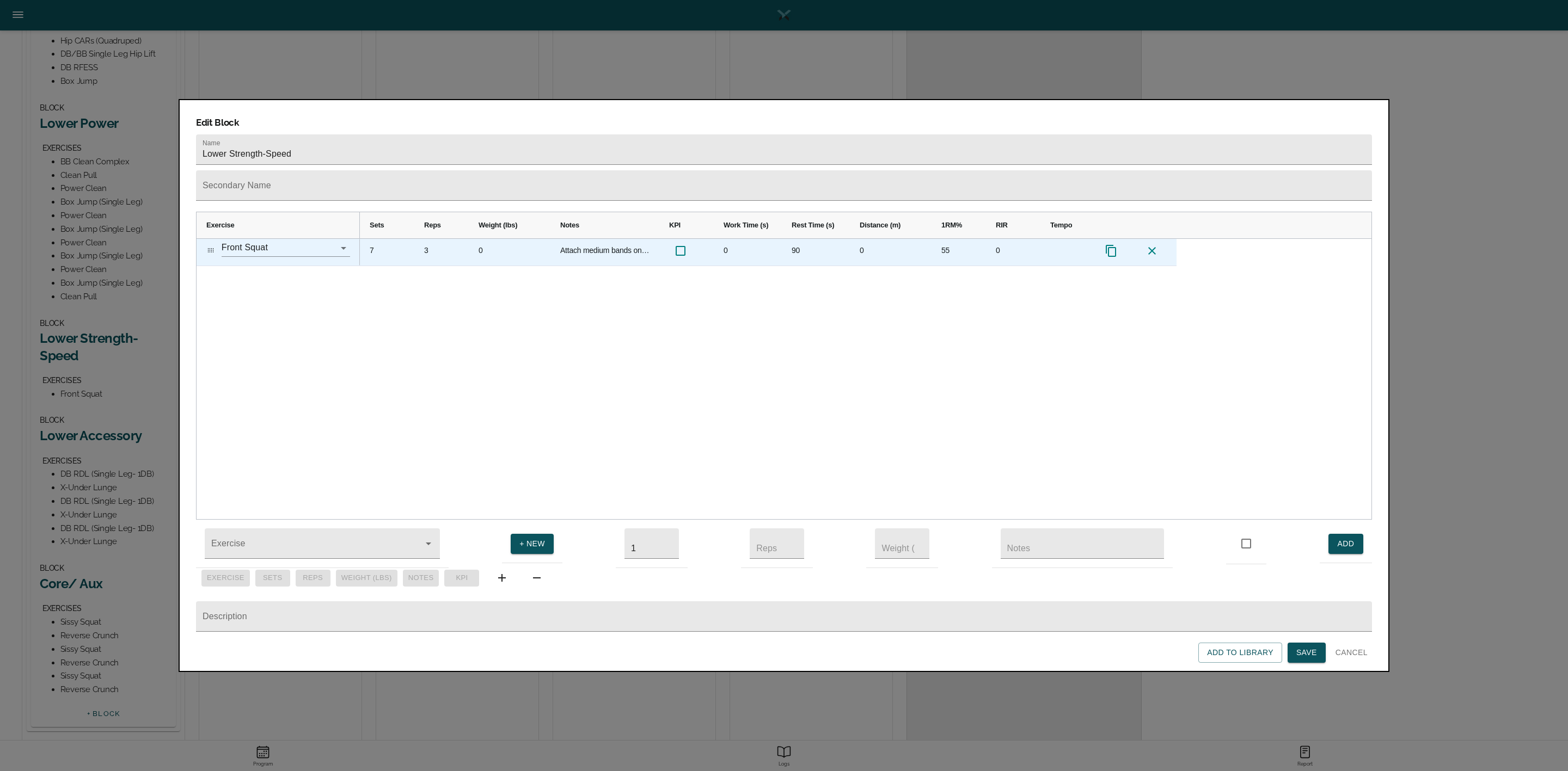
click at [379, 239] on div "7" at bounding box center [387, 253] width 54 height 27
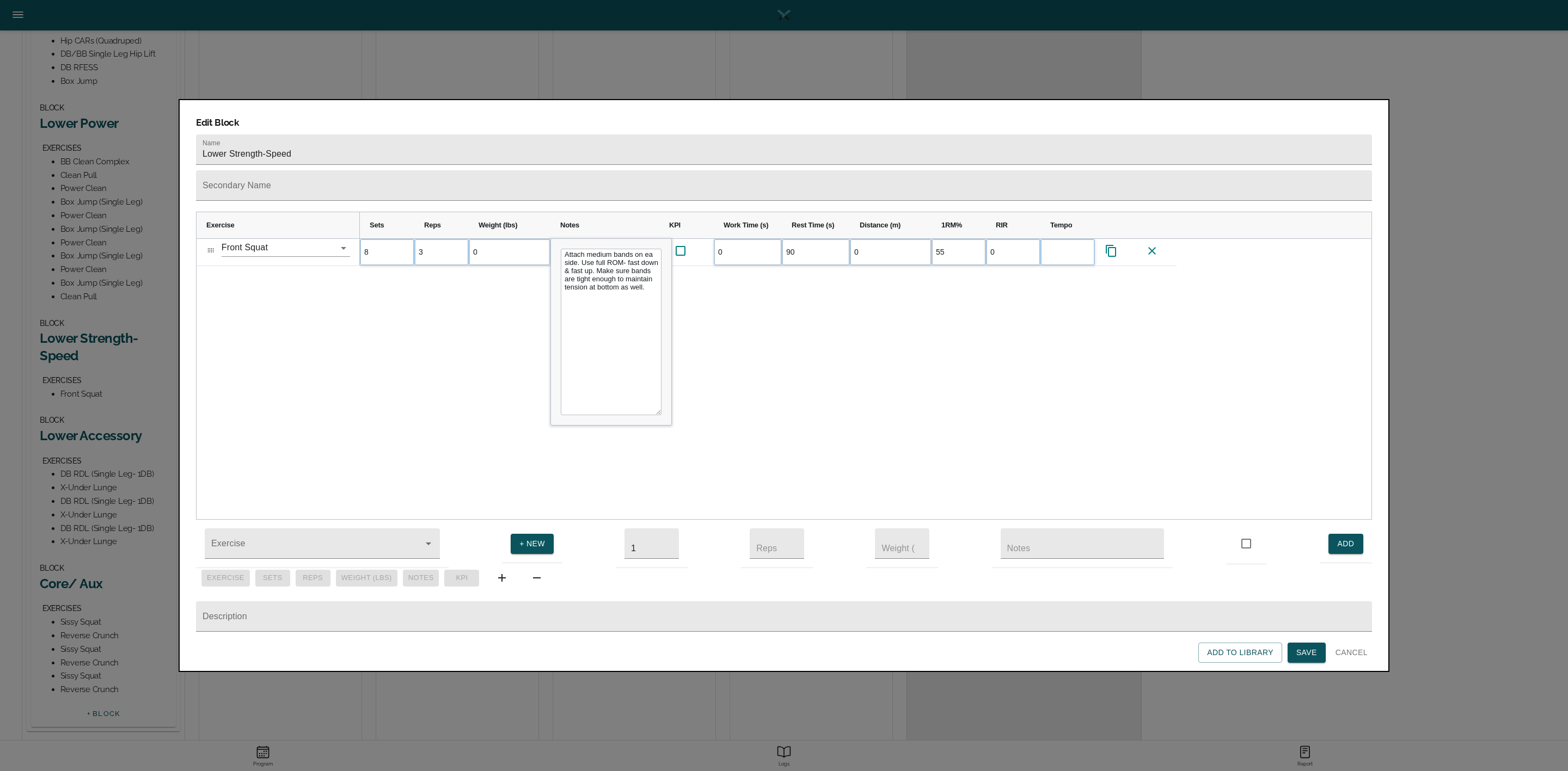
click at [448, 271] on div "8 3 0 Attach medium bands on ea side. Use full ROM- fast down & fast up. Make s…" at bounding box center [866, 380] width 1012 height 281
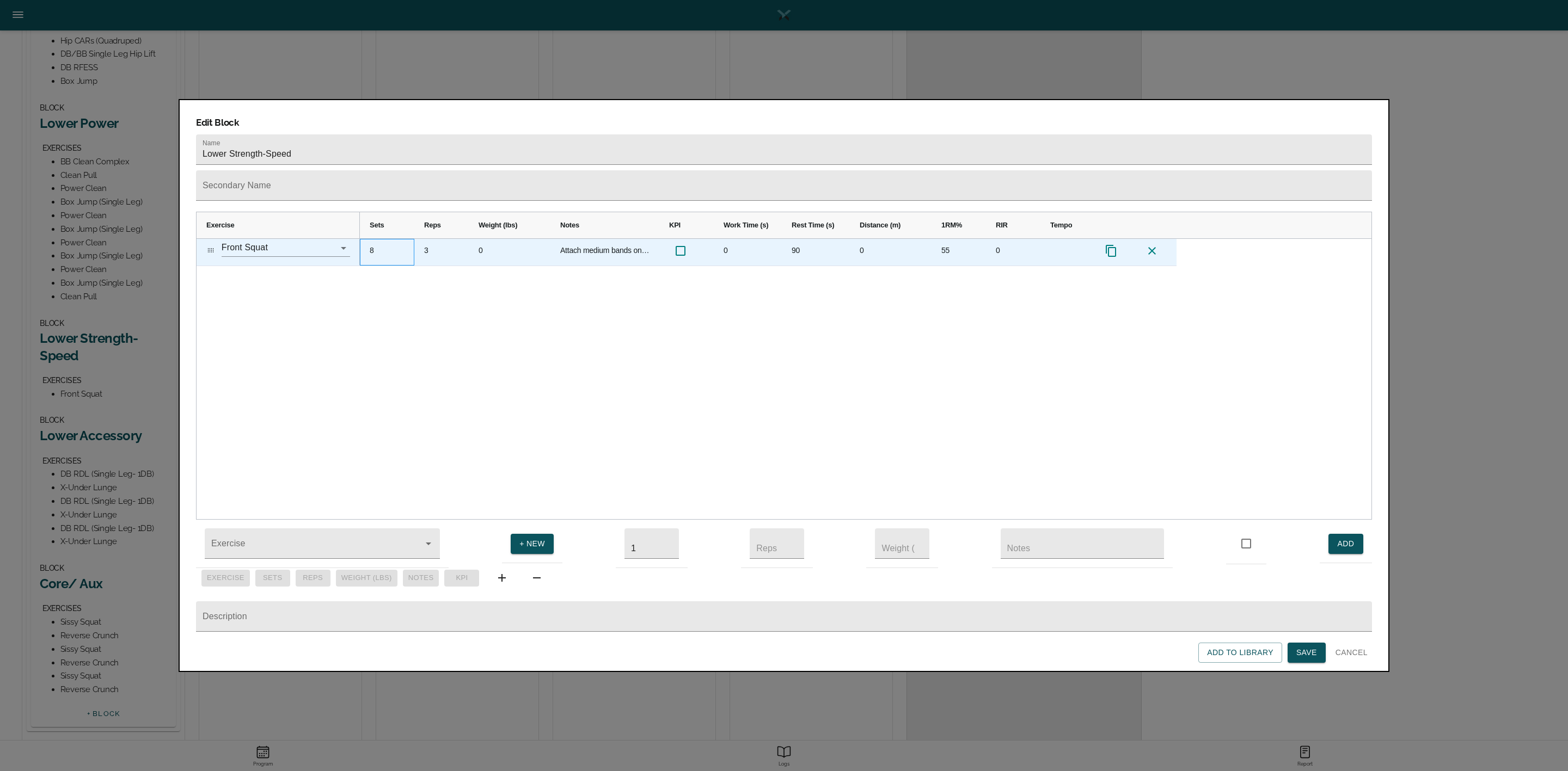
click at [369, 239] on div "8" at bounding box center [387, 253] width 54 height 27
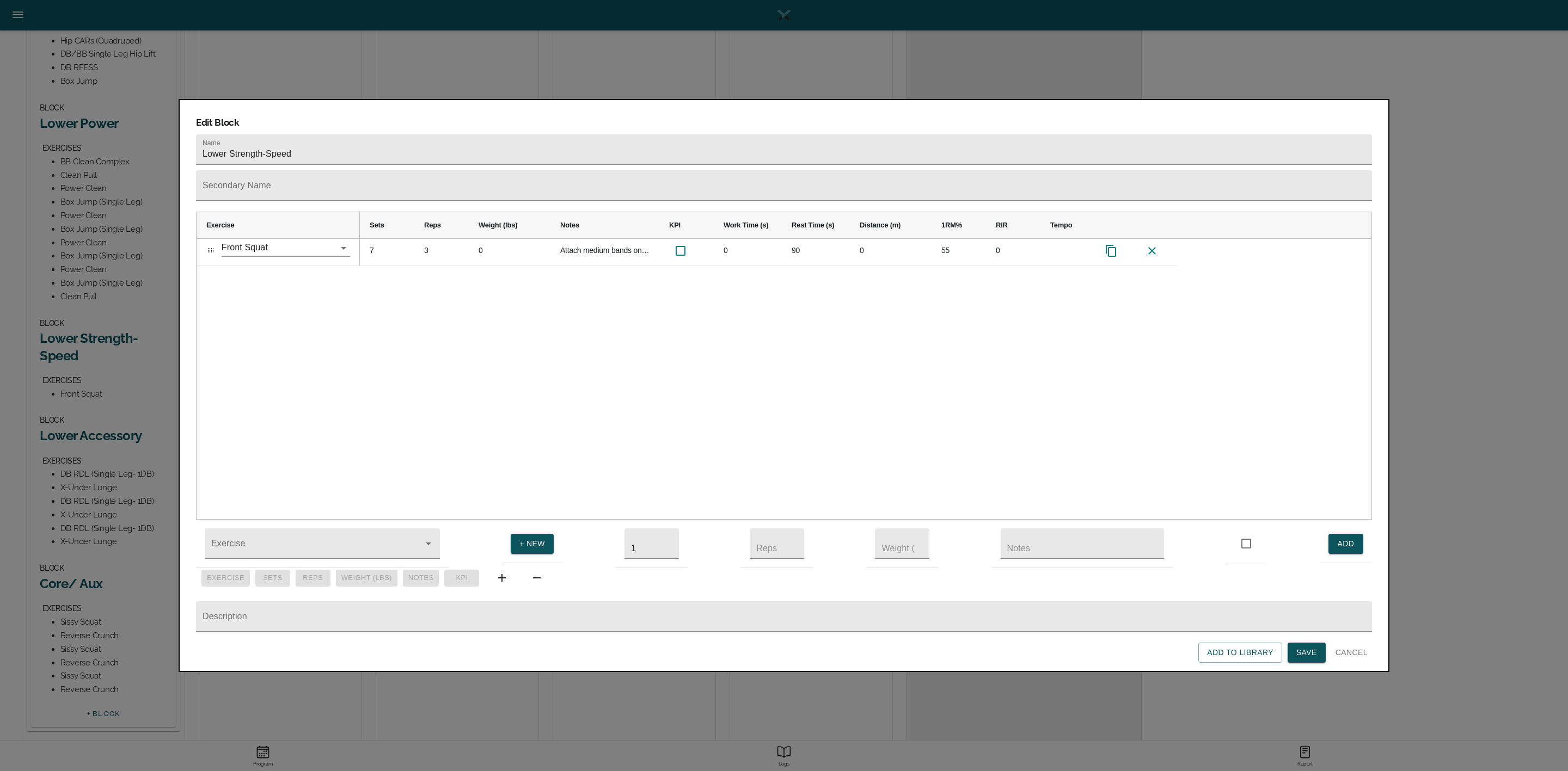
click at [446, 294] on div "7 3 0 Attach medium bands on ea side. Use full ROM- fast down & fast up. Make s…" at bounding box center [866, 380] width 1012 height 281
click at [1317, 652] on span "Save" at bounding box center [1307, 653] width 21 height 13
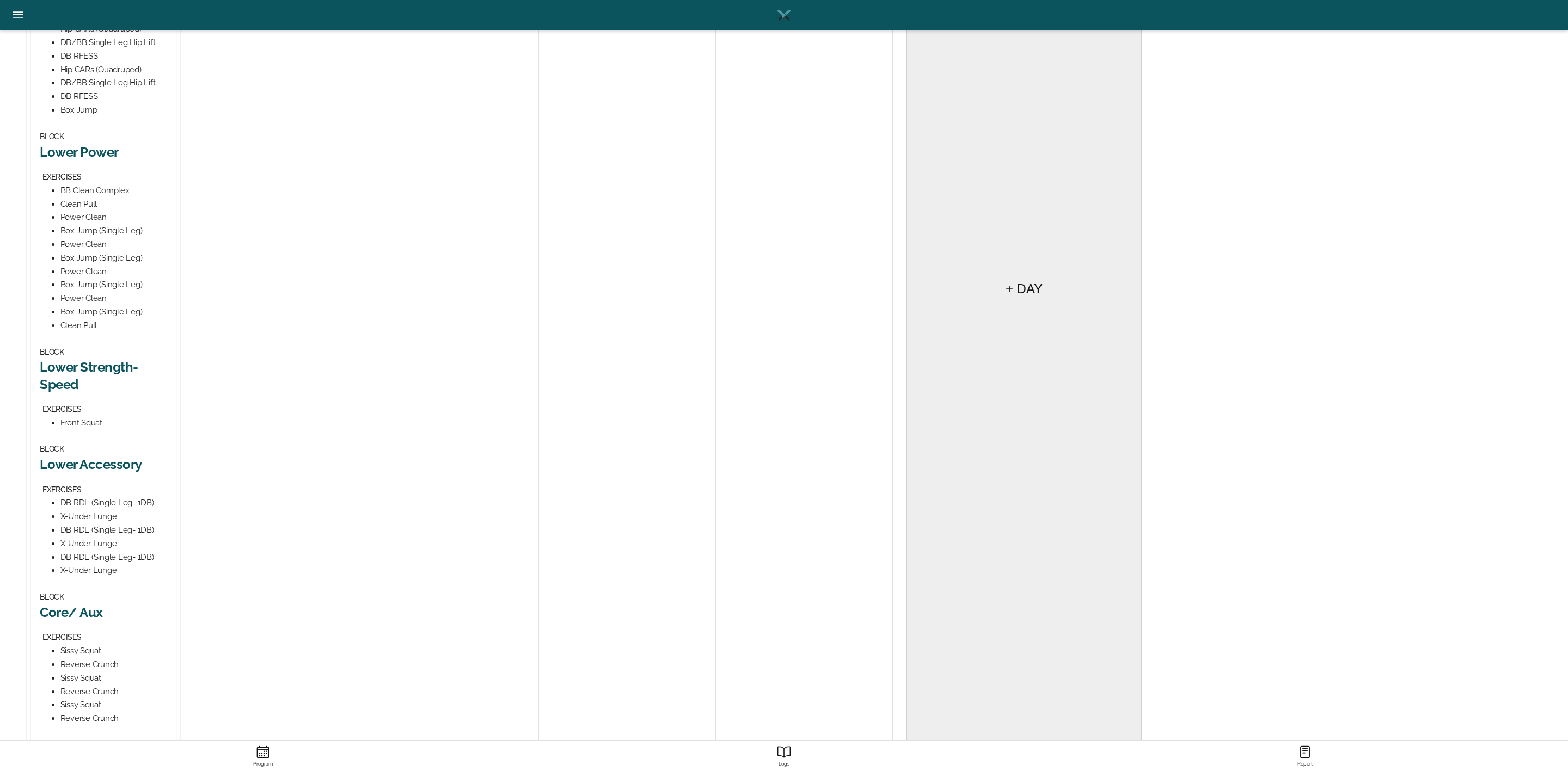
scroll to position [408, 0]
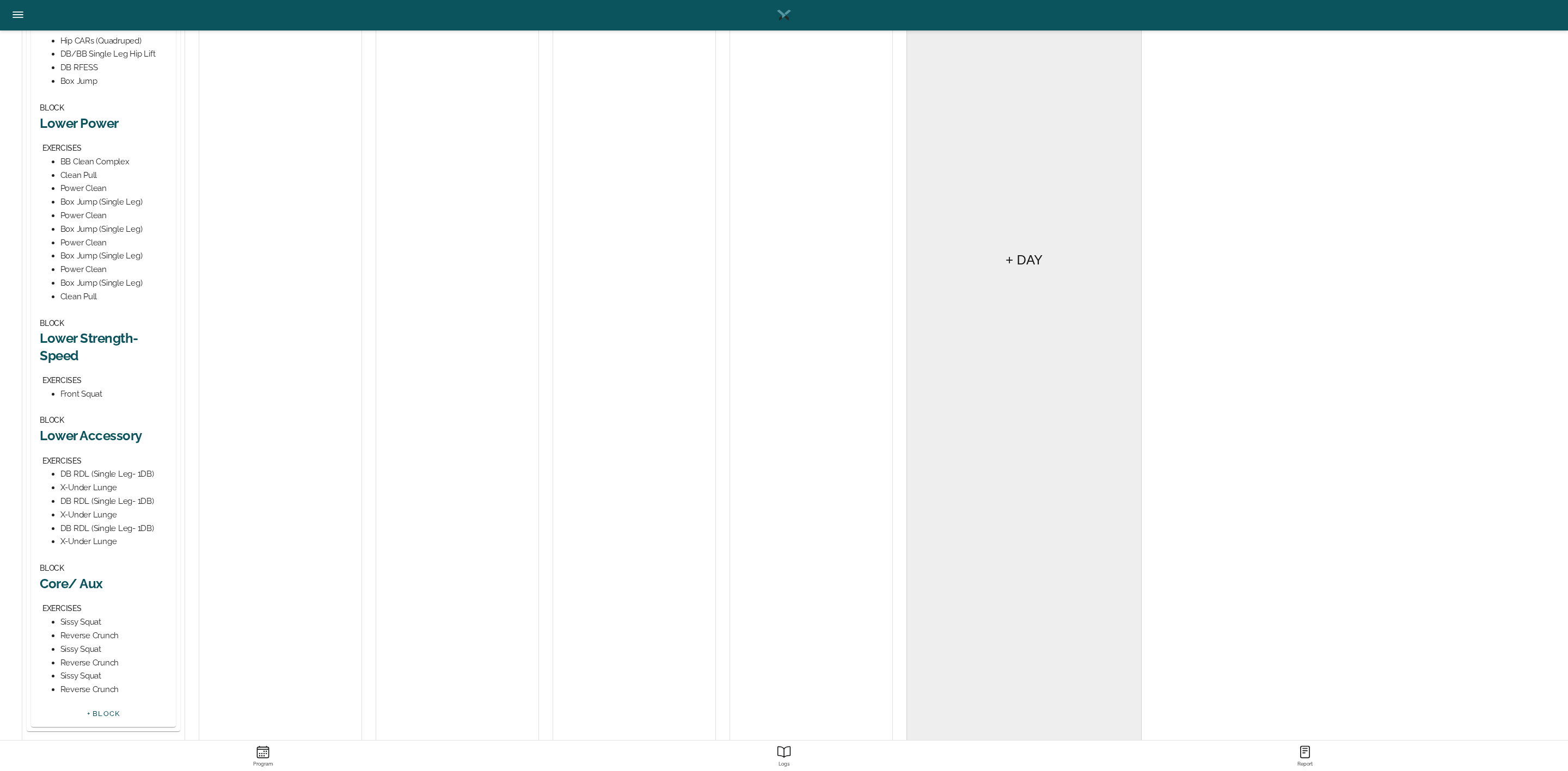
click at [121, 436] on h2 "Lower Accessory" at bounding box center [103, 436] width 127 height 17
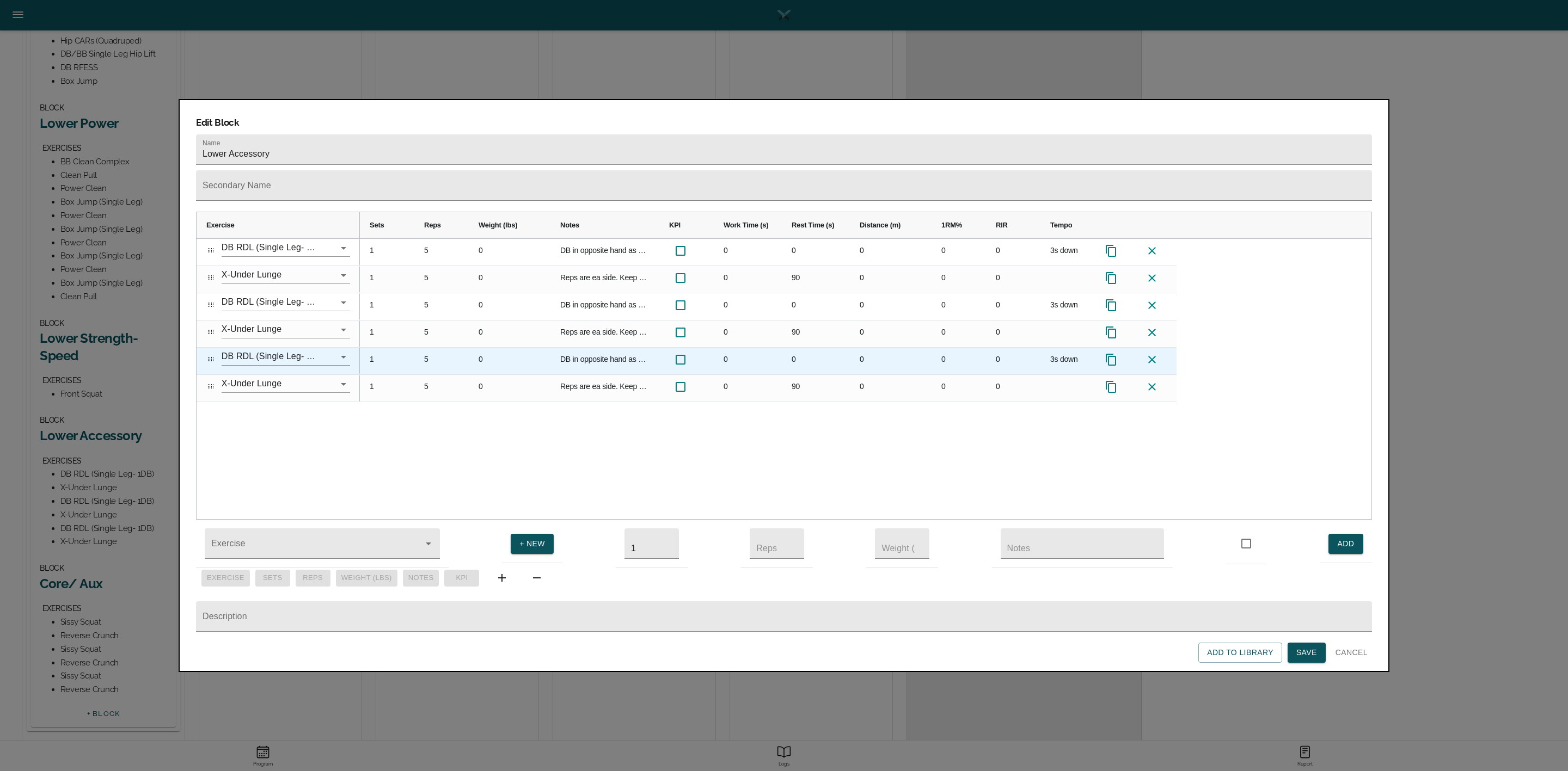
click at [1108, 353] on icon at bounding box center [1111, 359] width 13 height 13
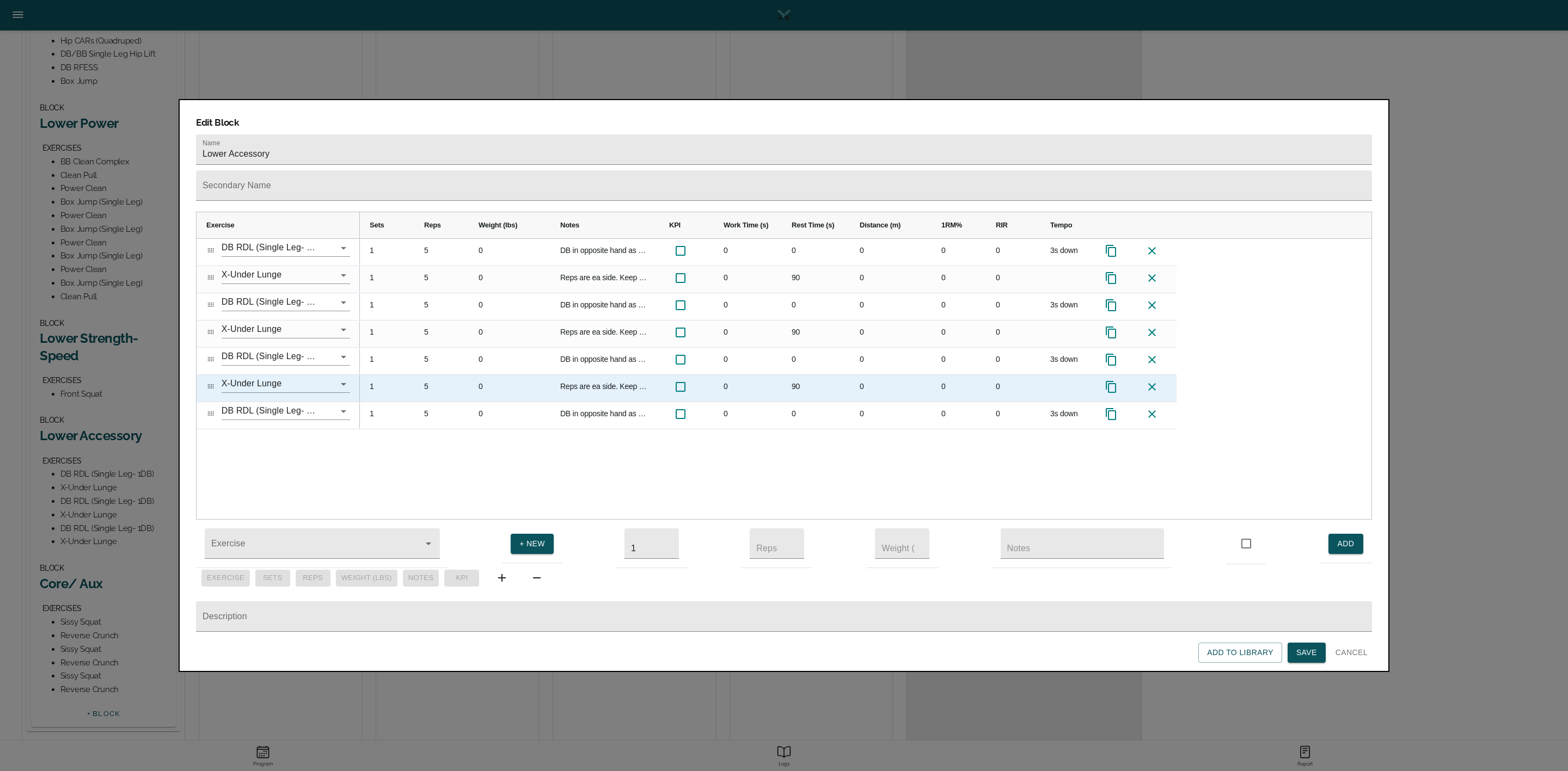
click at [1113, 380] on icon at bounding box center [1111, 386] width 13 height 13
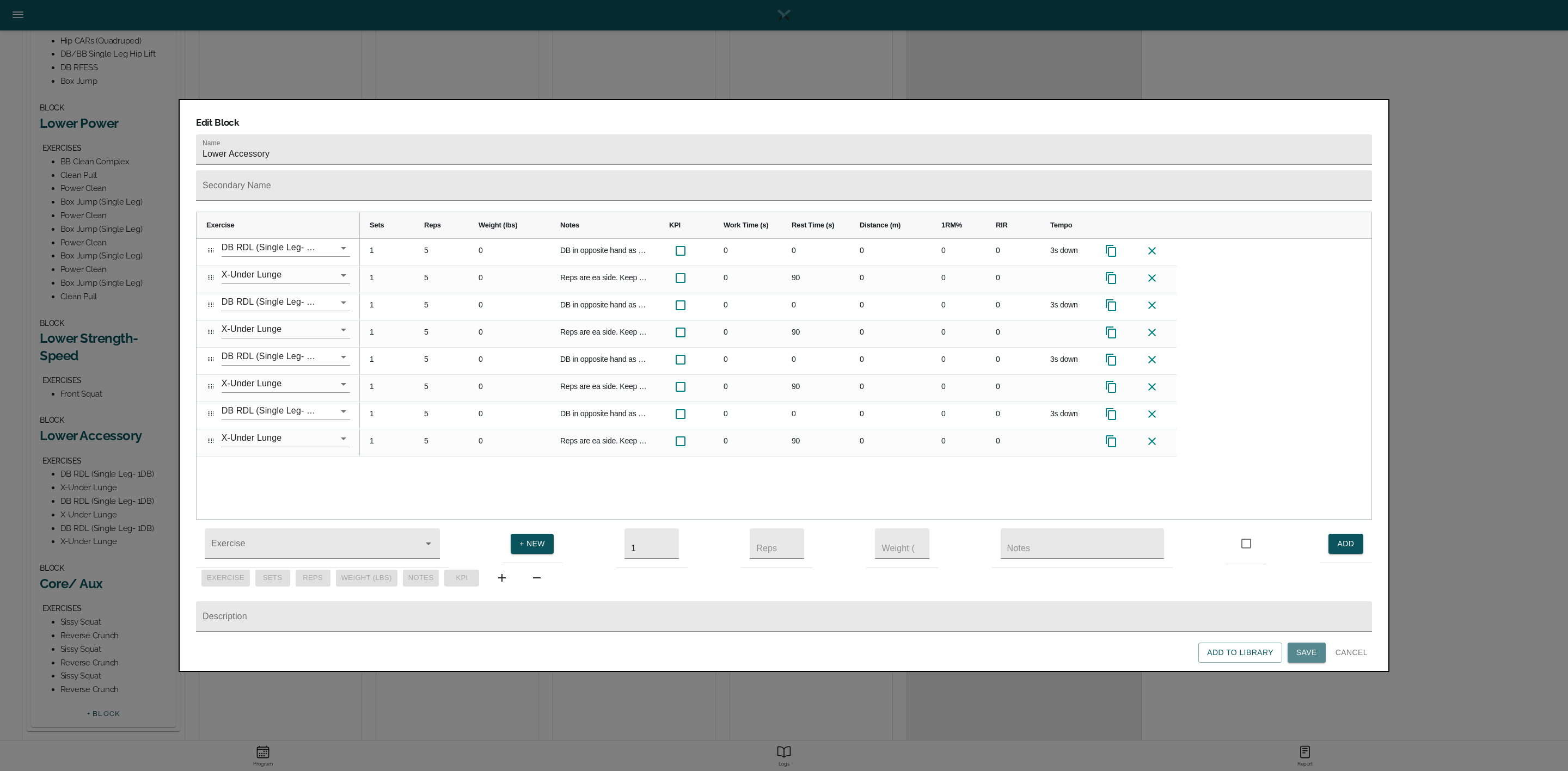
click at [1303, 653] on span "Save" at bounding box center [1307, 653] width 21 height 13
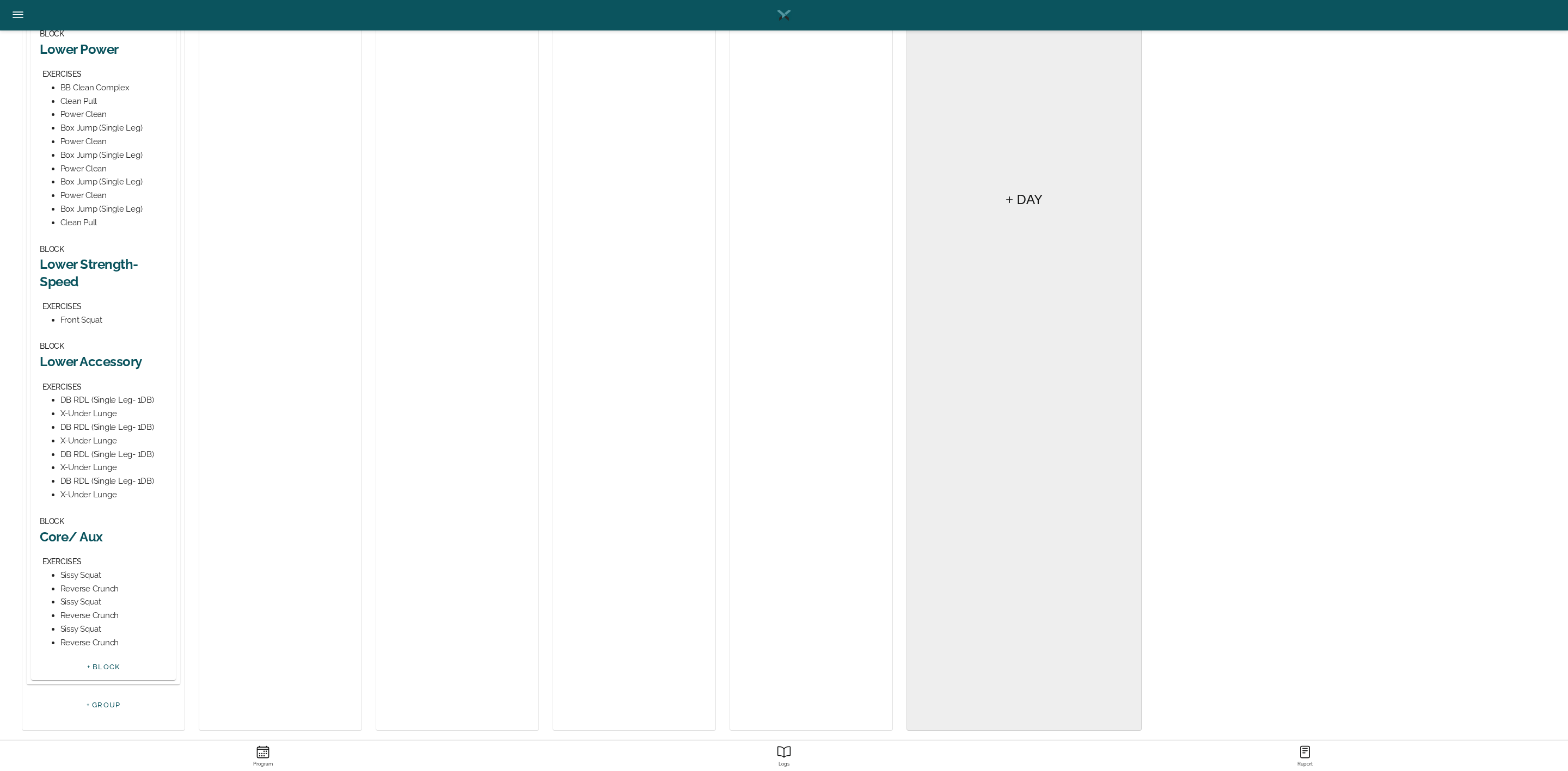
scroll to position [492, 0]
click at [85, 534] on h2 "Core/ Aux" at bounding box center [103, 528] width 127 height 17
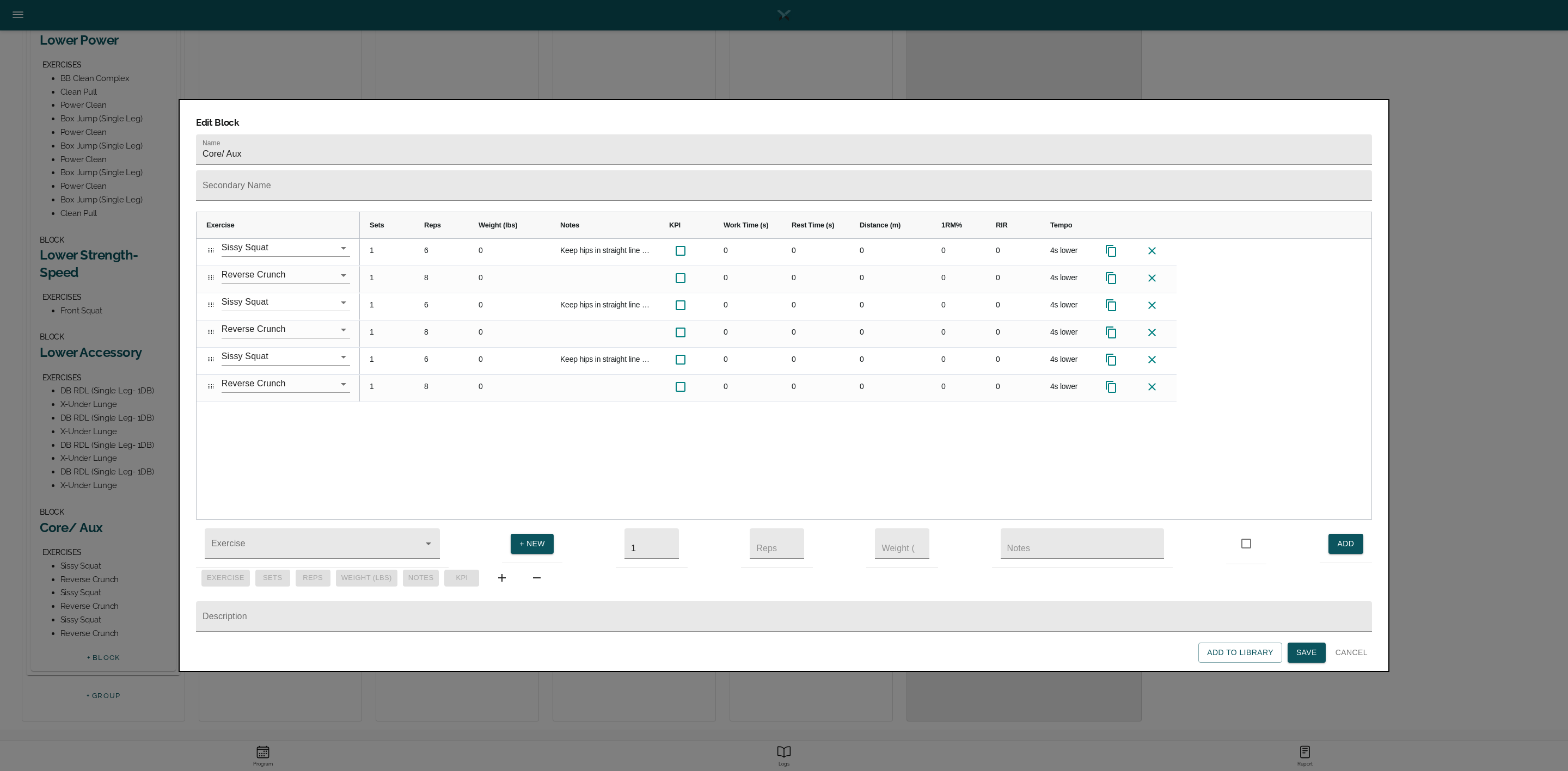
click at [1303, 650] on span "Save" at bounding box center [1307, 653] width 21 height 13
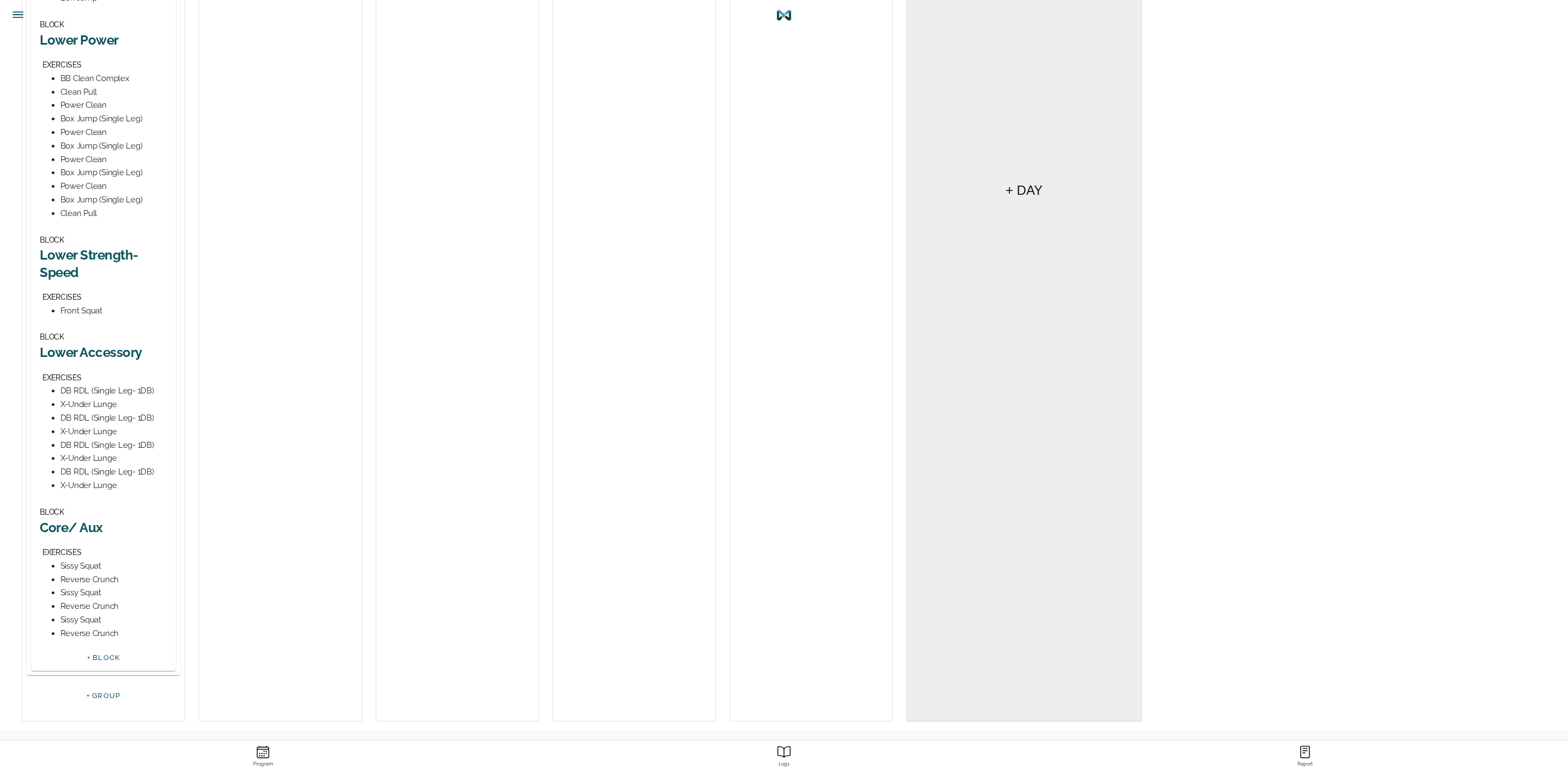
scroll to position [0, 0]
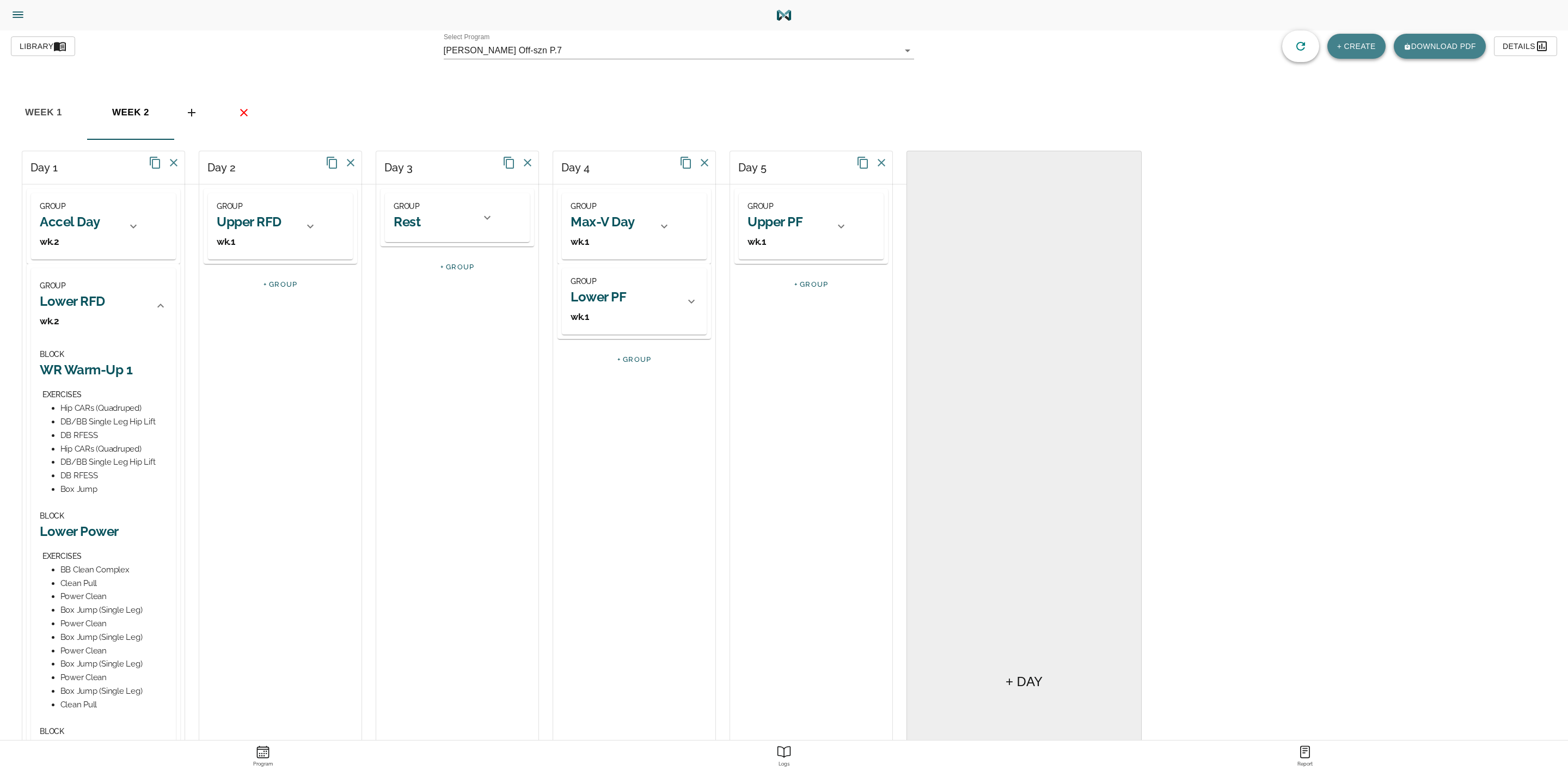
click at [162, 297] on div at bounding box center [160, 305] width 26 height 26
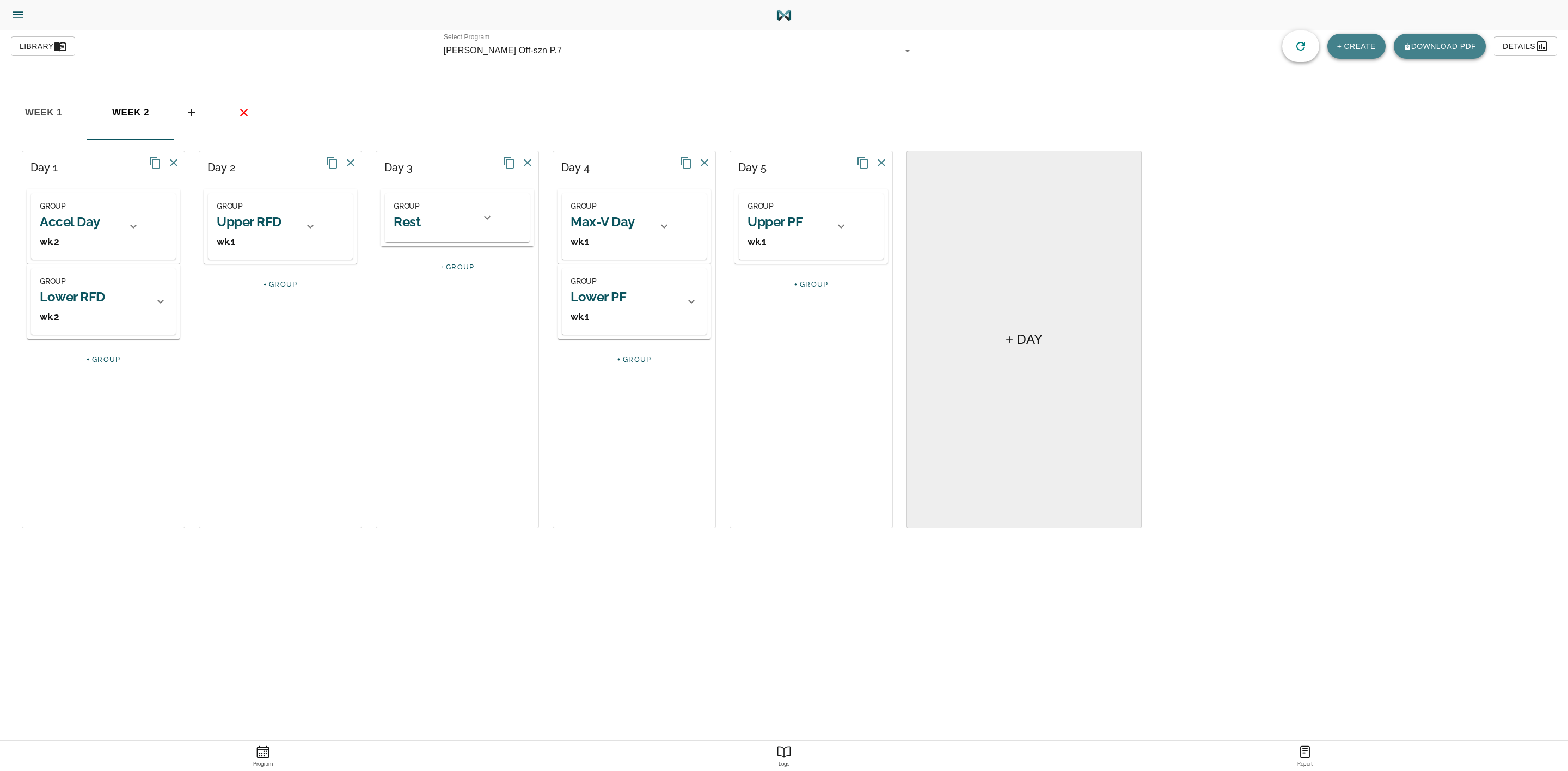
click at [261, 222] on h2 "Upper RFD" at bounding box center [249, 222] width 65 height 17
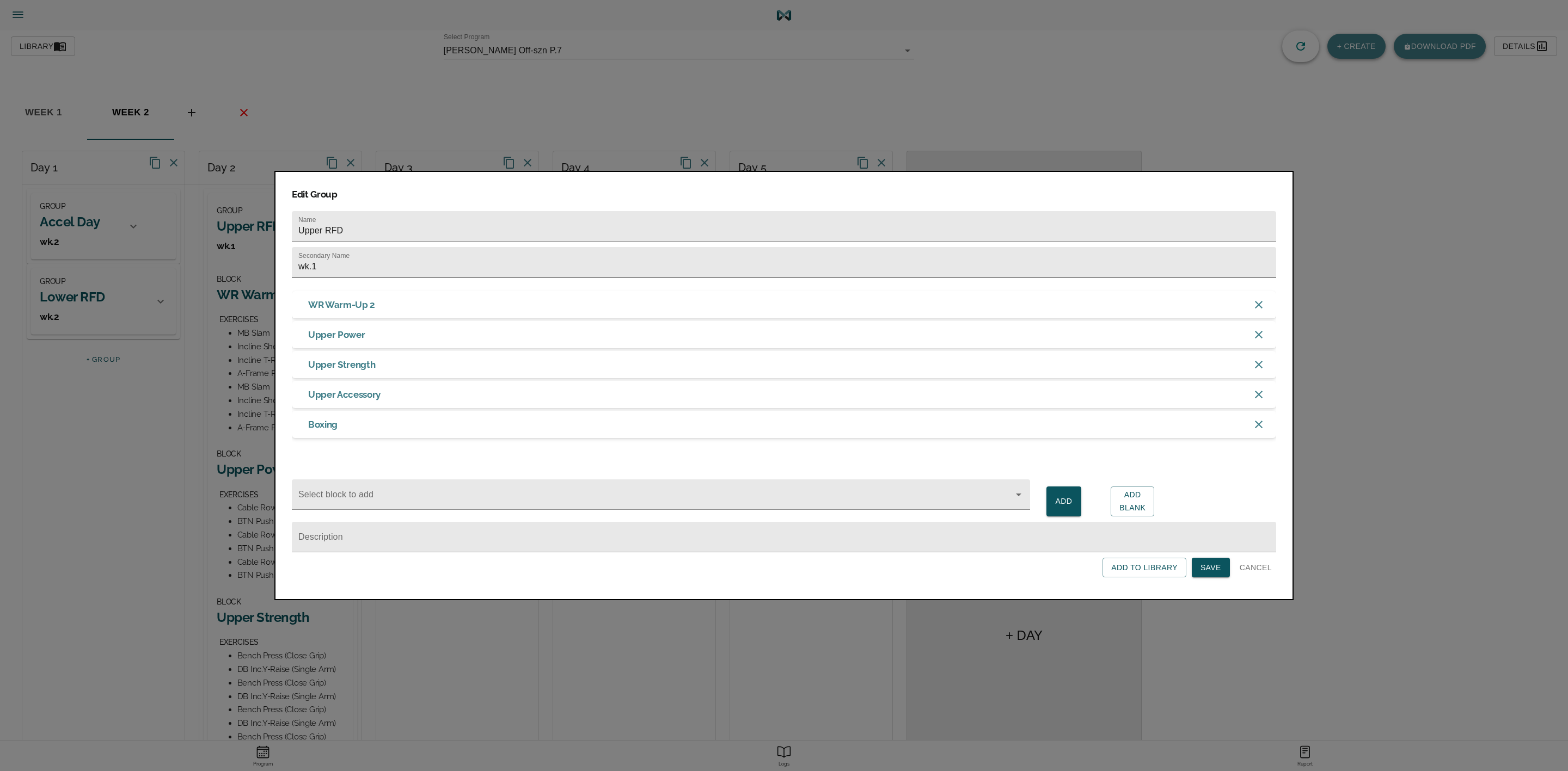
click at [355, 259] on input "wk.1" at bounding box center [783, 262] width 984 height 30
type input "wk.2"
click button "Save" at bounding box center [1211, 568] width 38 height 20
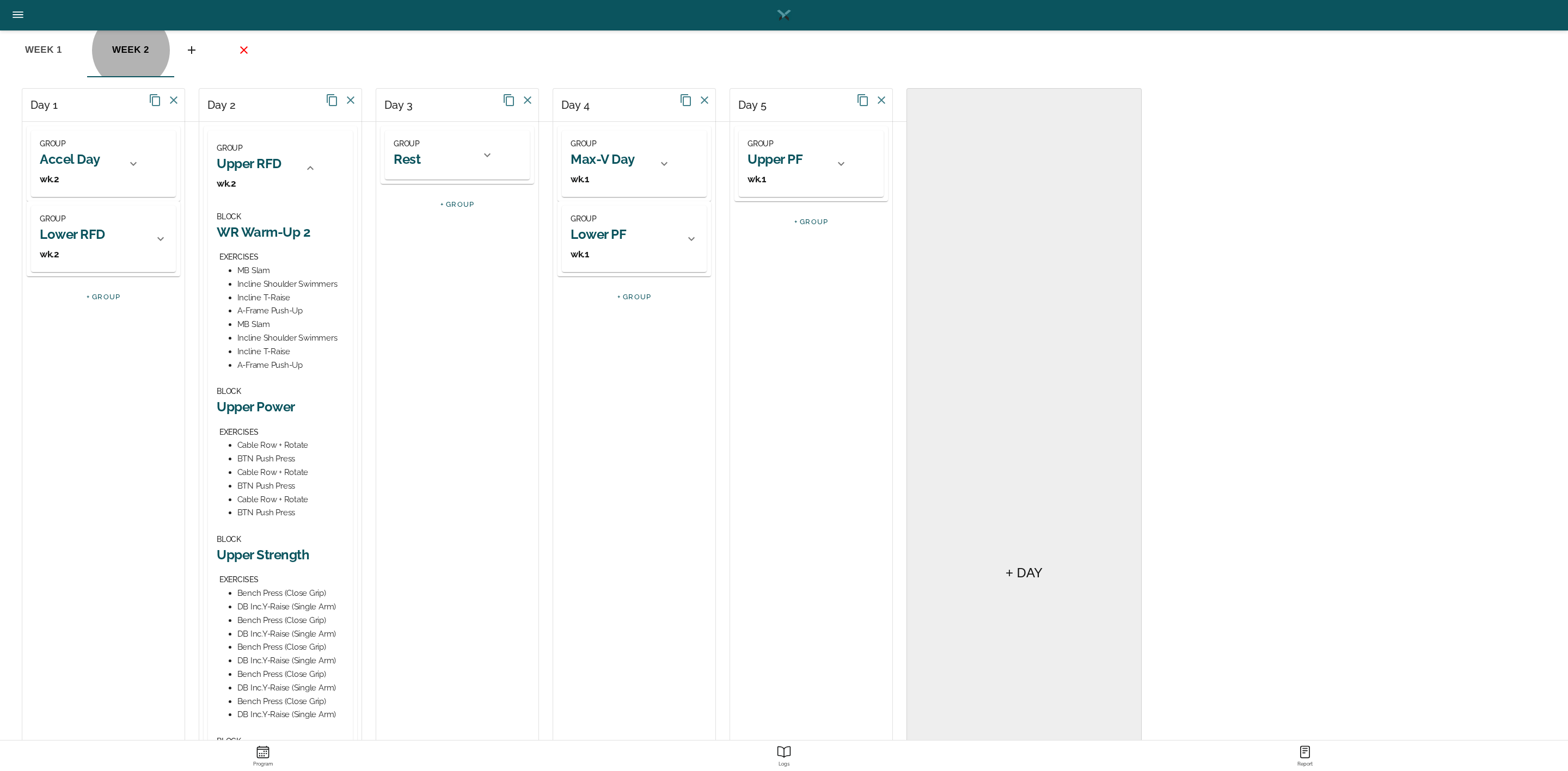
scroll to position [82, 0]
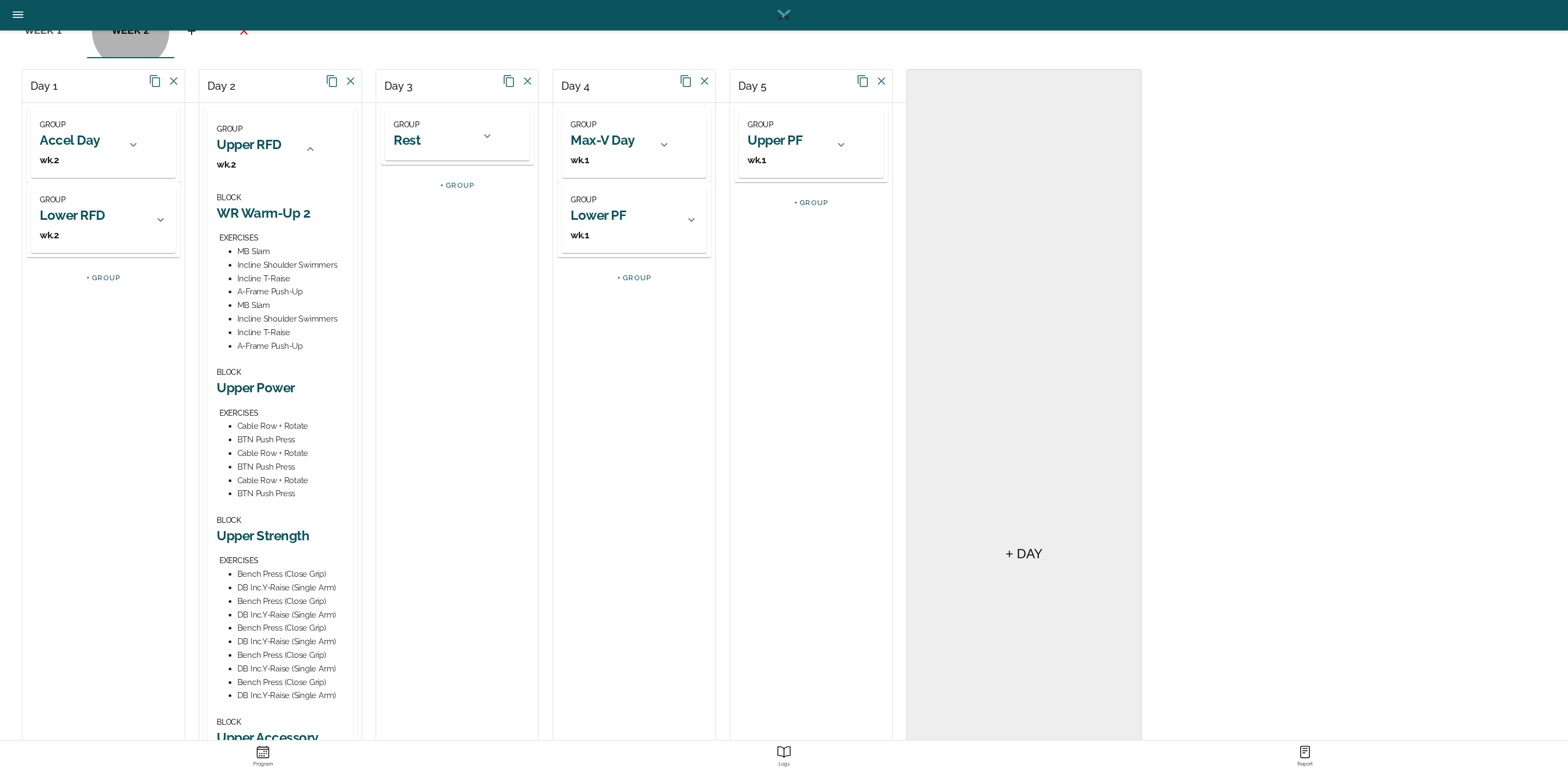
click at [279, 385] on h2 "Upper Power" at bounding box center [280, 388] width 127 height 17
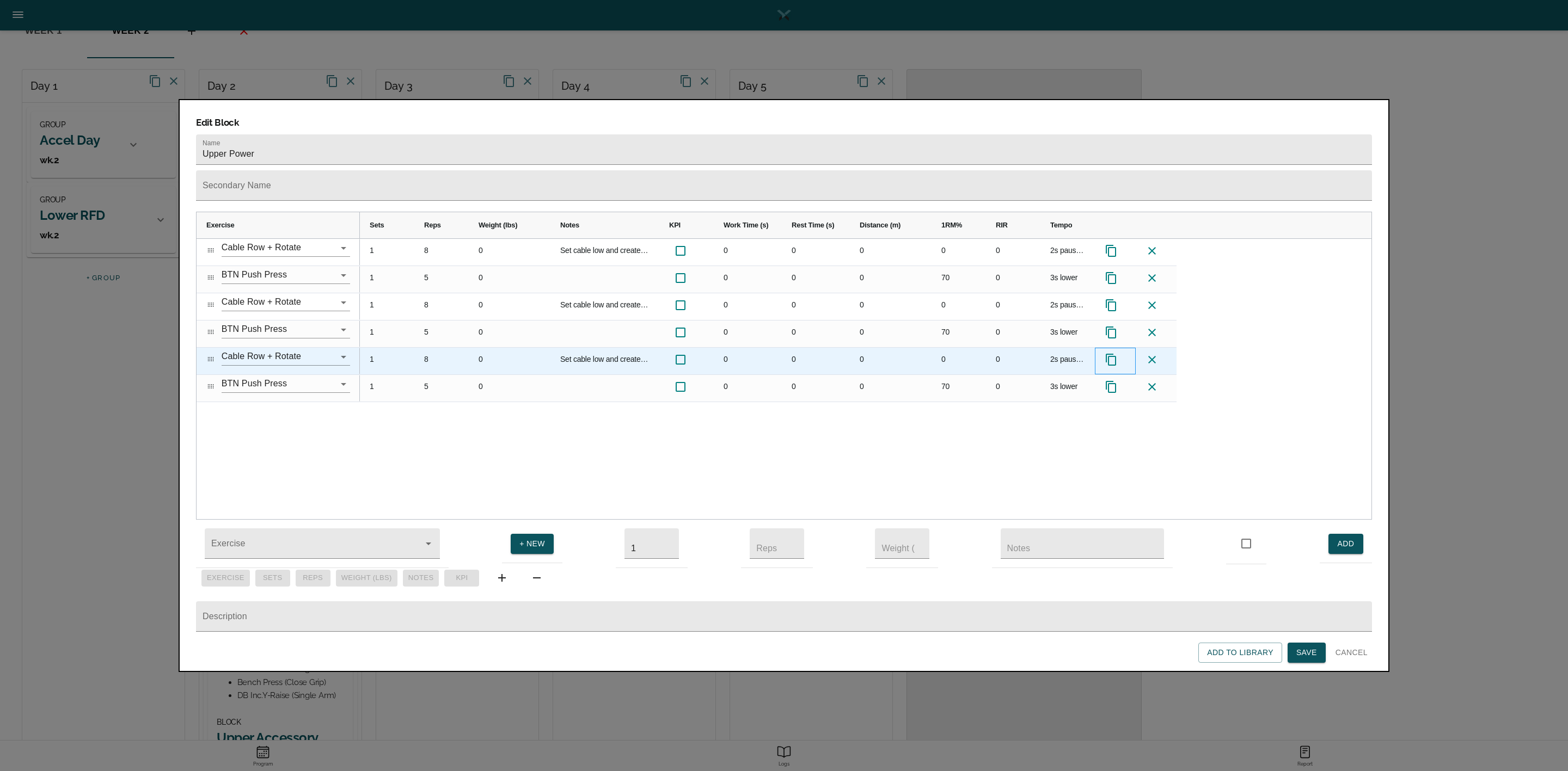
click at [1107, 353] on icon at bounding box center [1111, 359] width 13 height 13
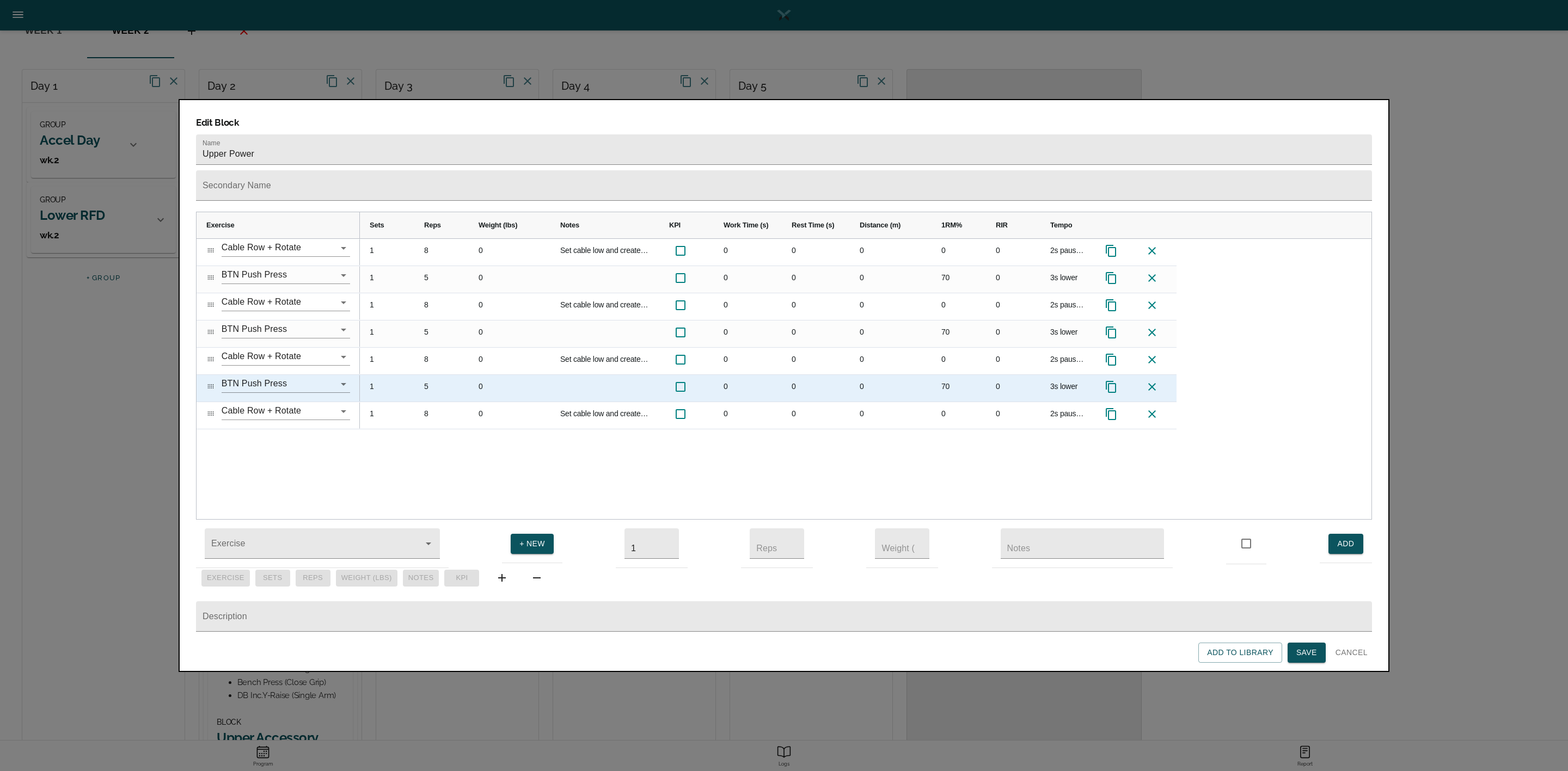
click at [1111, 380] on icon at bounding box center [1111, 386] width 13 height 13
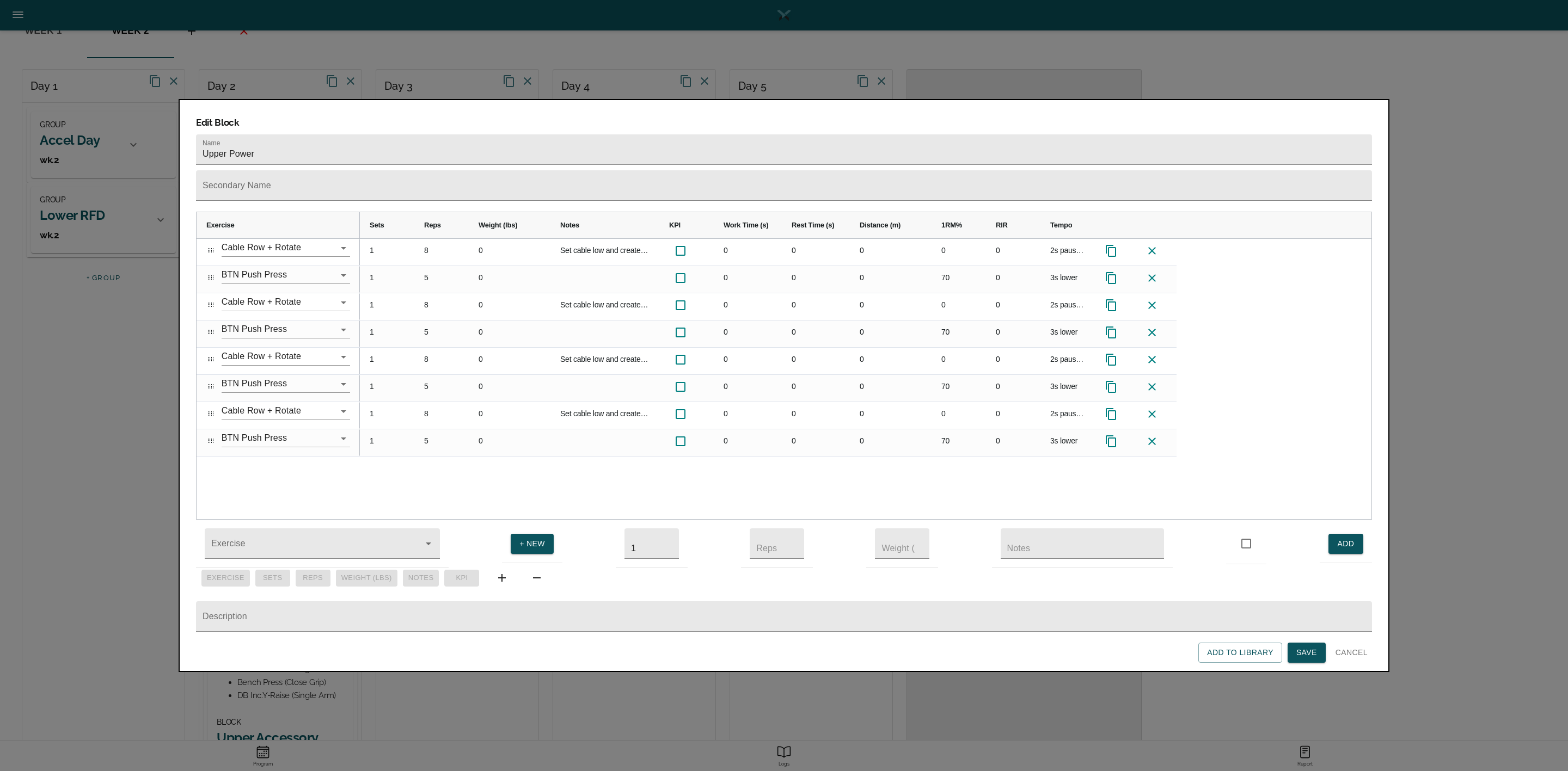
click at [1304, 654] on span "Save" at bounding box center [1307, 653] width 21 height 13
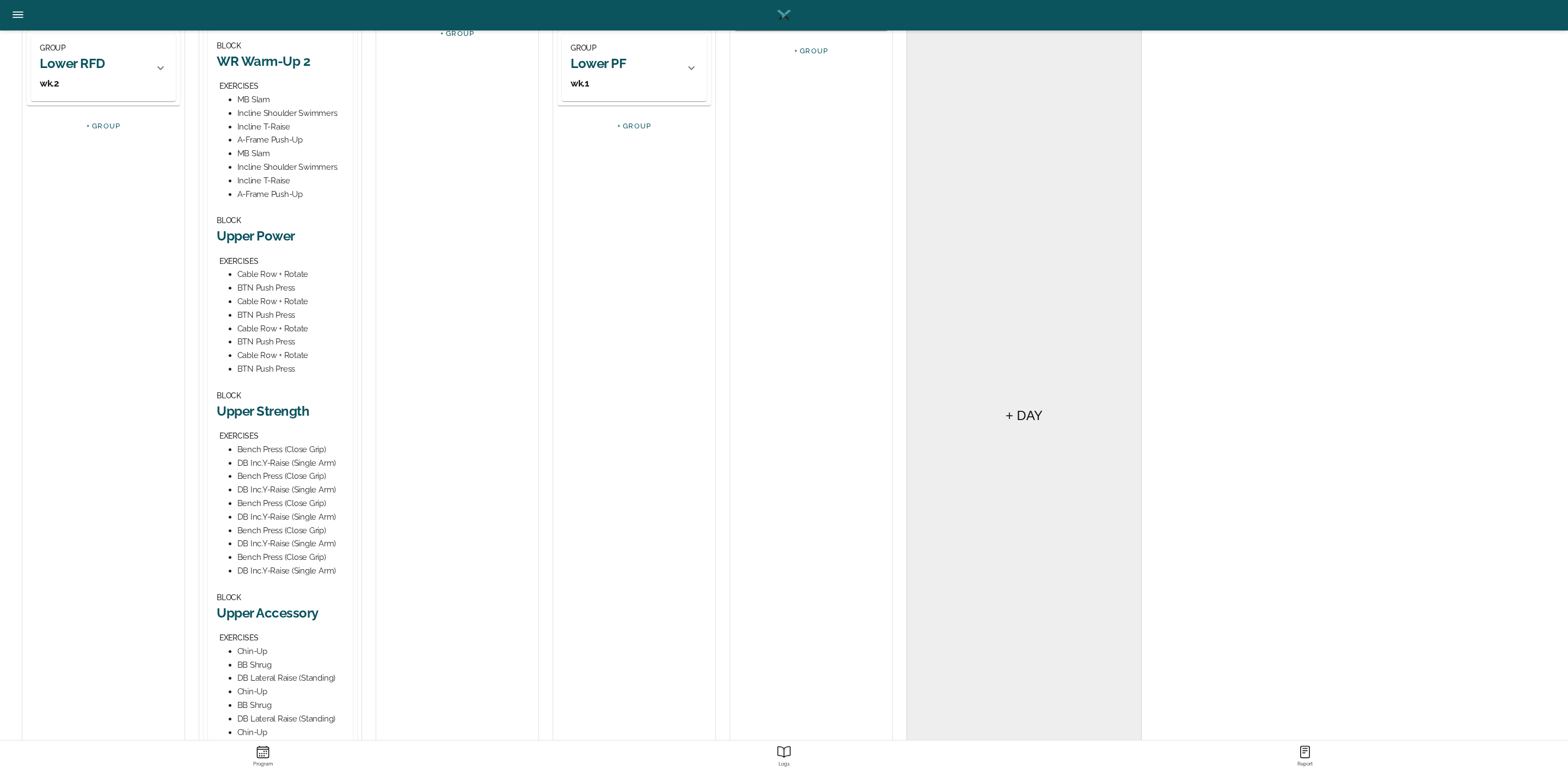
scroll to position [245, 0]
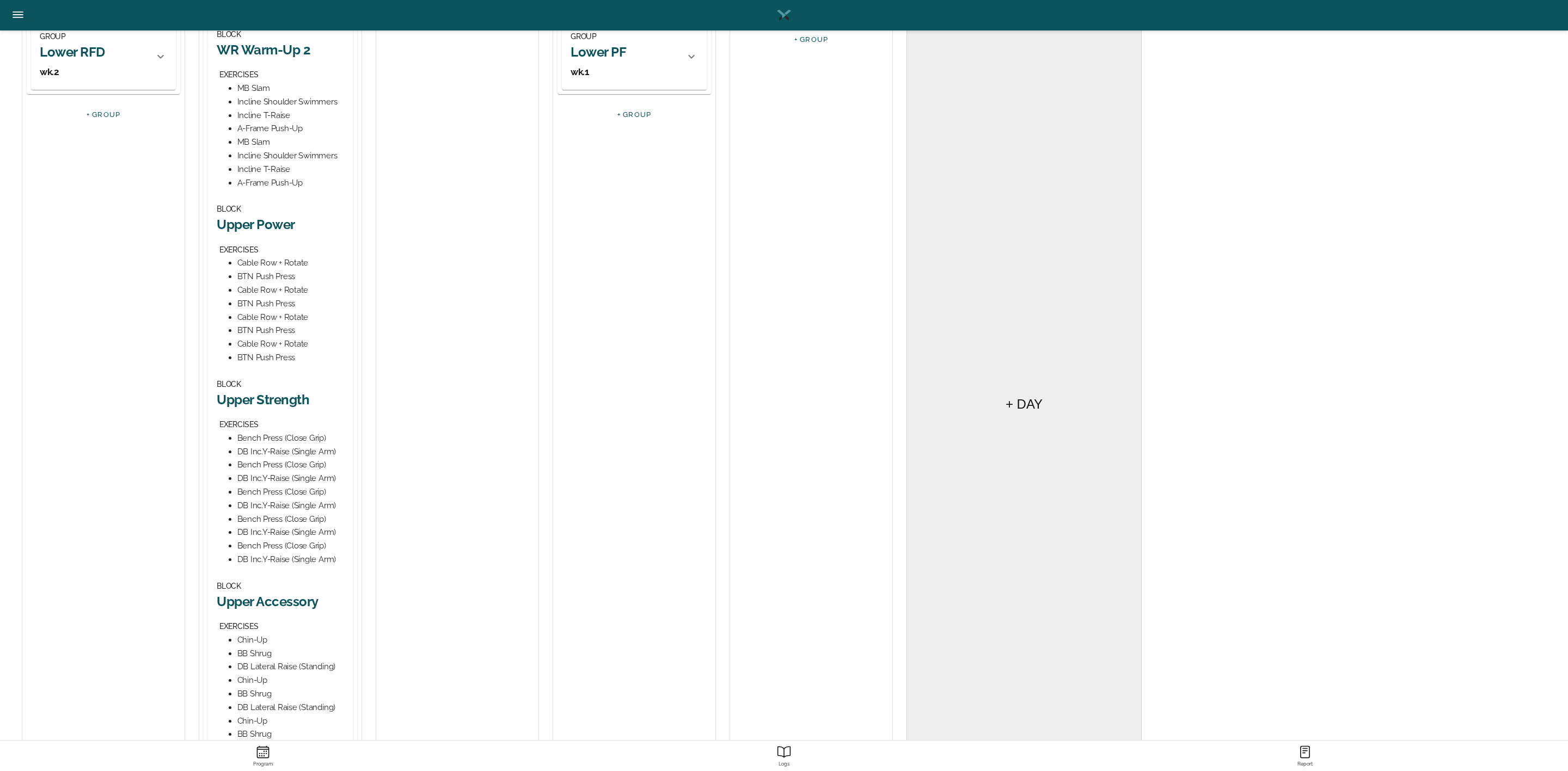
click at [271, 399] on h2 "Upper Strength" at bounding box center [280, 400] width 127 height 17
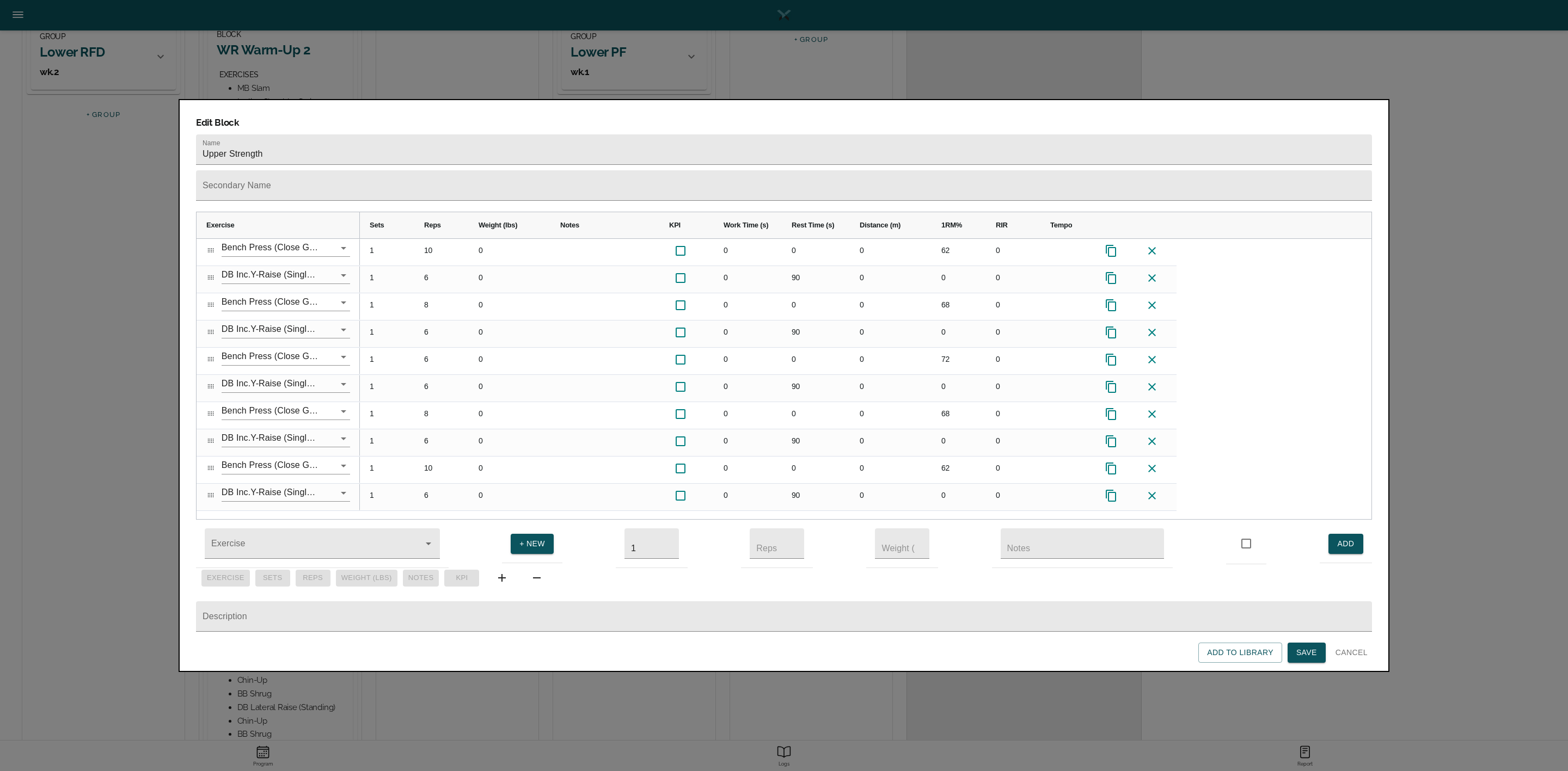
click at [1308, 655] on span "Save" at bounding box center [1307, 653] width 21 height 13
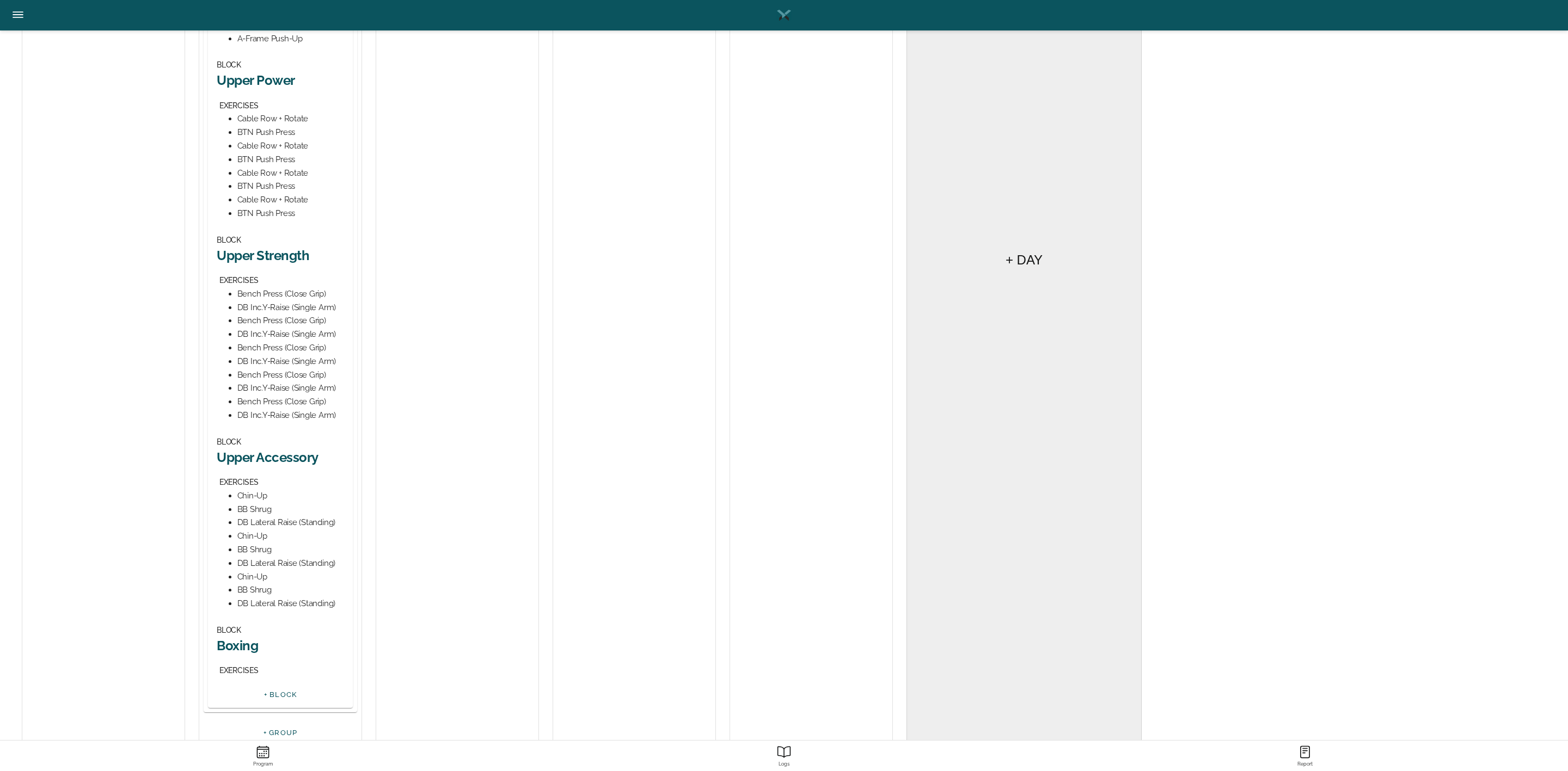
scroll to position [408, 0]
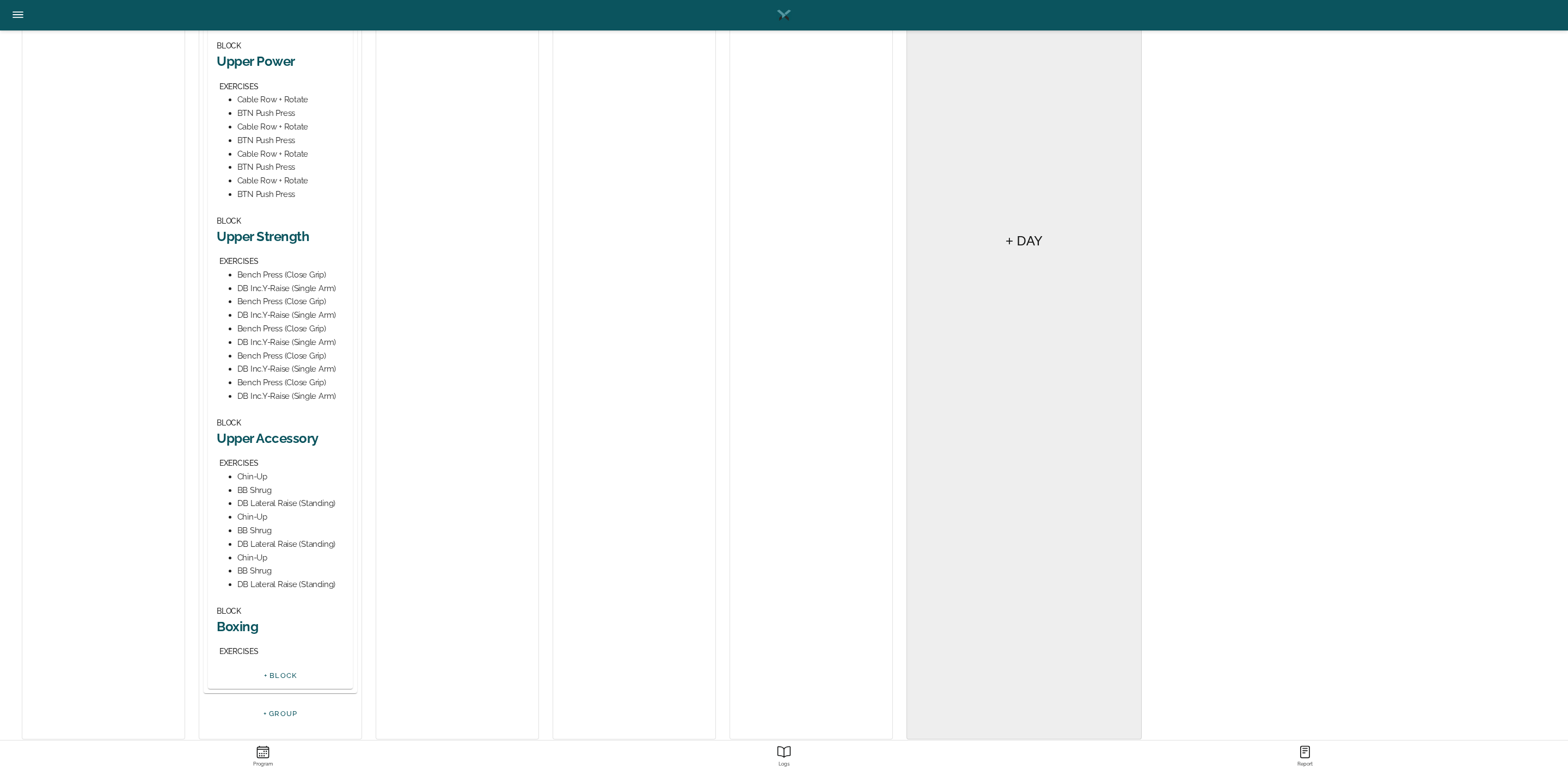
click at [299, 433] on h2 "Upper Accessory" at bounding box center [280, 439] width 127 height 17
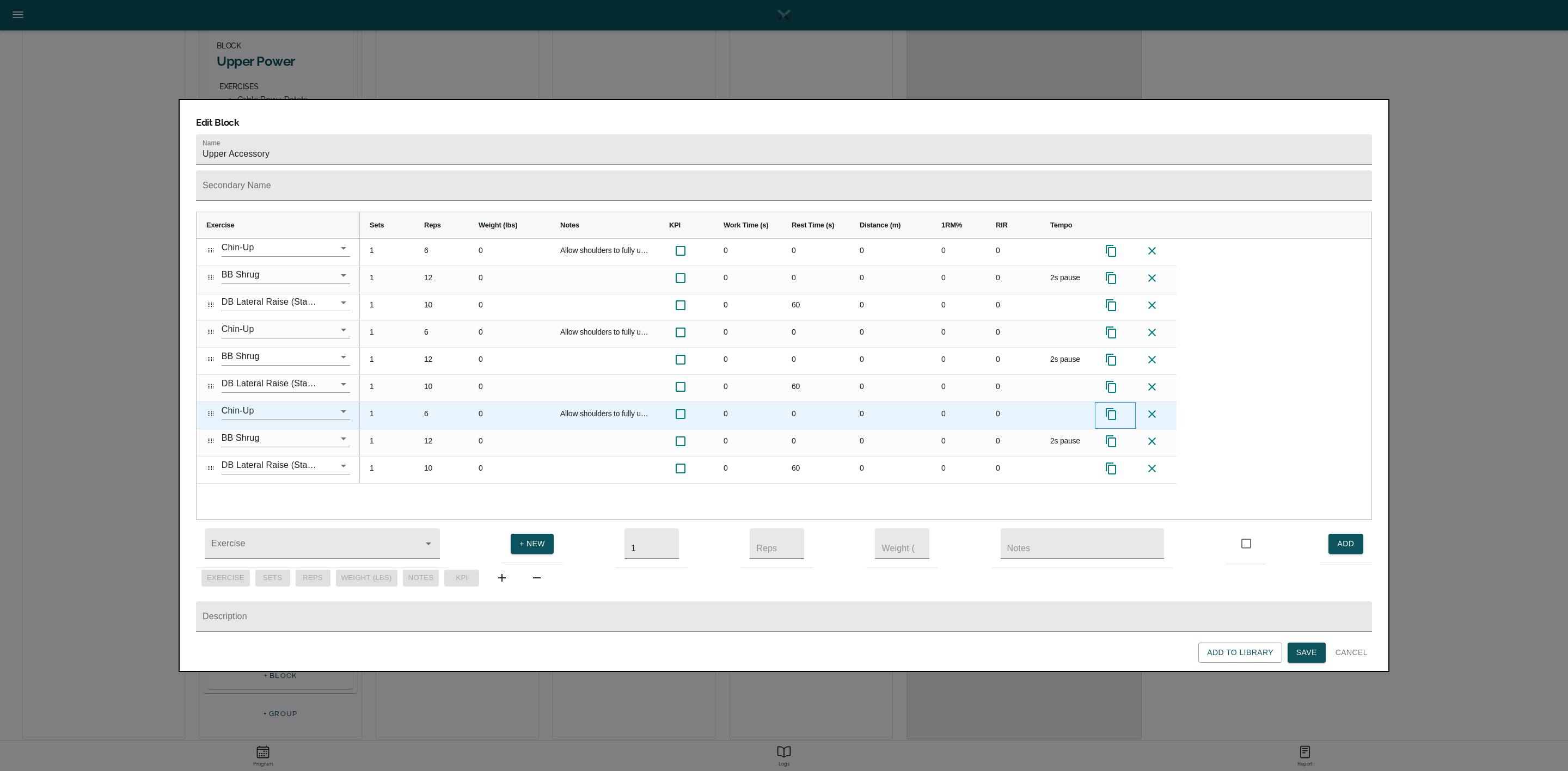
click at [1111, 408] on icon at bounding box center [1111, 414] width 13 height 13
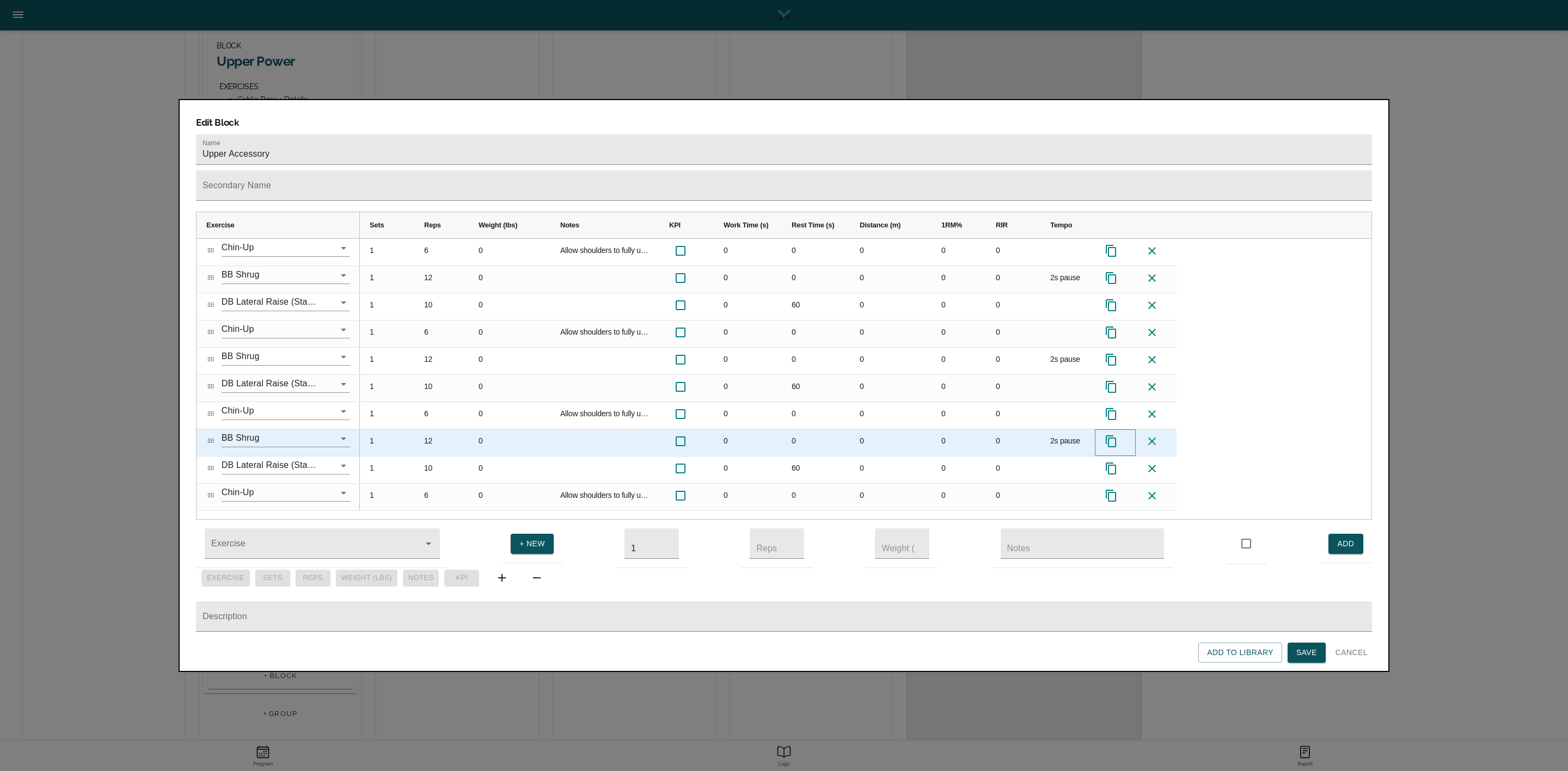
click at [1113, 435] on icon at bounding box center [1111, 441] width 13 height 13
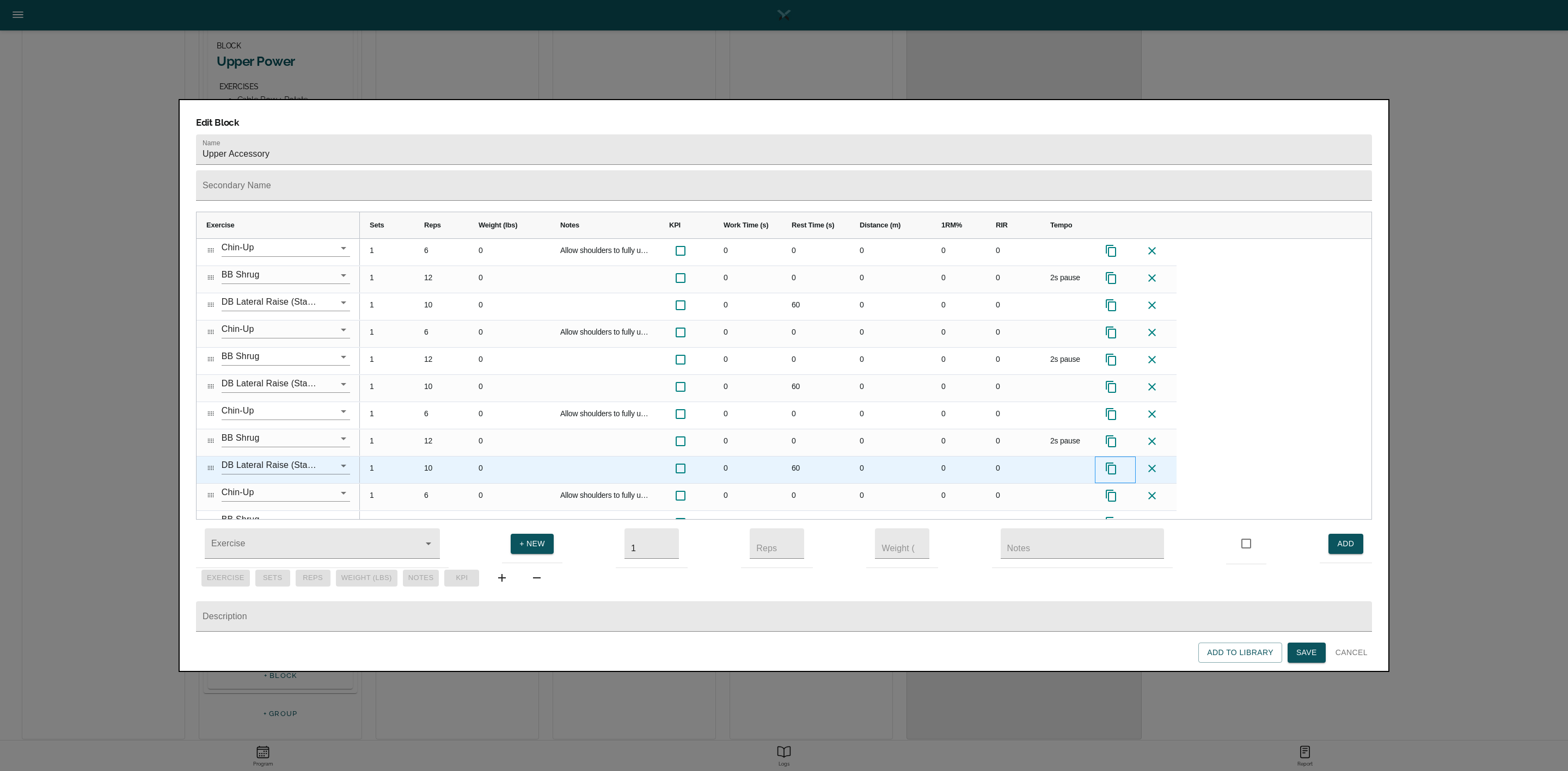
click at [1111, 462] on icon at bounding box center [1111, 468] width 13 height 13
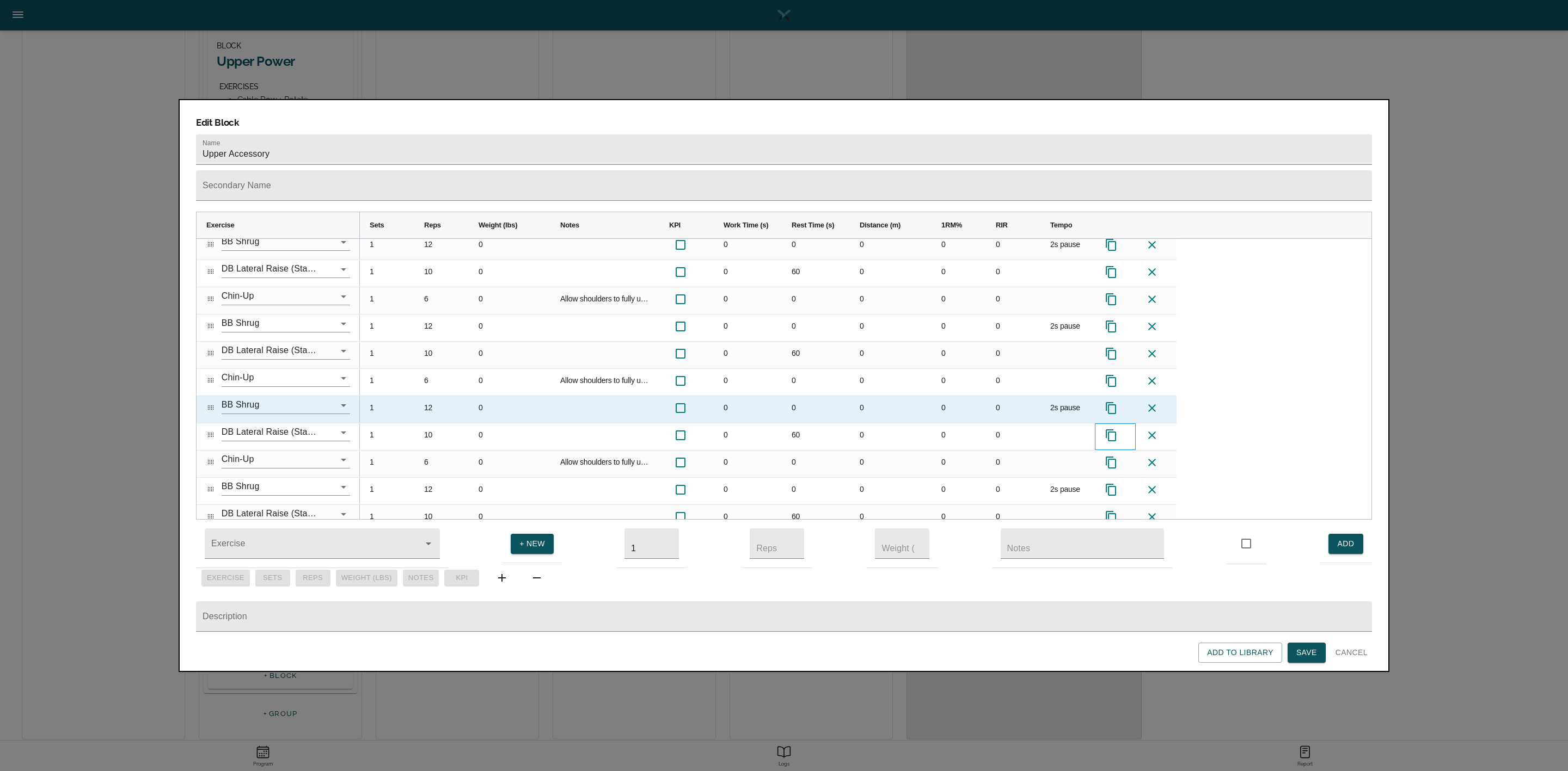
scroll to position [46, 0]
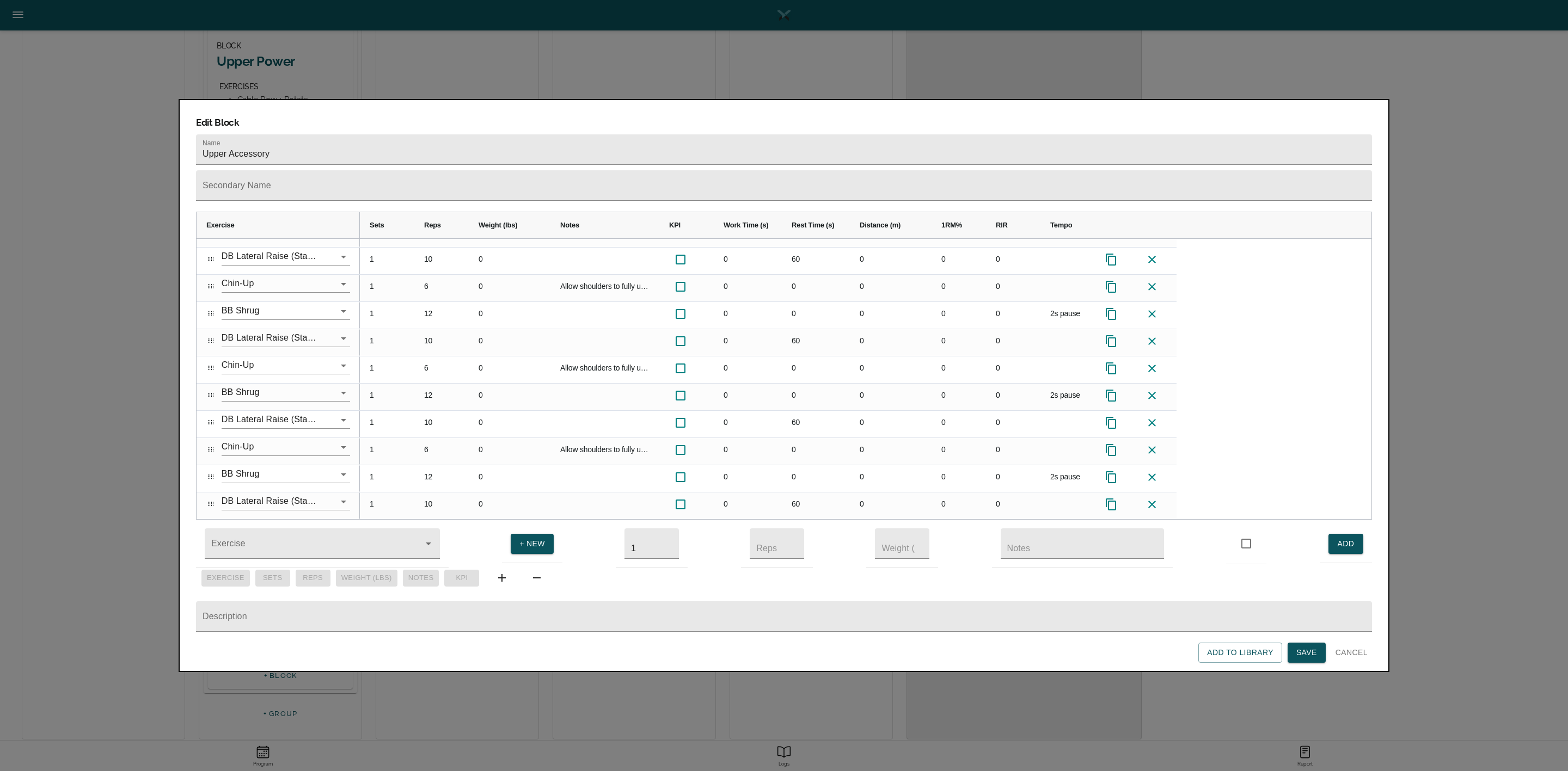
click at [1303, 653] on span "Save" at bounding box center [1307, 653] width 21 height 13
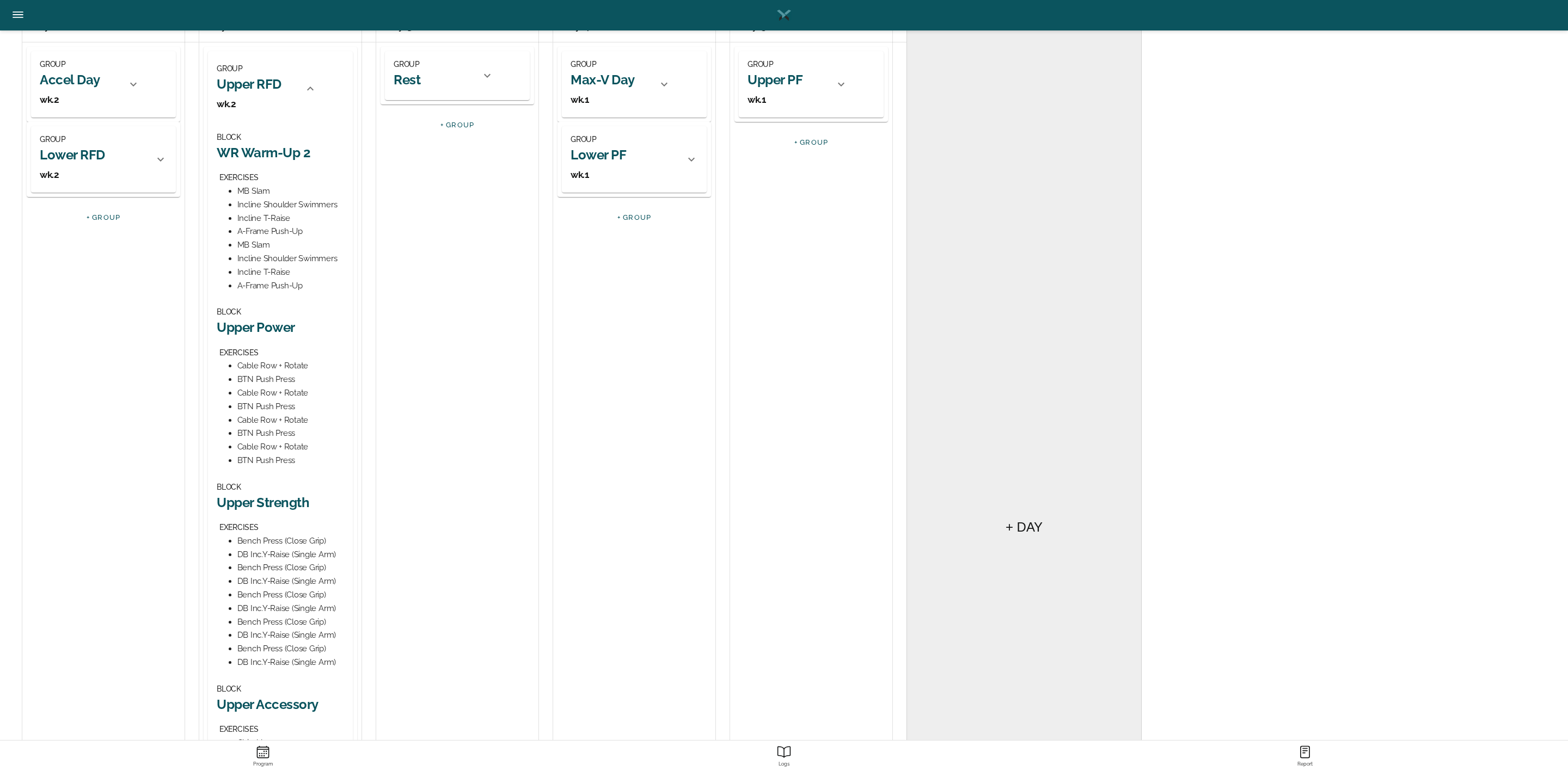
scroll to position [0, 0]
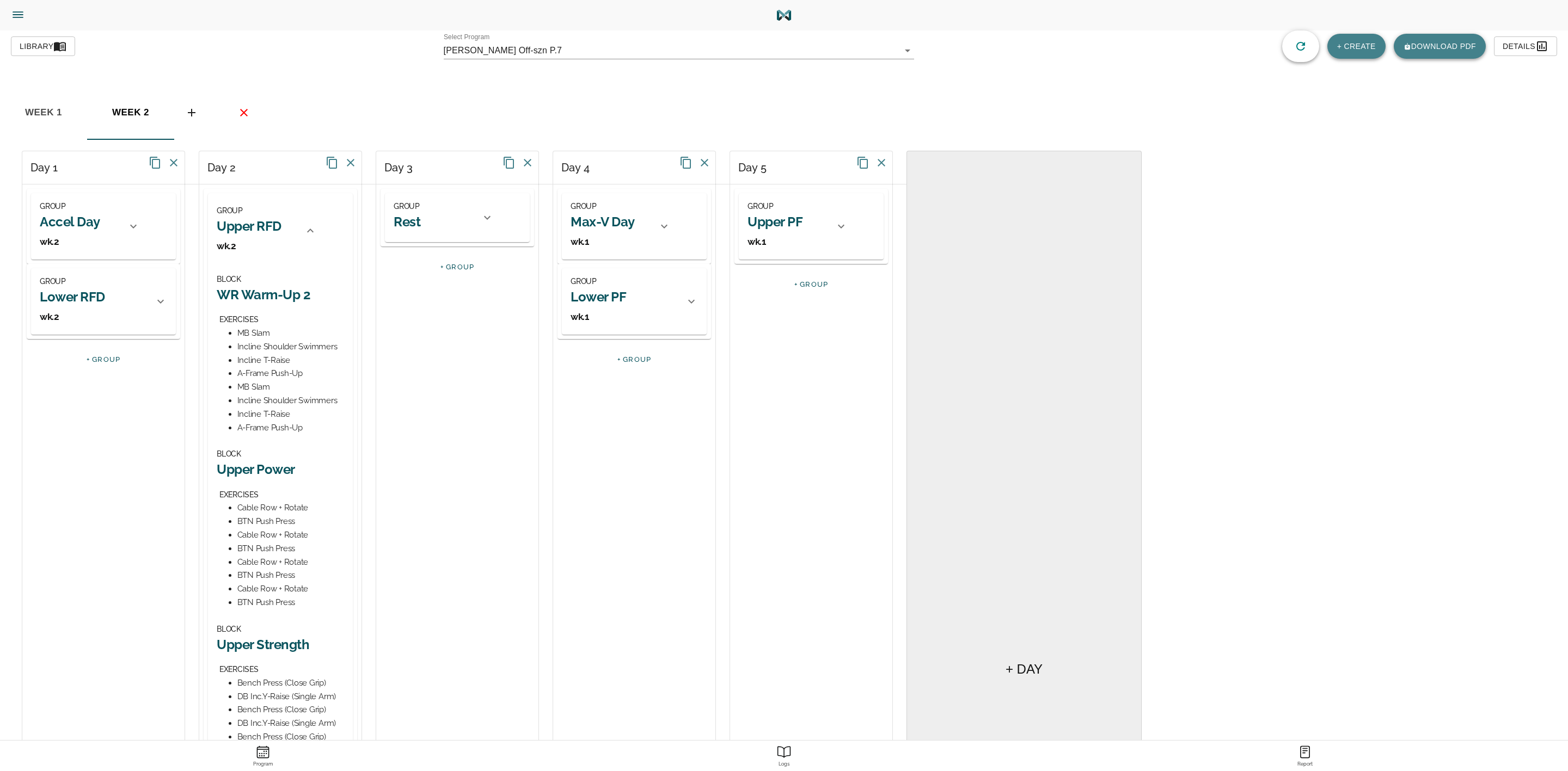
click at [306, 225] on icon at bounding box center [310, 231] width 13 height 13
